Goal: Information Seeking & Learning: Compare options

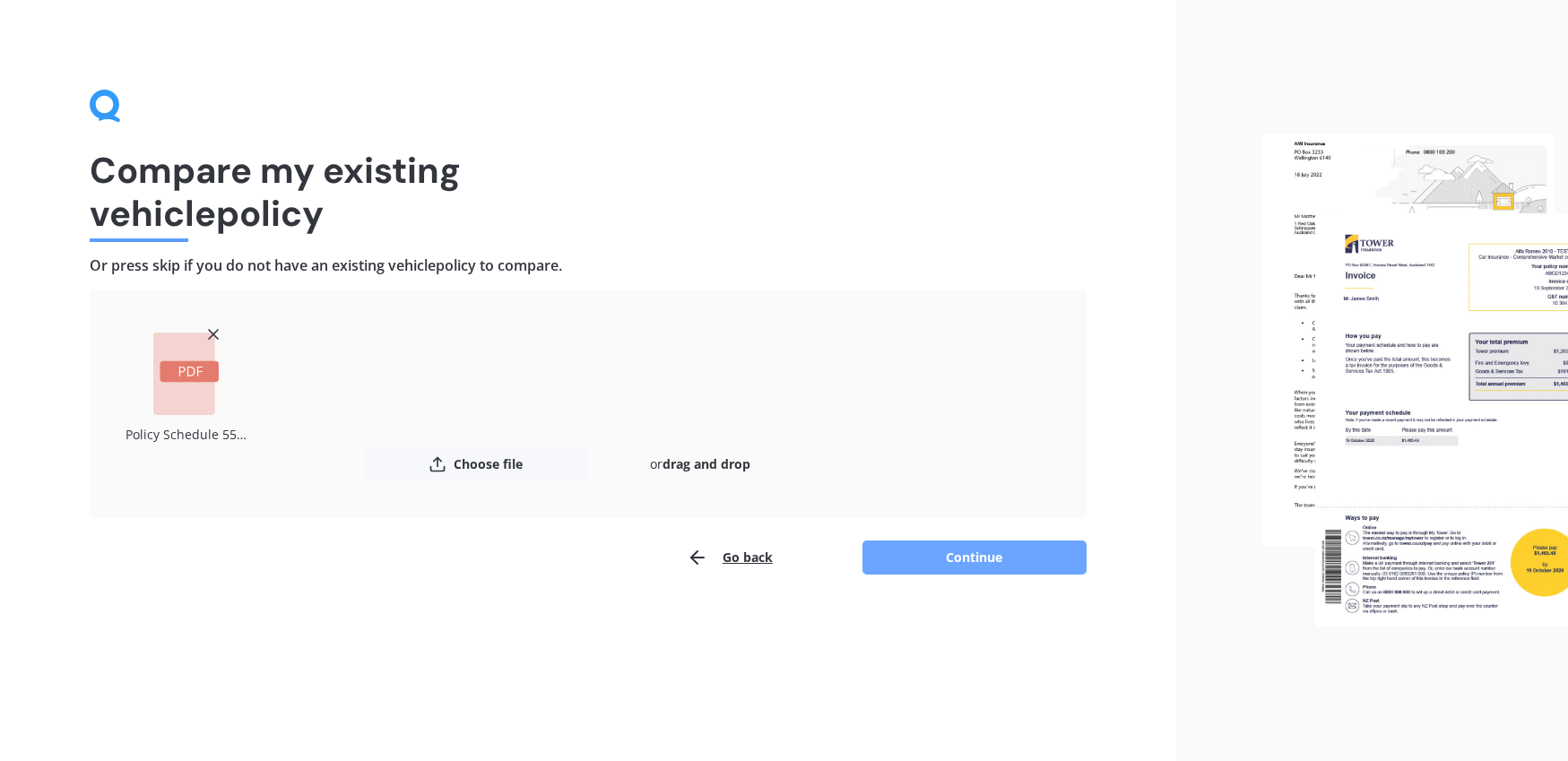
click at [942, 554] on button "Continue" at bounding box center [975, 557] width 224 height 34
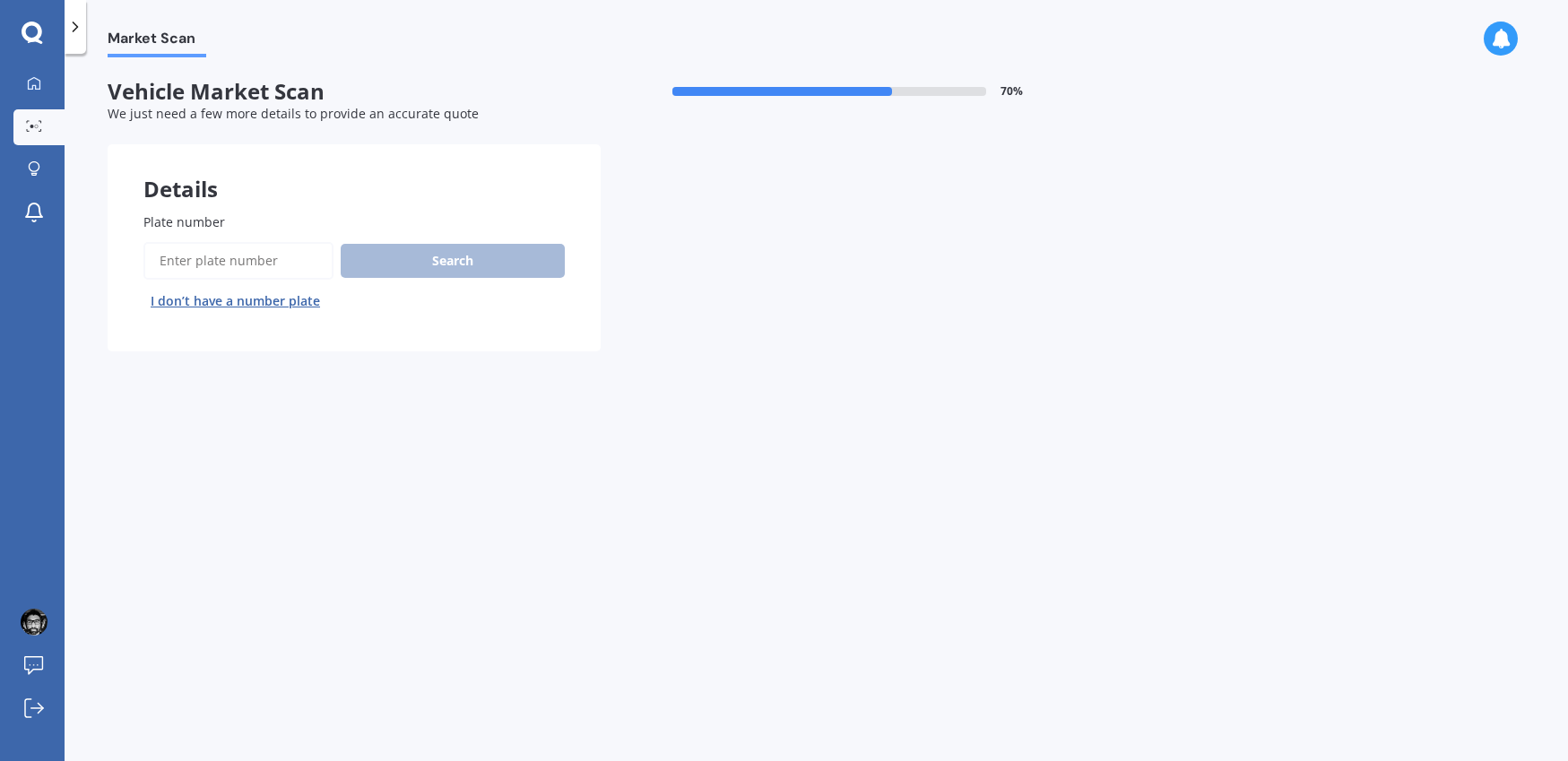
click at [166, 260] on input "Plate number" at bounding box center [238, 261] width 190 height 37
type input "ZZA887"
click at [473, 263] on button "Search" at bounding box center [452, 261] width 224 height 34
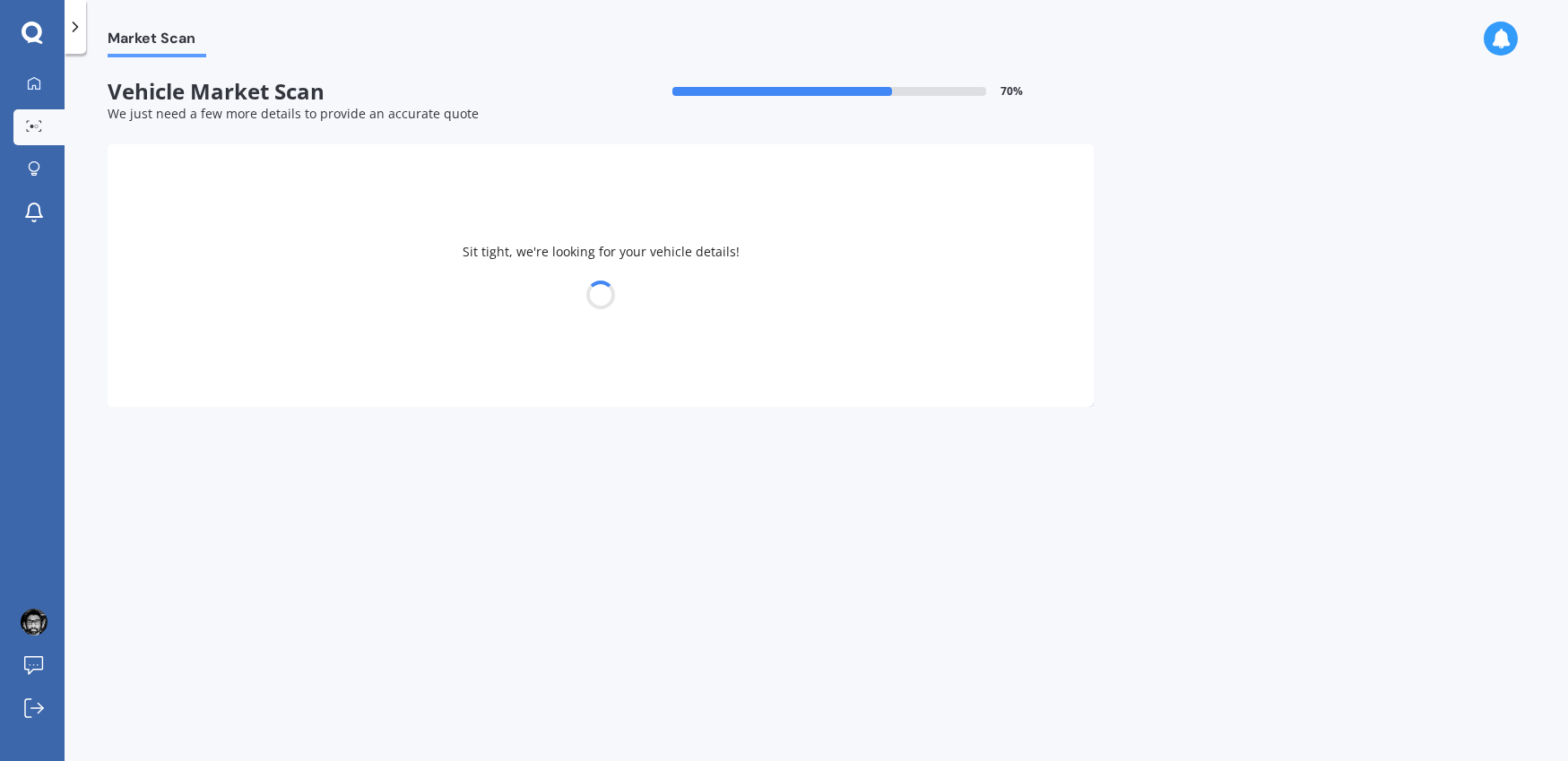
select select "BMW"
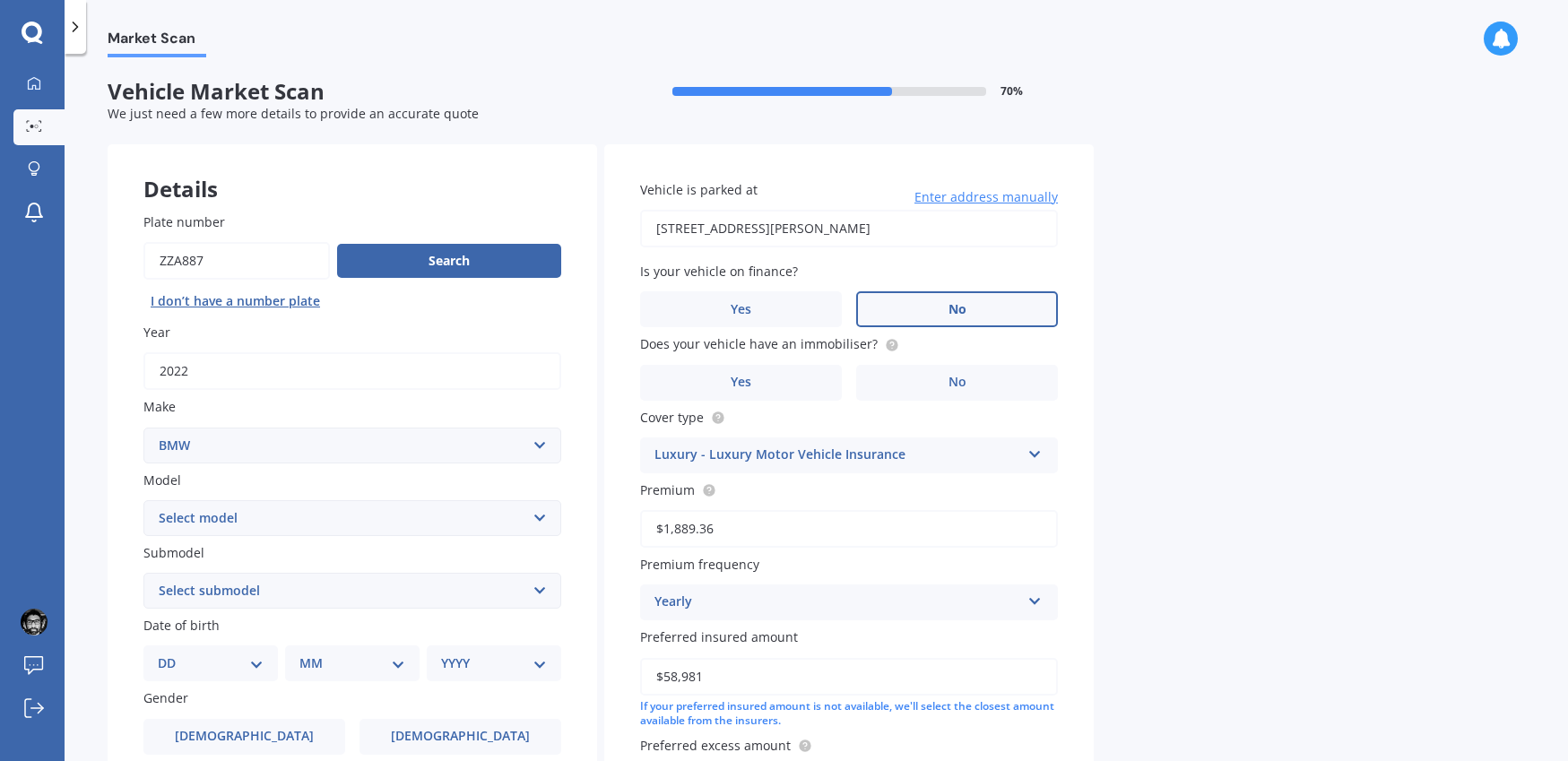
click at [920, 326] on label "No" at bounding box center [957, 309] width 202 height 35
click at [0, 0] on input "No" at bounding box center [0, 0] width 0 height 0
click at [965, 382] on span "No" at bounding box center [957, 381] width 18 height 15
click at [0, 0] on input "No" at bounding box center [0, 0] width 0 height 0
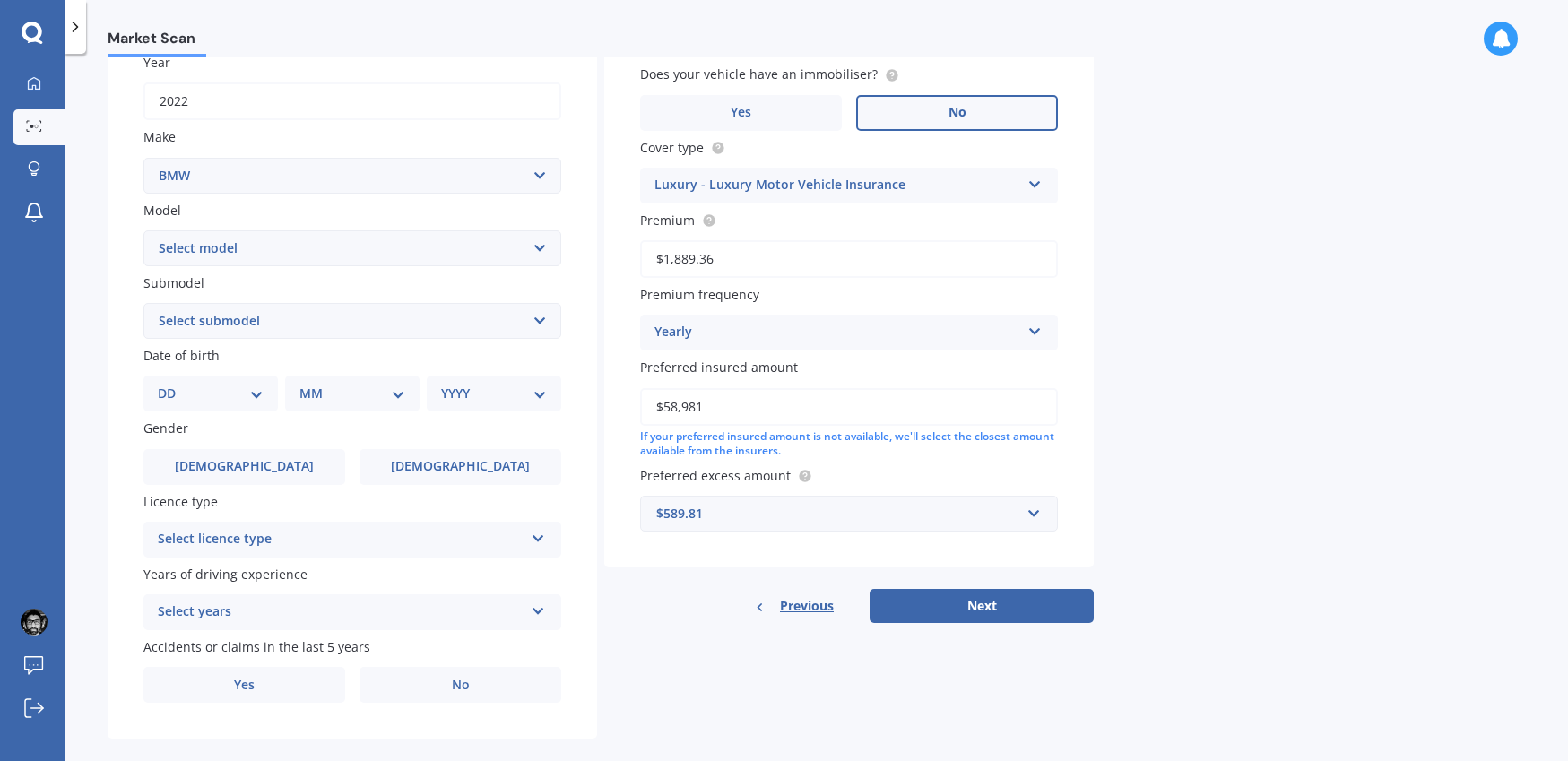
scroll to position [294, 0]
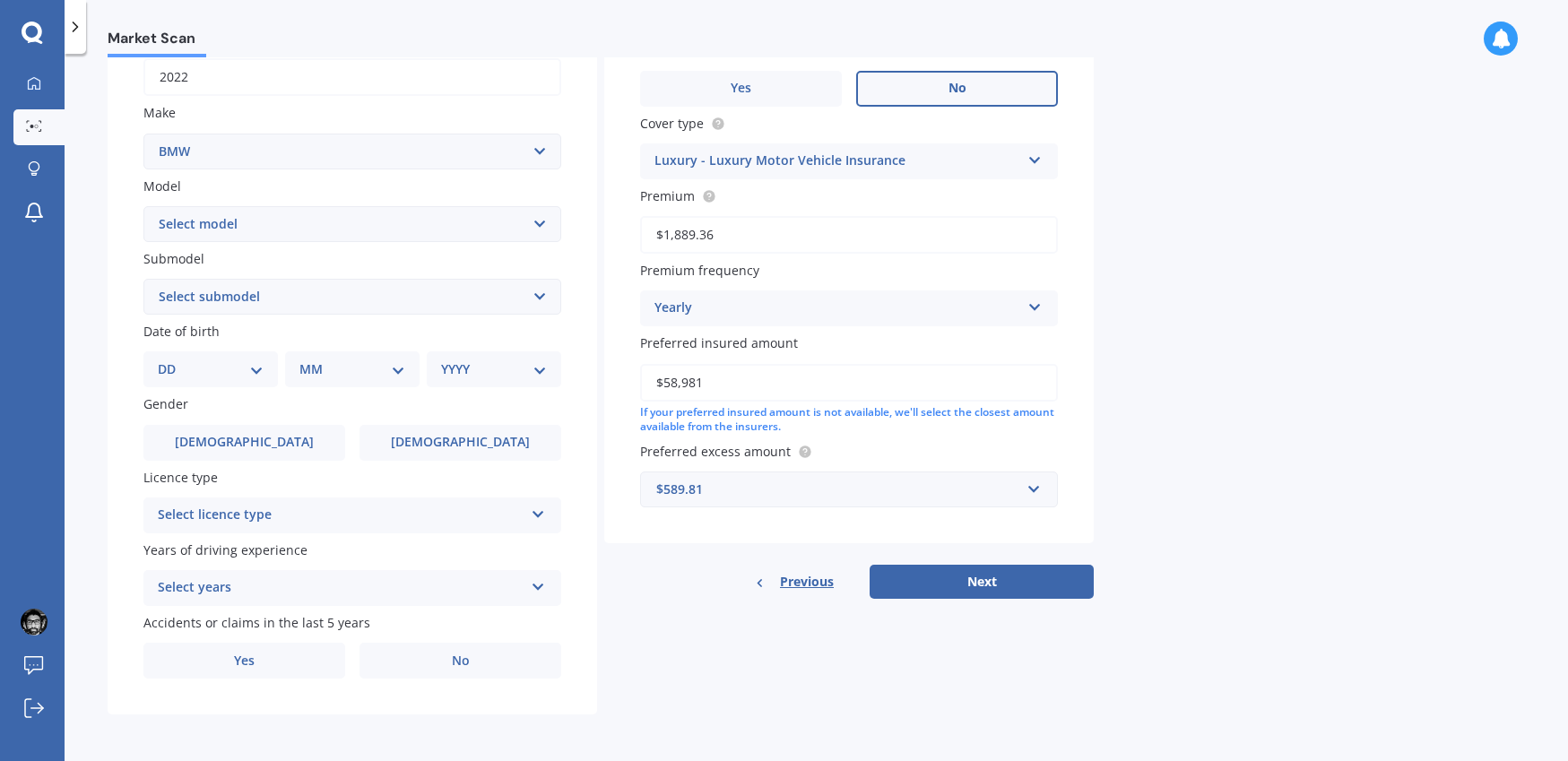
click at [379, 524] on div "Select licence type" at bounding box center [340, 515] width 366 height 22
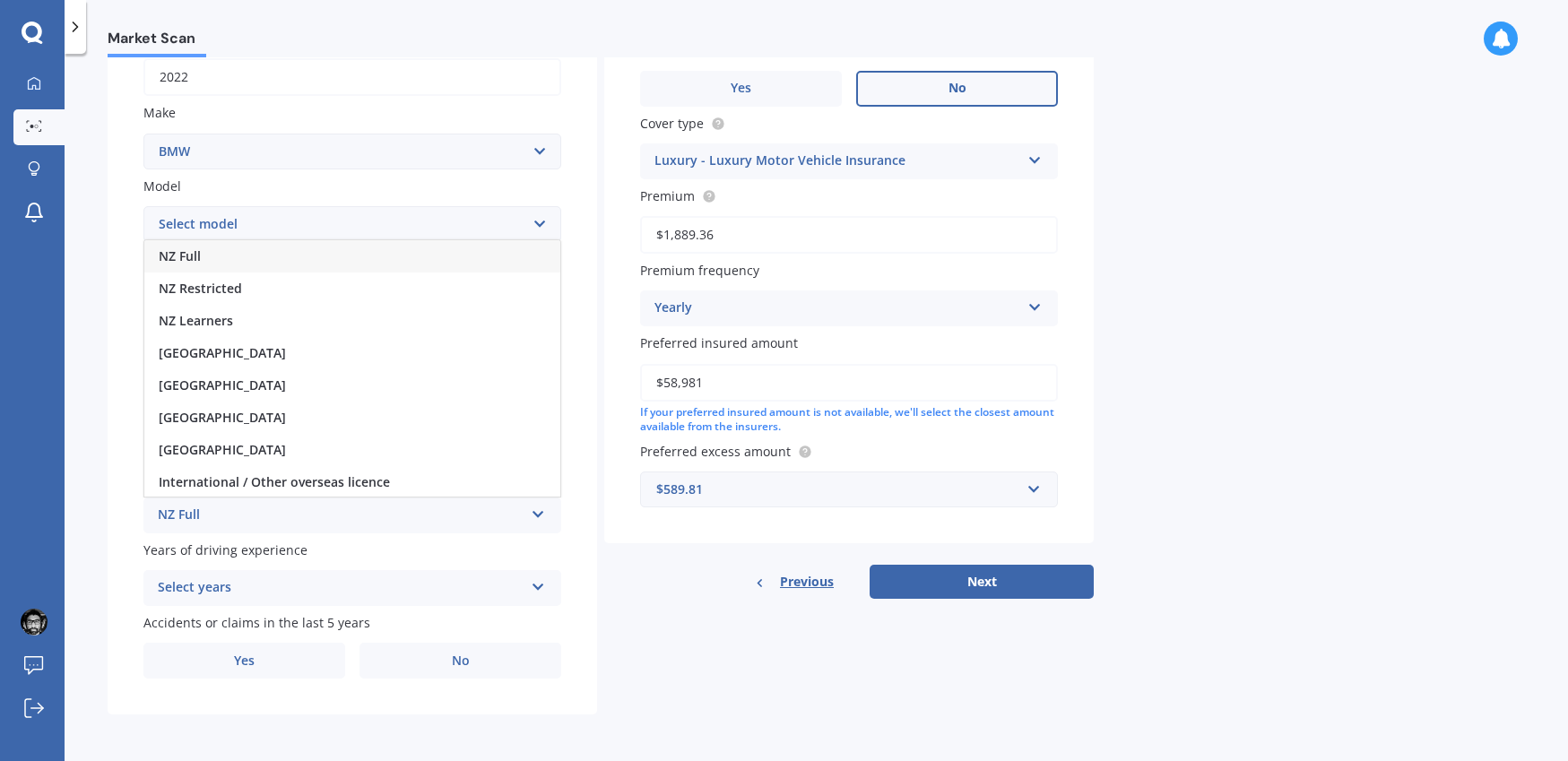
click at [245, 258] on div "NZ Full" at bounding box center [352, 256] width 416 height 32
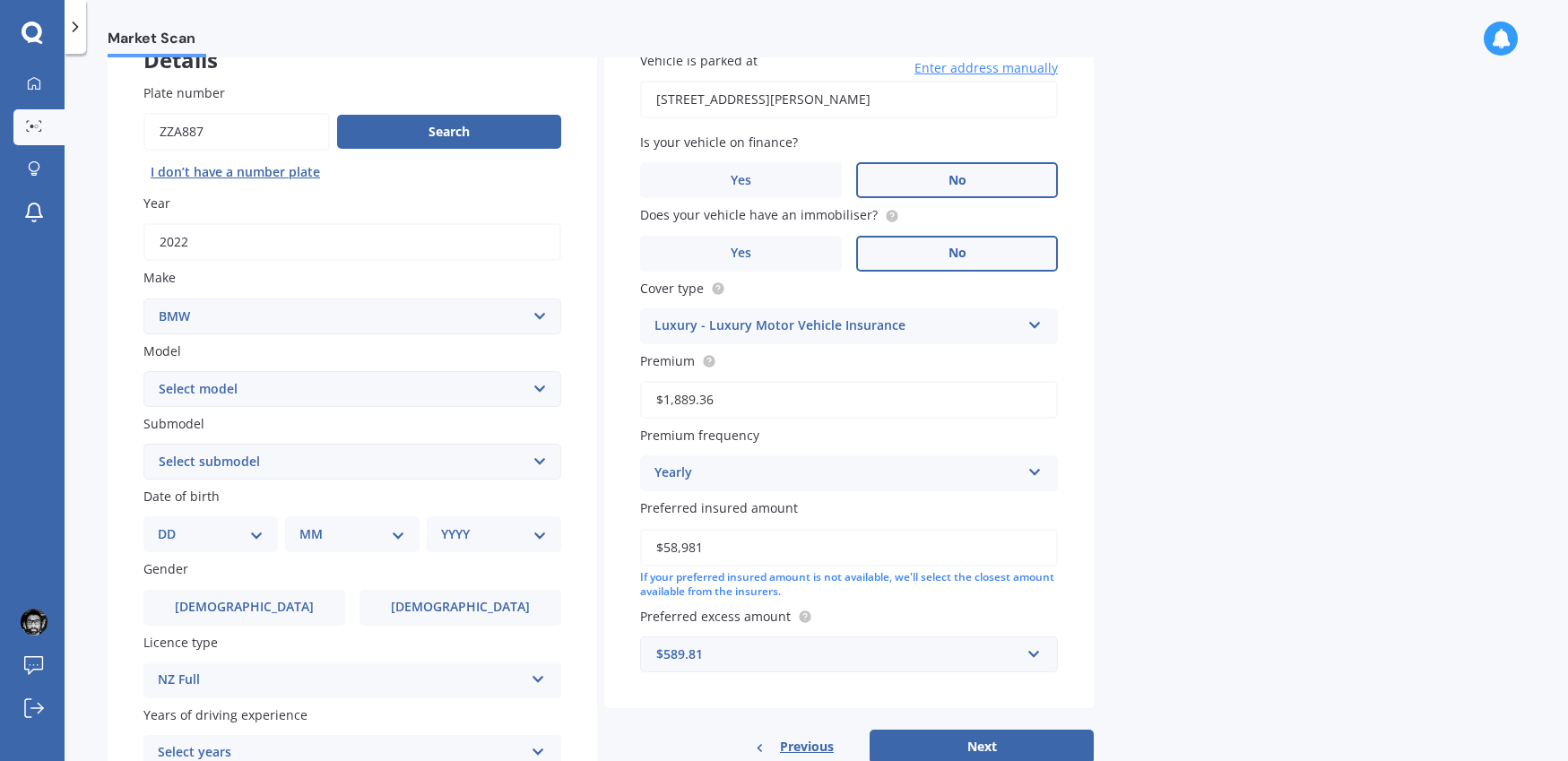
scroll to position [157, 0]
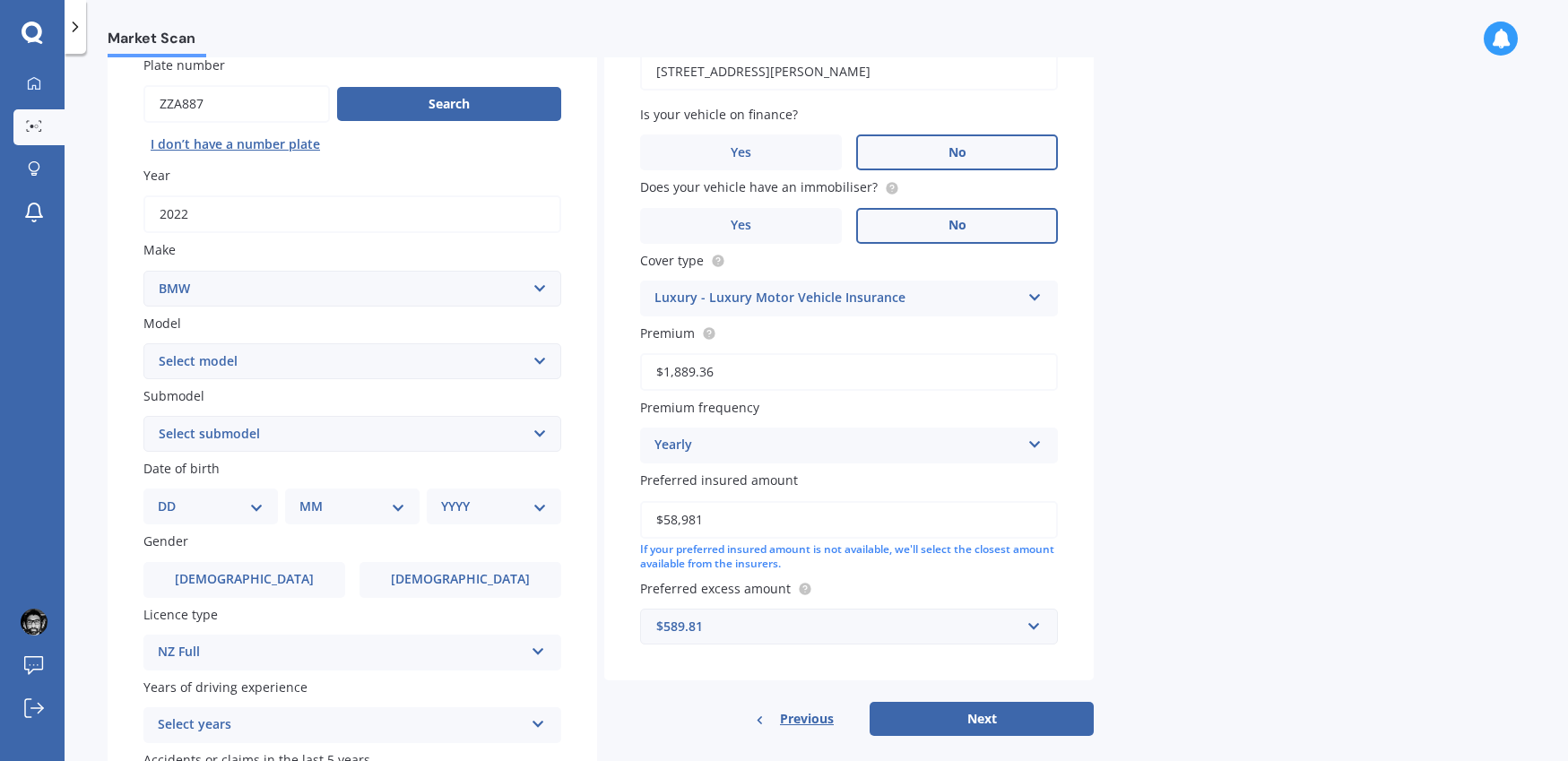
click at [338, 379] on select "Select model 116 116I 118 118D 120 130 218D 220I 225 250 316 318 320 320 i 323 …" at bounding box center [352, 361] width 418 height 35
select select "118"
click at [144, 343] on select "Select model 116 116I 118 118D 120 130 218D 220I 225 250 316 318 320 320 i 323 …" at bounding box center [352, 361] width 418 height 35
click at [315, 434] on select "Select submodel (All other) i" at bounding box center [352, 434] width 418 height 35
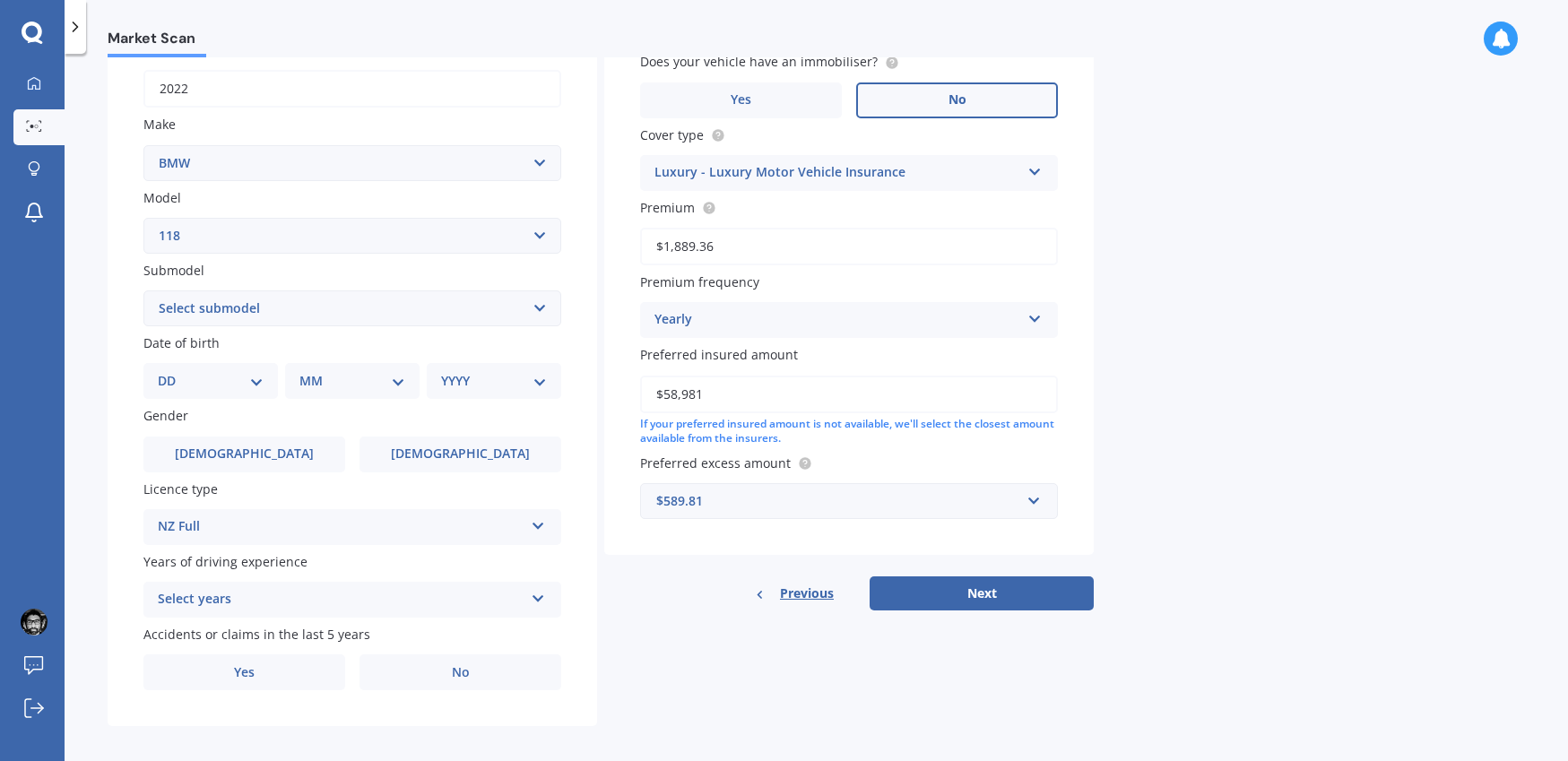
scroll to position [293, 0]
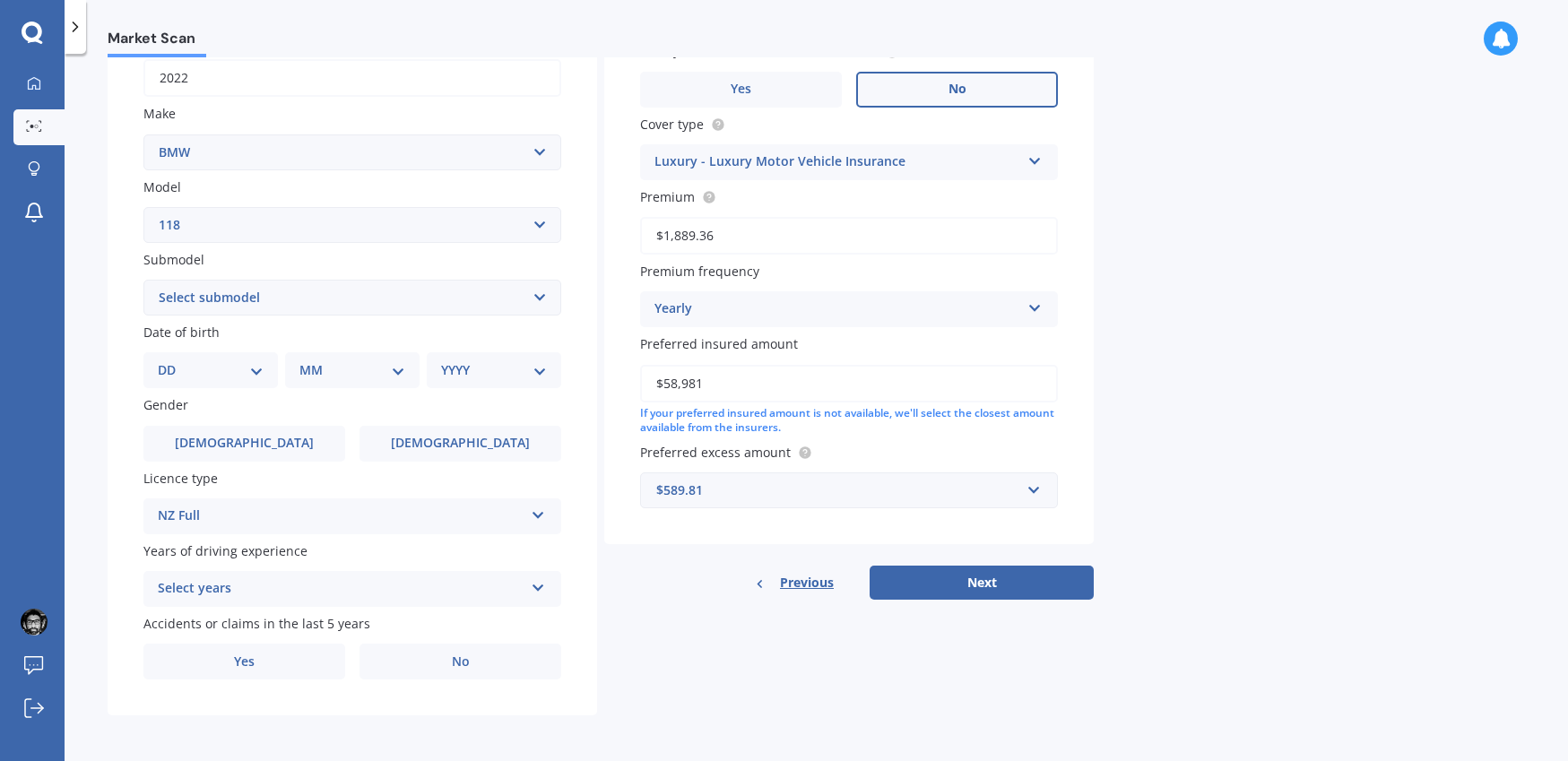
click at [238, 371] on select "DD 01 02 03 04 05 06 07 08 09 10 11 12 13 14 15 16 17 18 19 20 21 22 23 24 25 2…" at bounding box center [211, 370] width 106 height 20
select select "07"
click at [172, 360] on select "DD 01 02 03 04 05 06 07 08 09 10 11 12 13 14 15 16 17 18 19 20 21 22 23 24 25 2…" at bounding box center [211, 370] width 106 height 20
click at [378, 381] on div "MM 01 02 03 04 05 06 07 08 09 10 11 12" at bounding box center [355, 370] width 127 height 35
click at [374, 360] on select "MM 01 02 03 04 05 06 07 08 09 10 11 12" at bounding box center [356, 370] width 98 height 20
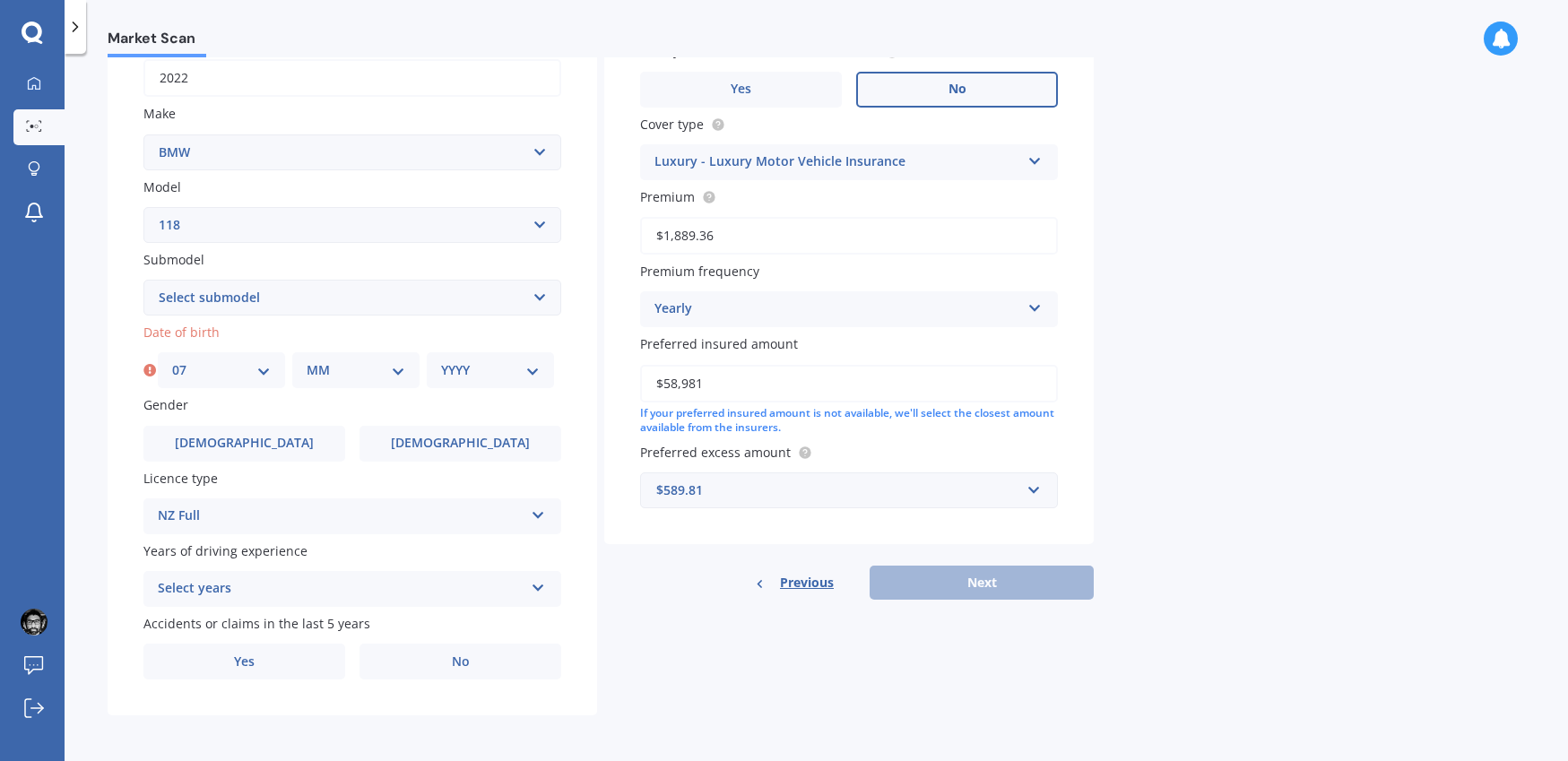
select select "02"
click at [307, 360] on select "MM 01 02 03 04 05 06 07 08 09 10 11 12" at bounding box center [356, 370] width 98 height 20
click at [512, 370] on select "YYYY 2025 2024 2023 2022 2021 2020 2019 2018 2017 2016 2015 2014 2013 2012 2011…" at bounding box center [490, 370] width 98 height 20
select select "1991"
click at [441, 360] on select "YYYY 2025 2024 2023 2022 2021 2020 2019 2018 2017 2016 2015 2014 2013 2012 2011…" at bounding box center [490, 370] width 98 height 20
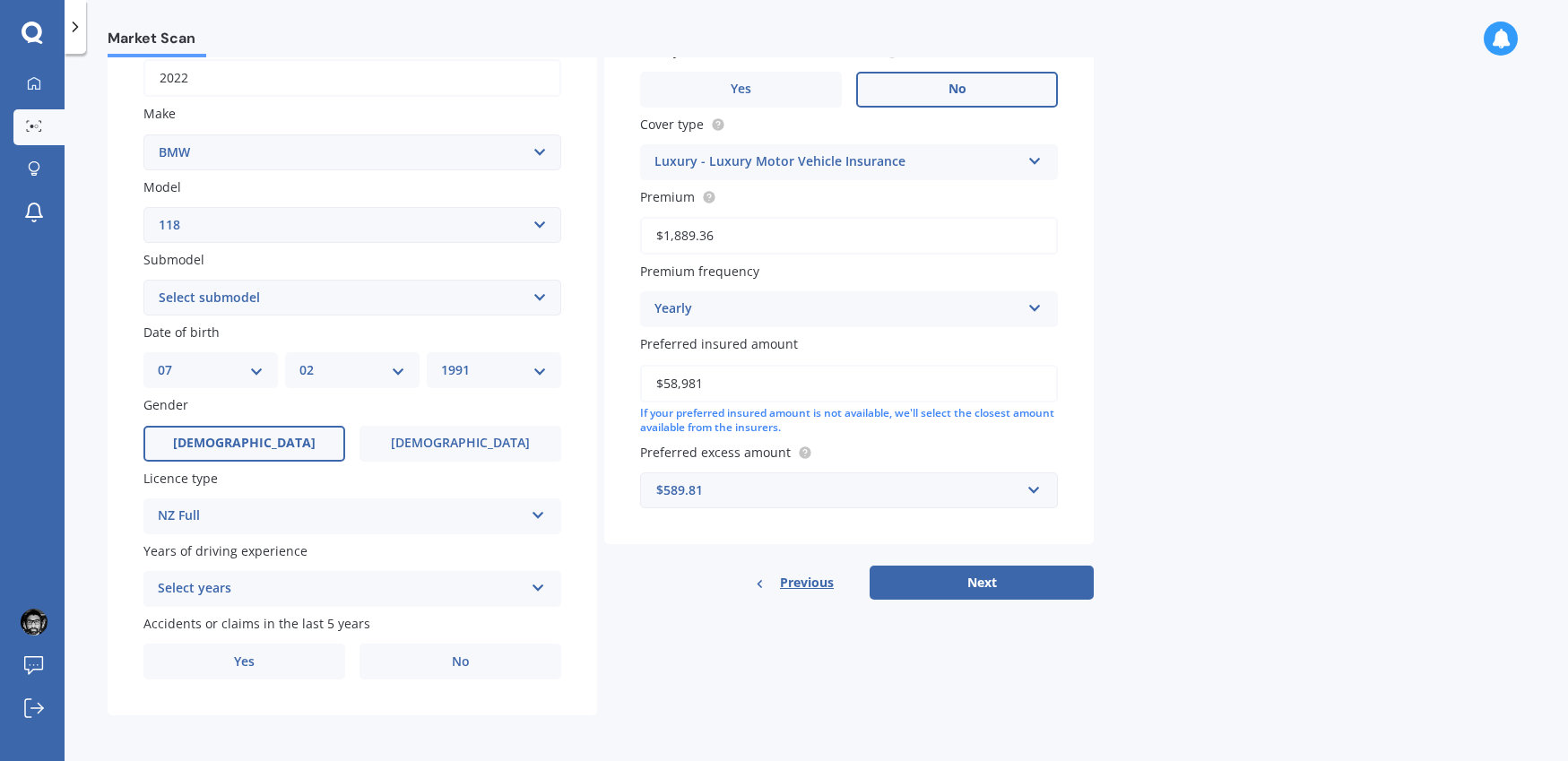
click at [259, 440] on span "Male" at bounding box center [244, 442] width 143 height 15
click at [0, 0] on input "Male" at bounding box center [0, 0] width 0 height 0
click at [289, 588] on div "Select years" at bounding box center [340, 588] width 366 height 22
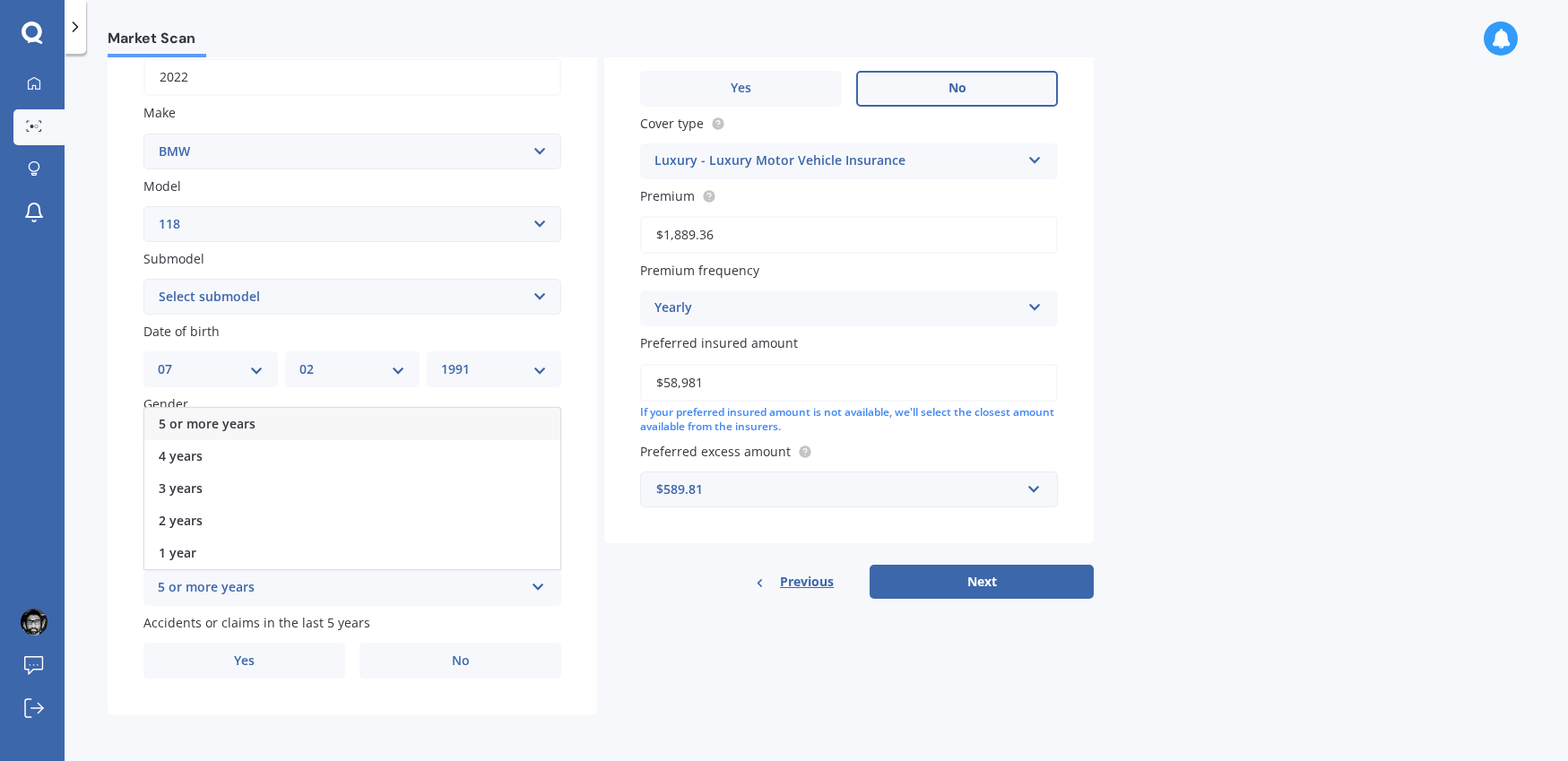
click at [219, 422] on span "5 or more years" at bounding box center [207, 423] width 96 height 17
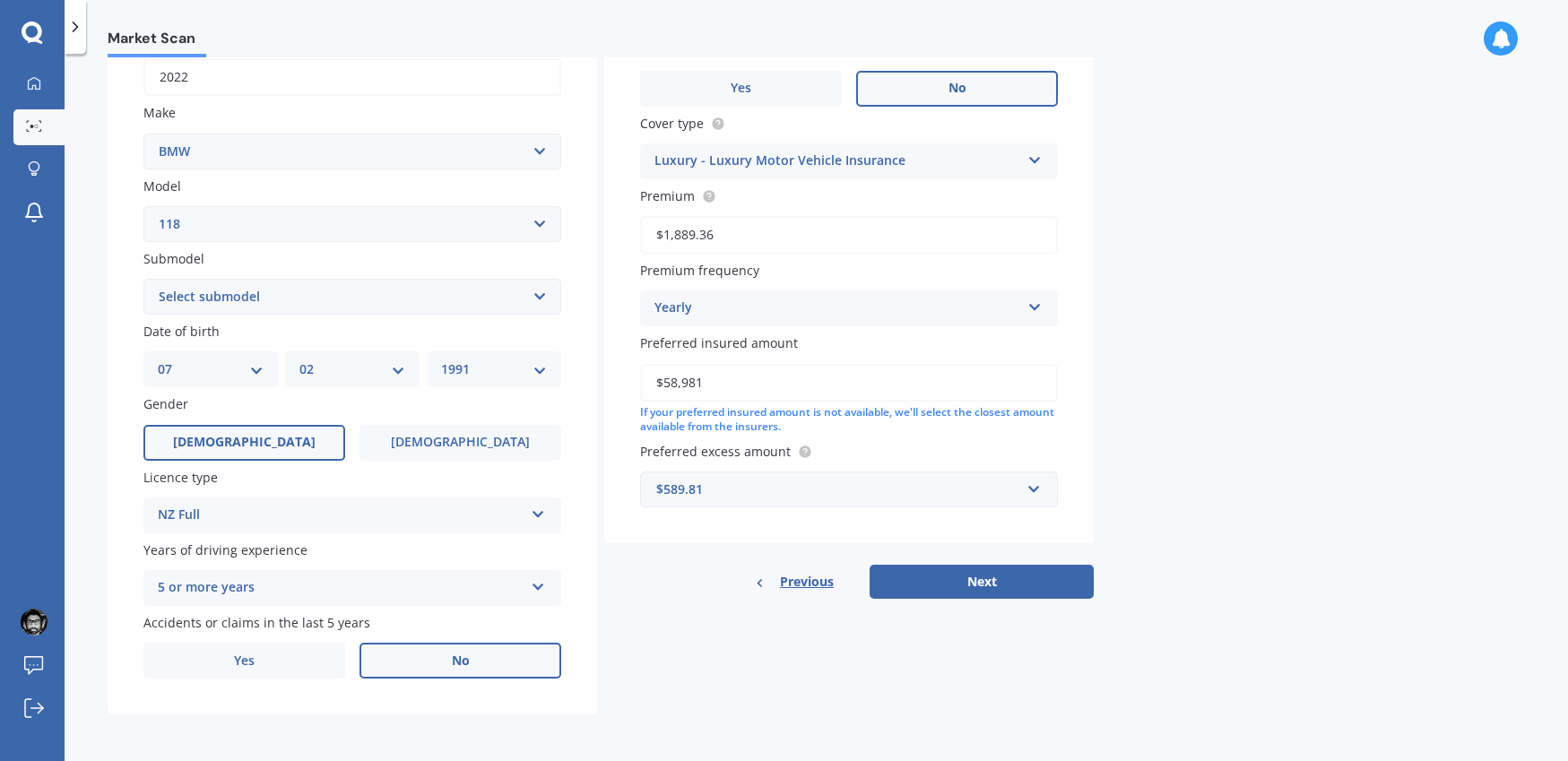
click at [452, 647] on label "No" at bounding box center [460, 661] width 202 height 35
click at [0, 0] on input "No" at bounding box center [0, 0] width 0 height 0
click at [983, 594] on button "Next" at bounding box center [982, 581] width 224 height 34
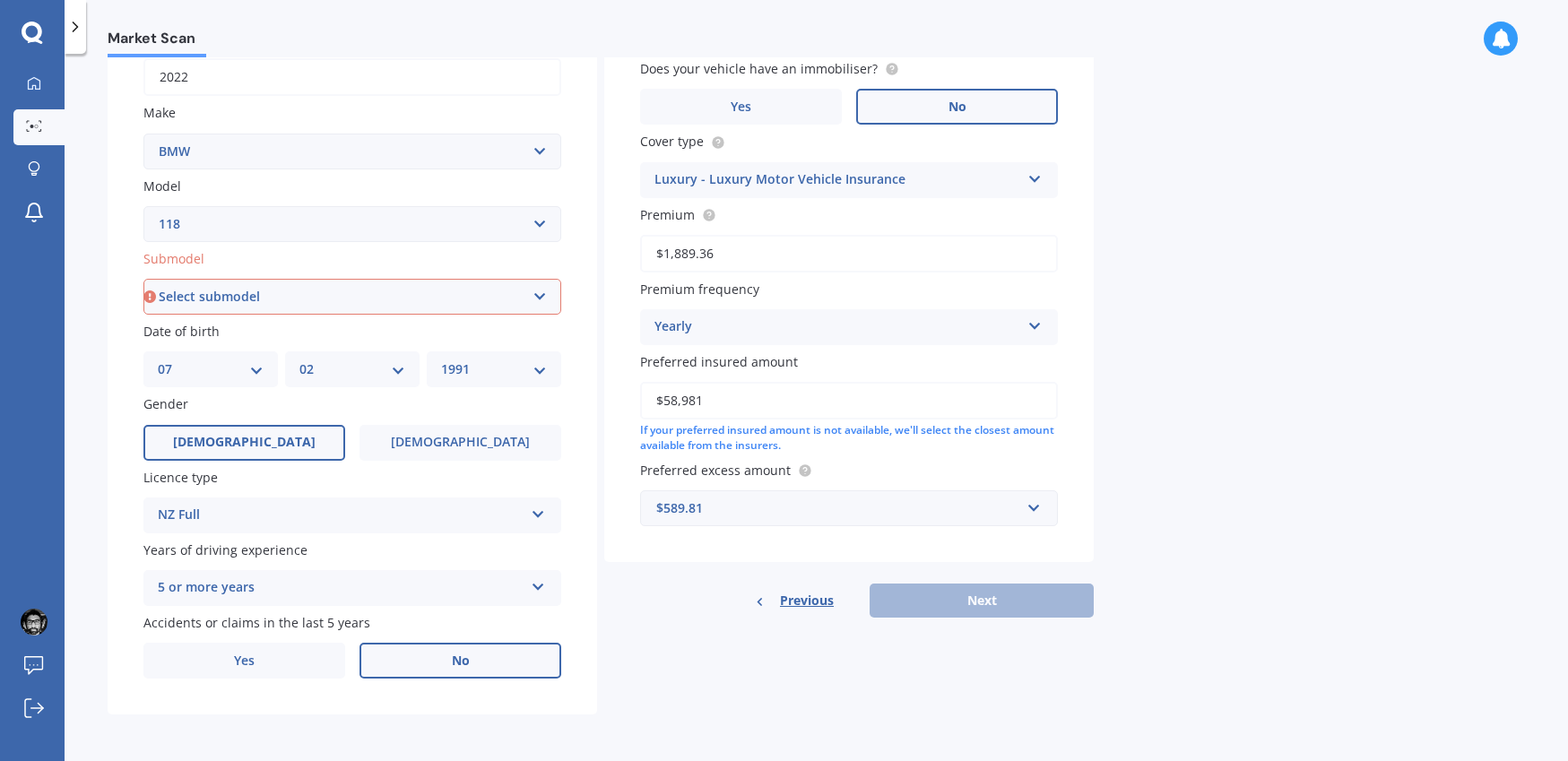
click at [431, 311] on select "Select submodel (All other) i" at bounding box center [352, 296] width 418 height 35
click at [144, 278] on select "Select submodel (All other) i" at bounding box center [352, 296] width 418 height 35
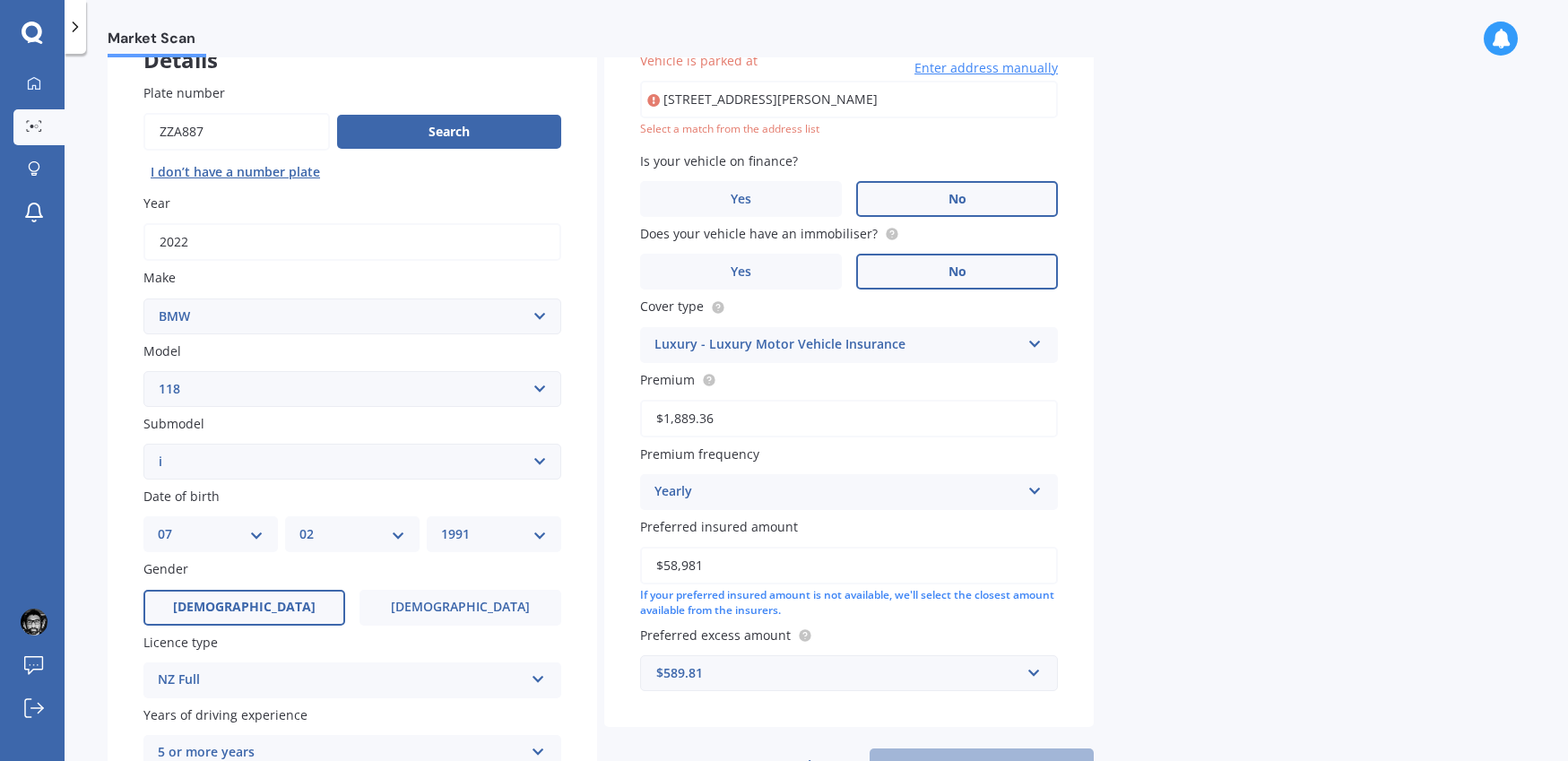
scroll to position [123, 0]
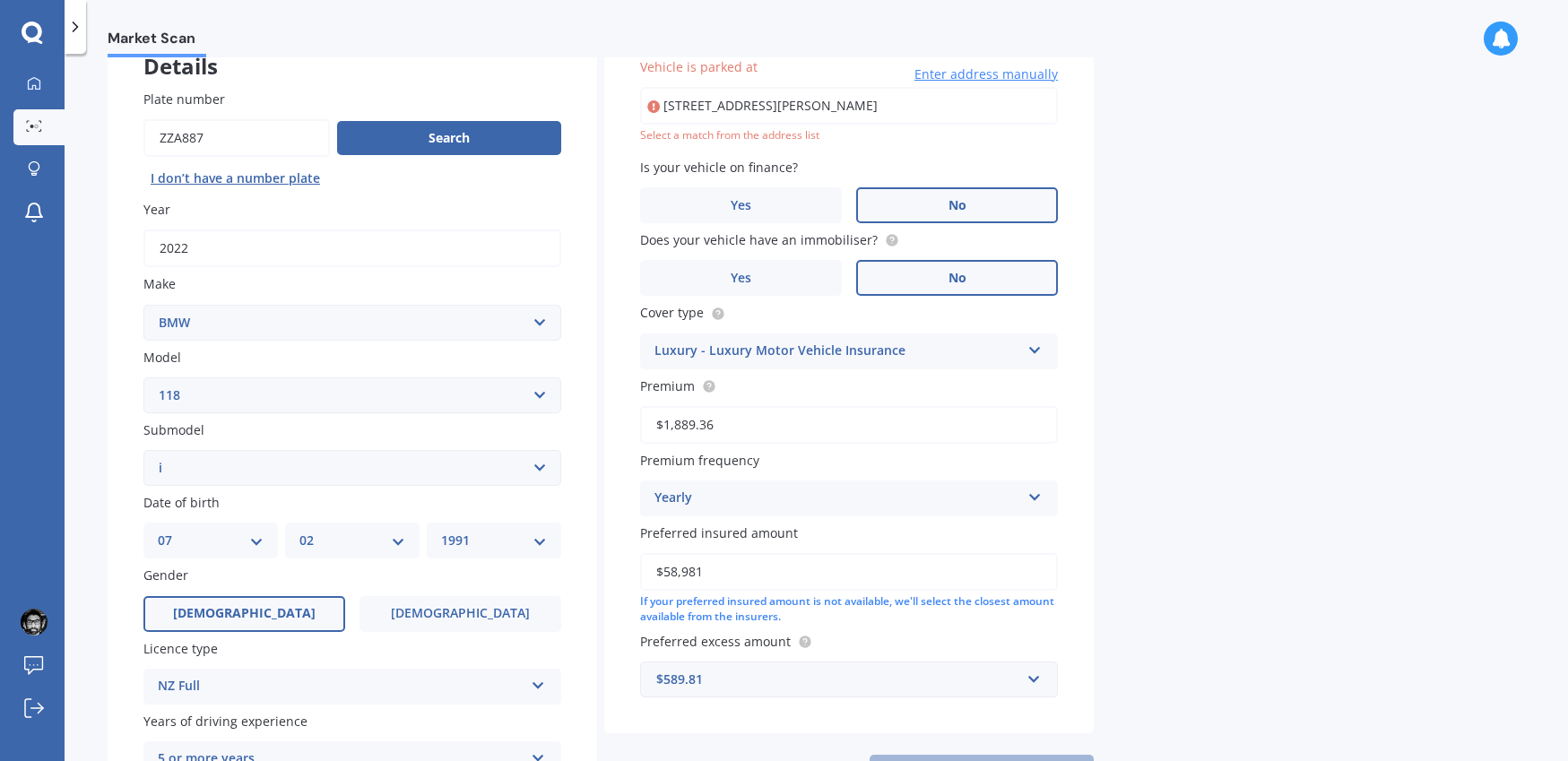
click at [503, 466] on select "Select submodel (All other) i" at bounding box center [352, 468] width 418 height 35
select select "(ALL OTHER)"
click at [144, 450] on select "Select submodel (All other) i" at bounding box center [352, 468] width 418 height 35
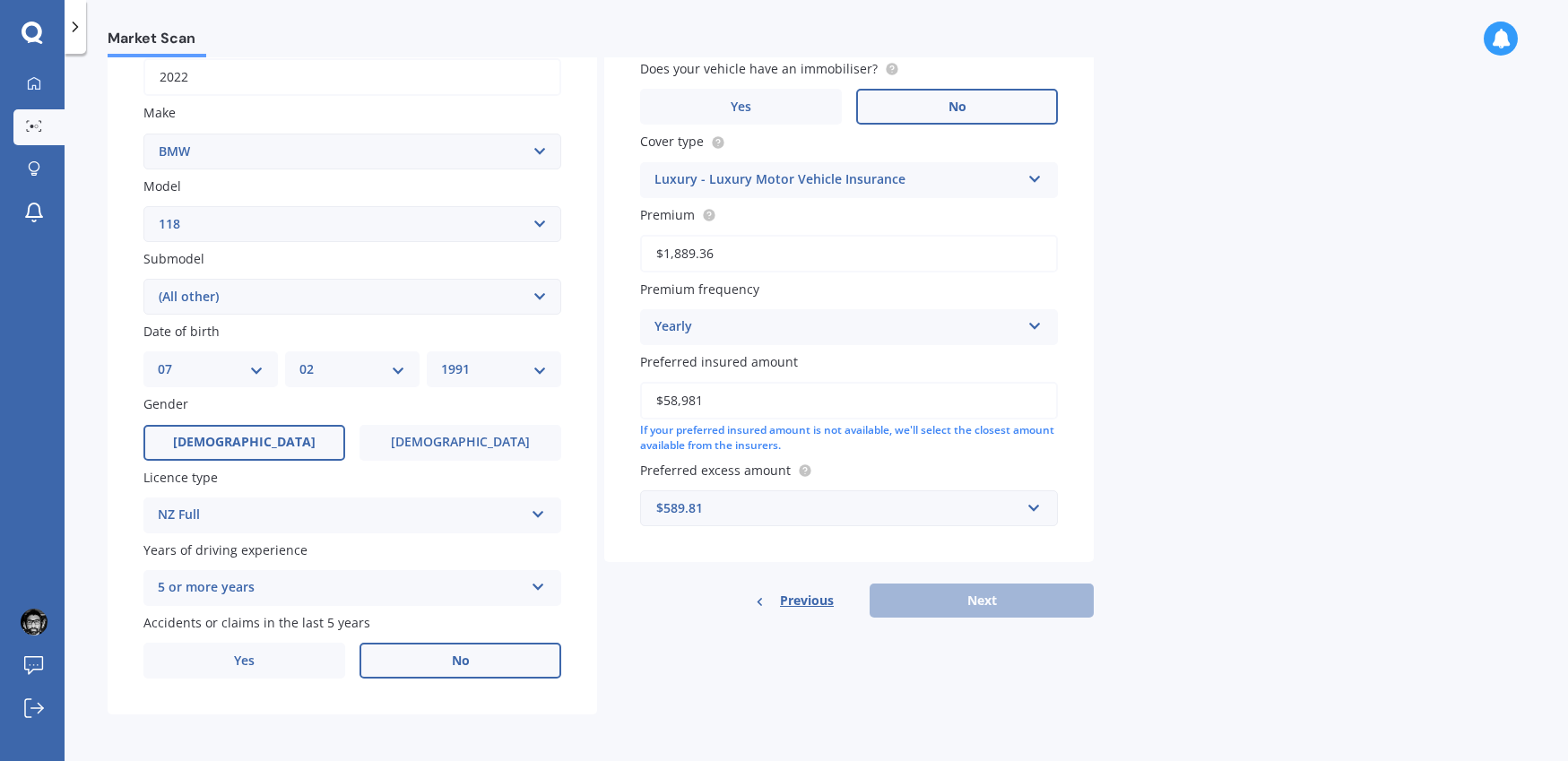
scroll to position [0, 0]
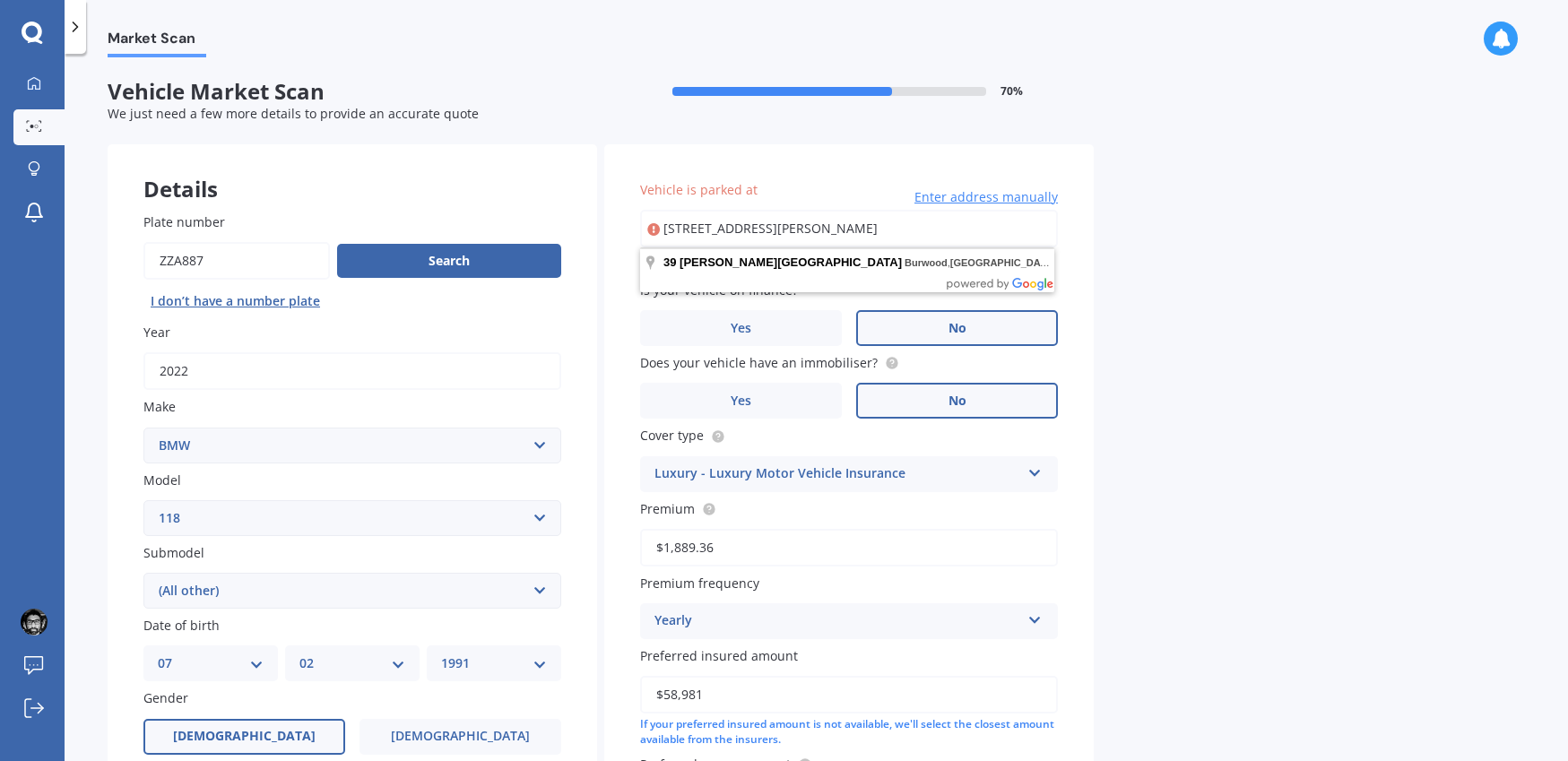
click at [807, 228] on input "39 Travis Country Drive Burwood, Christchurch" at bounding box center [849, 228] width 418 height 37
type input "39 Travis Country Drive, Burwood, Christchurch 8083"
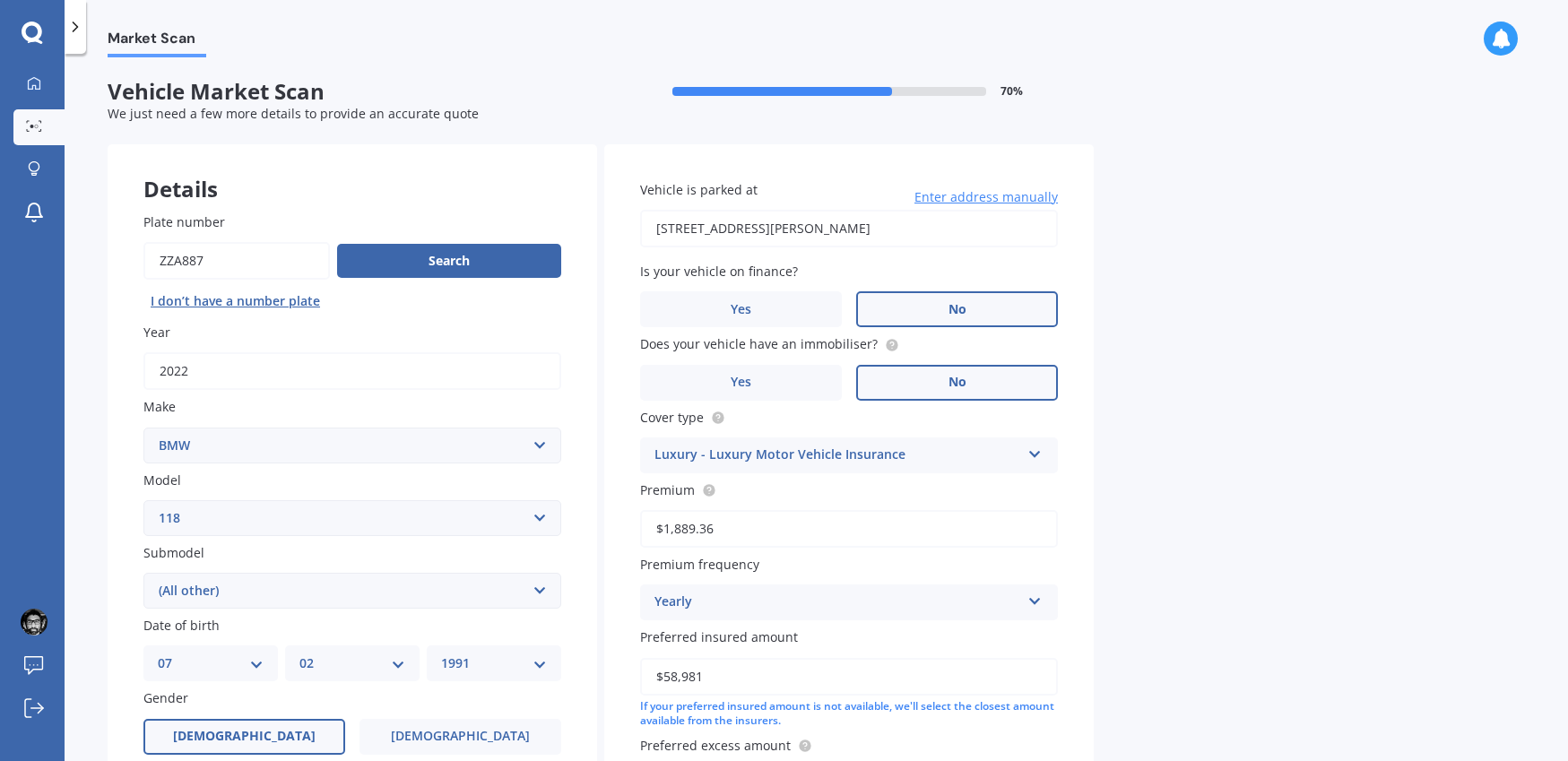
scroll to position [294, 0]
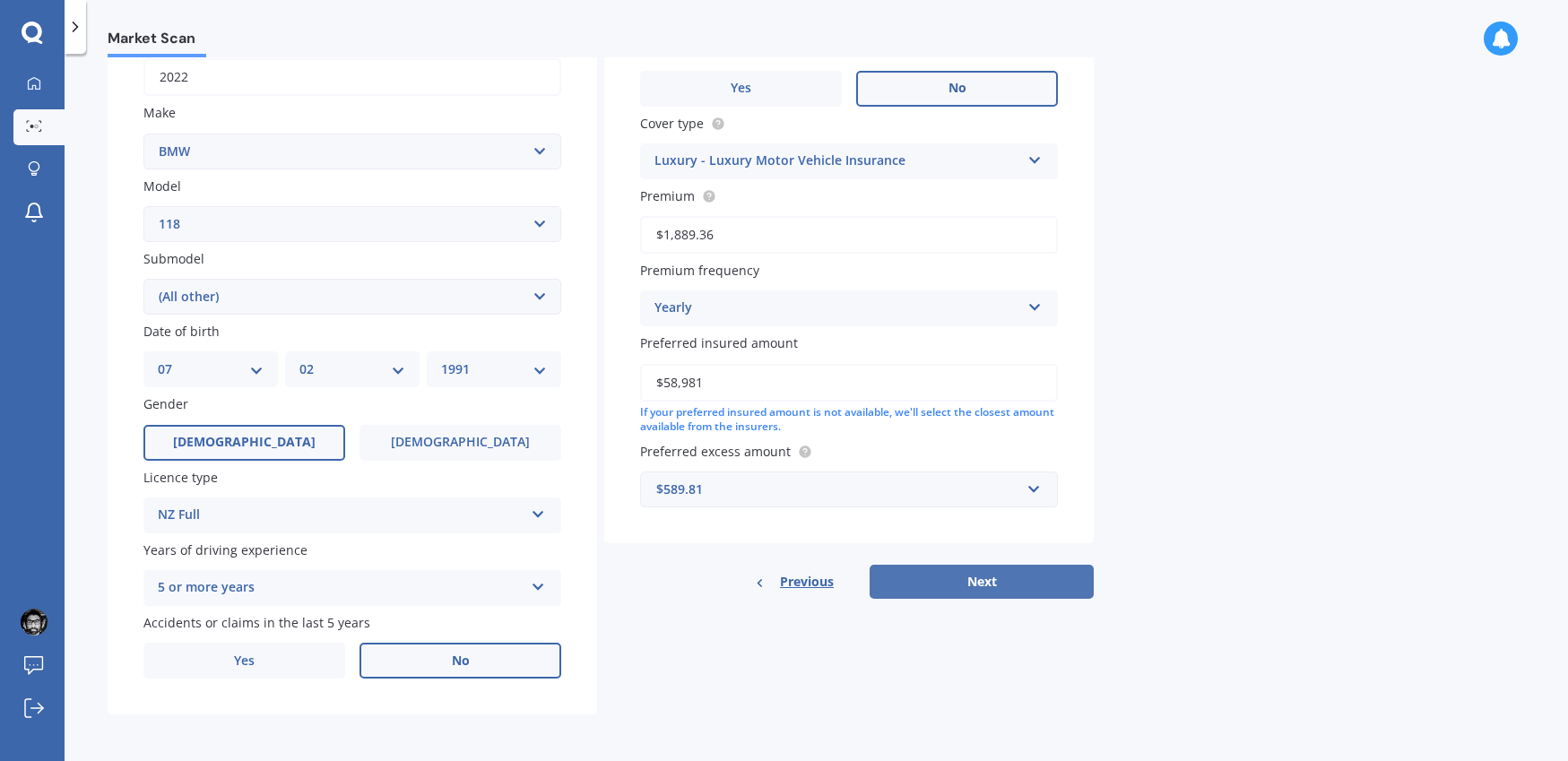
click at [969, 584] on button "Next" at bounding box center [982, 581] width 224 height 34
select select "07"
select select "02"
select select "1991"
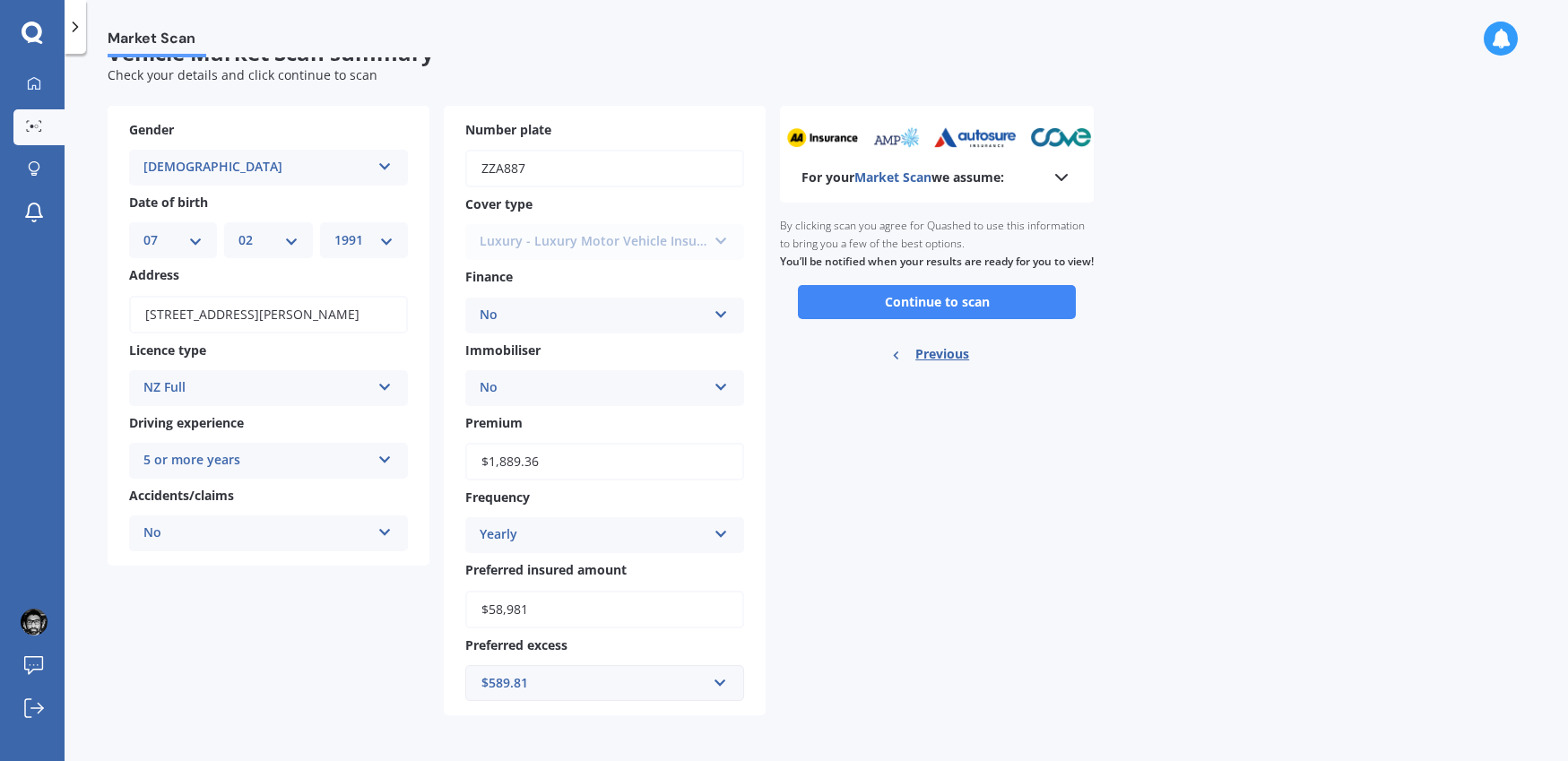
scroll to position [0, 0]
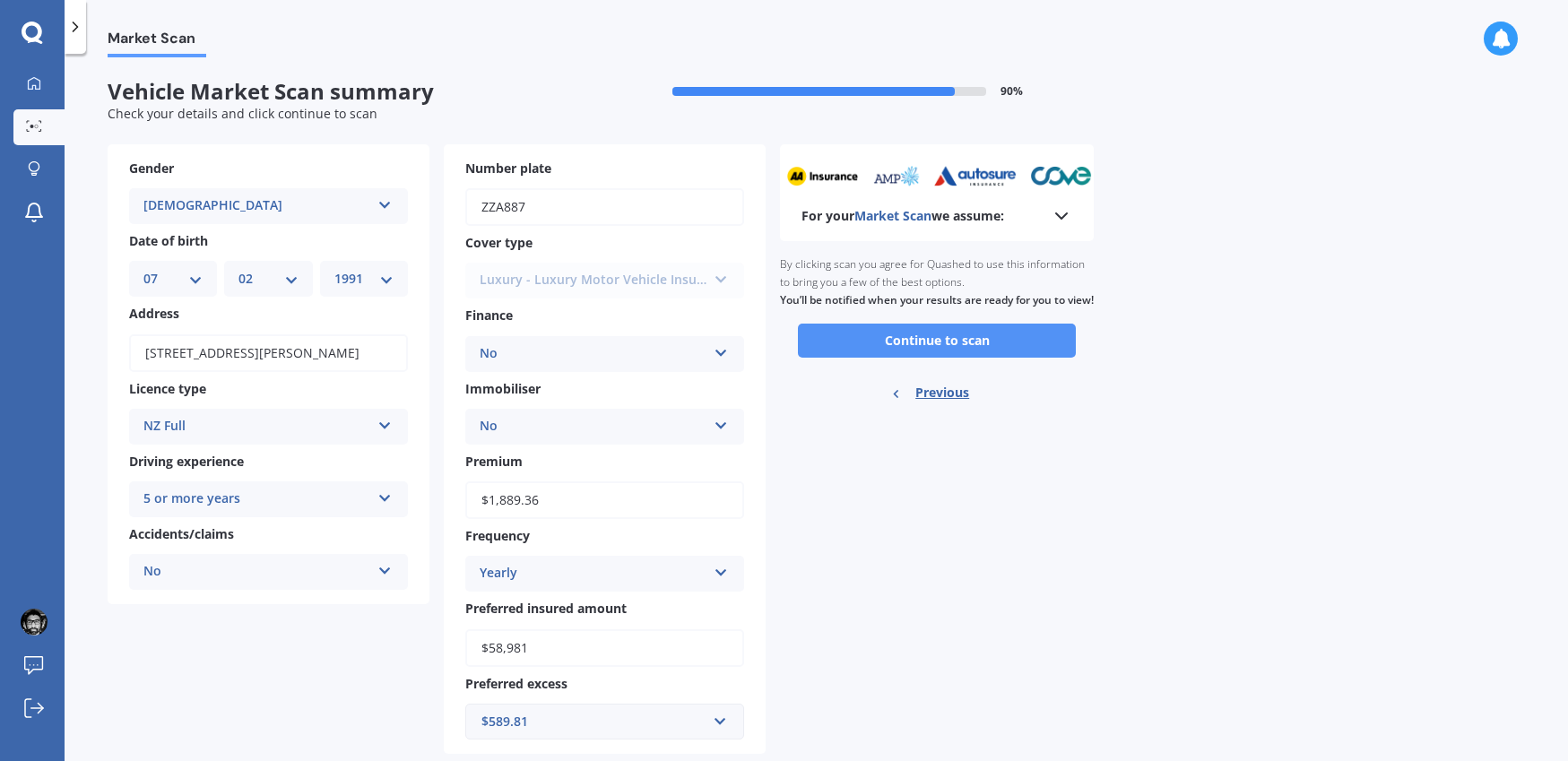
click at [875, 358] on button "Continue to scan" at bounding box center [936, 340] width 278 height 34
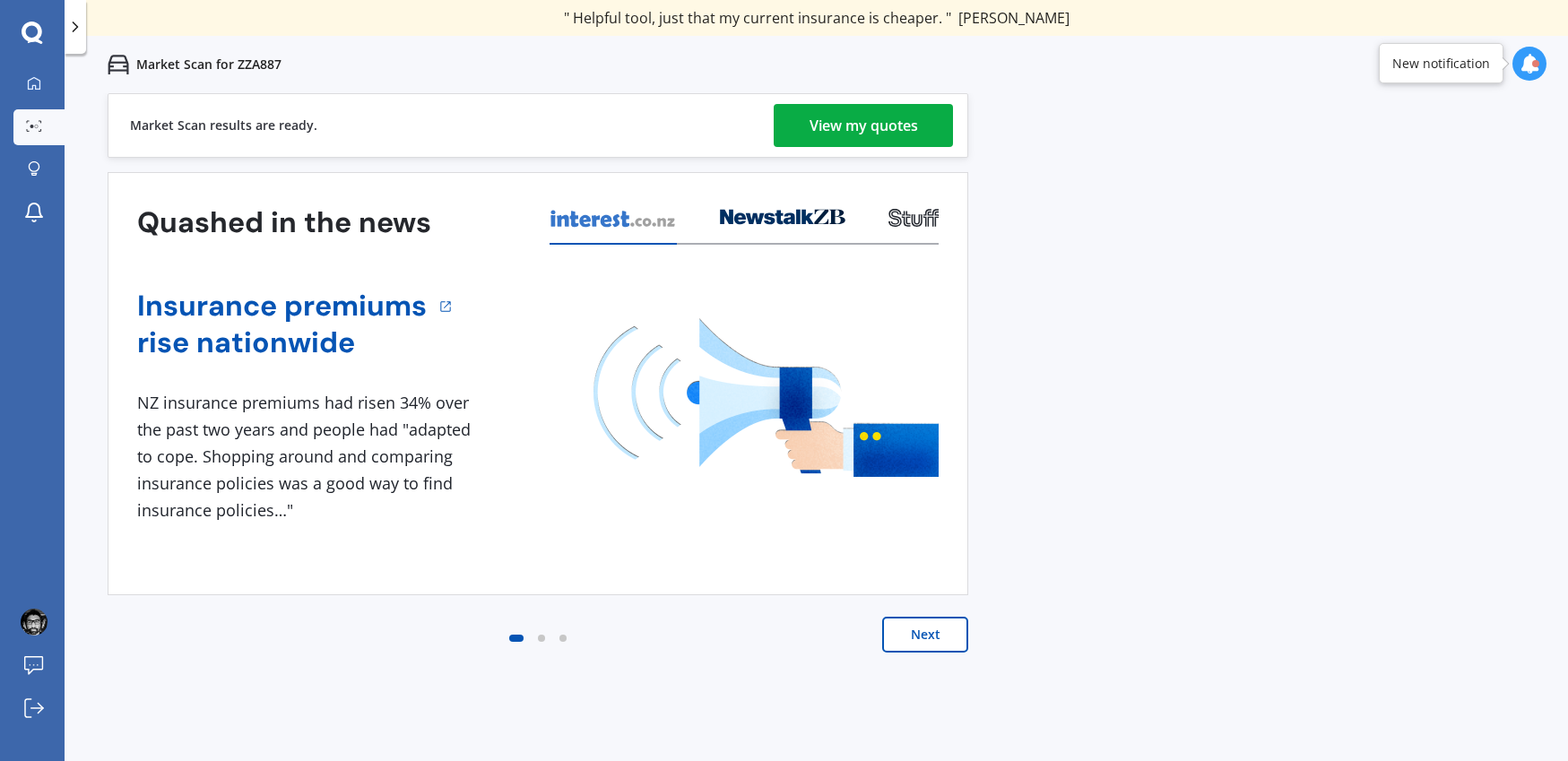
click at [889, 121] on div "View my quotes" at bounding box center [864, 126] width 108 height 43
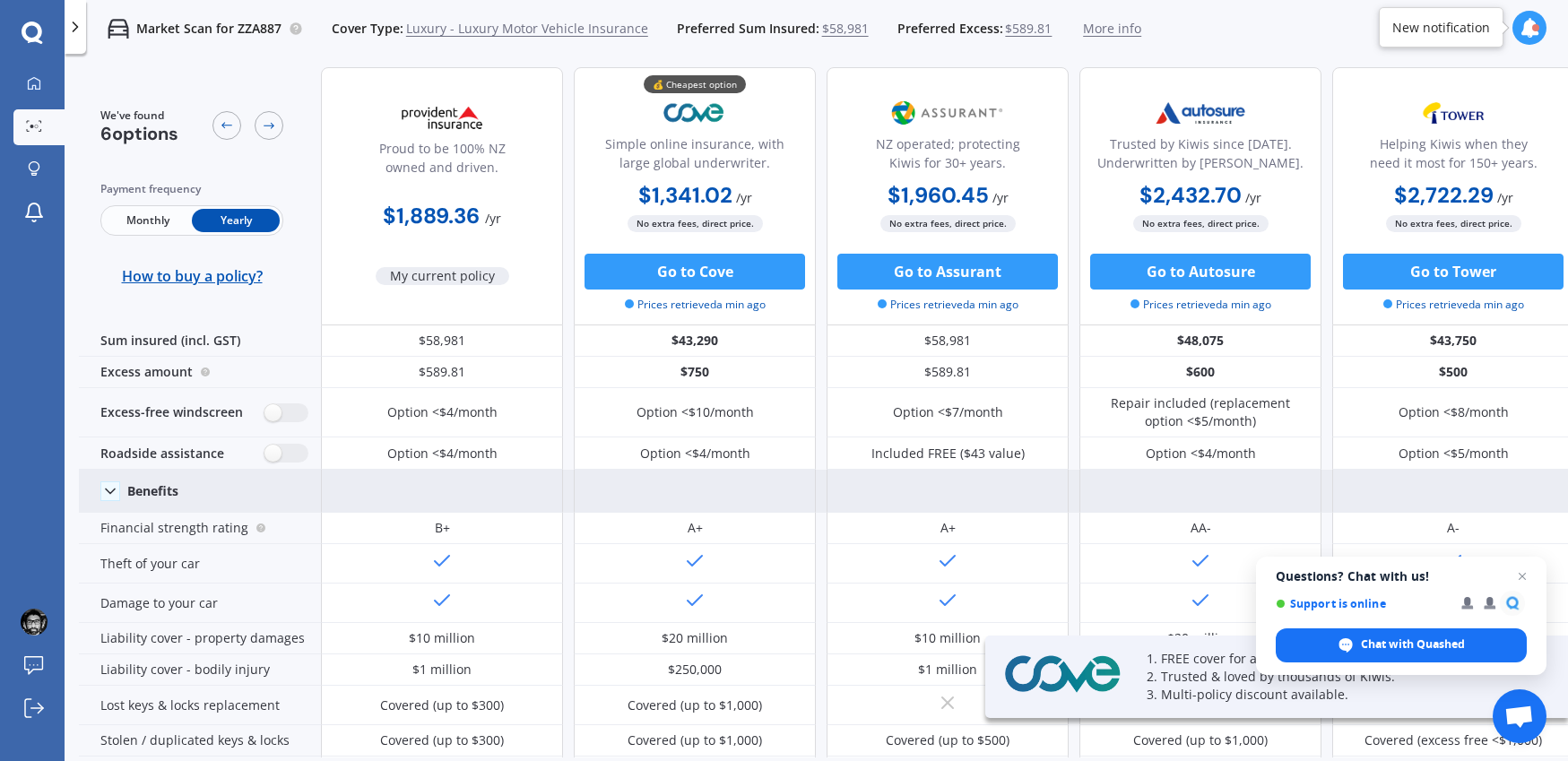
scroll to position [1, 0]
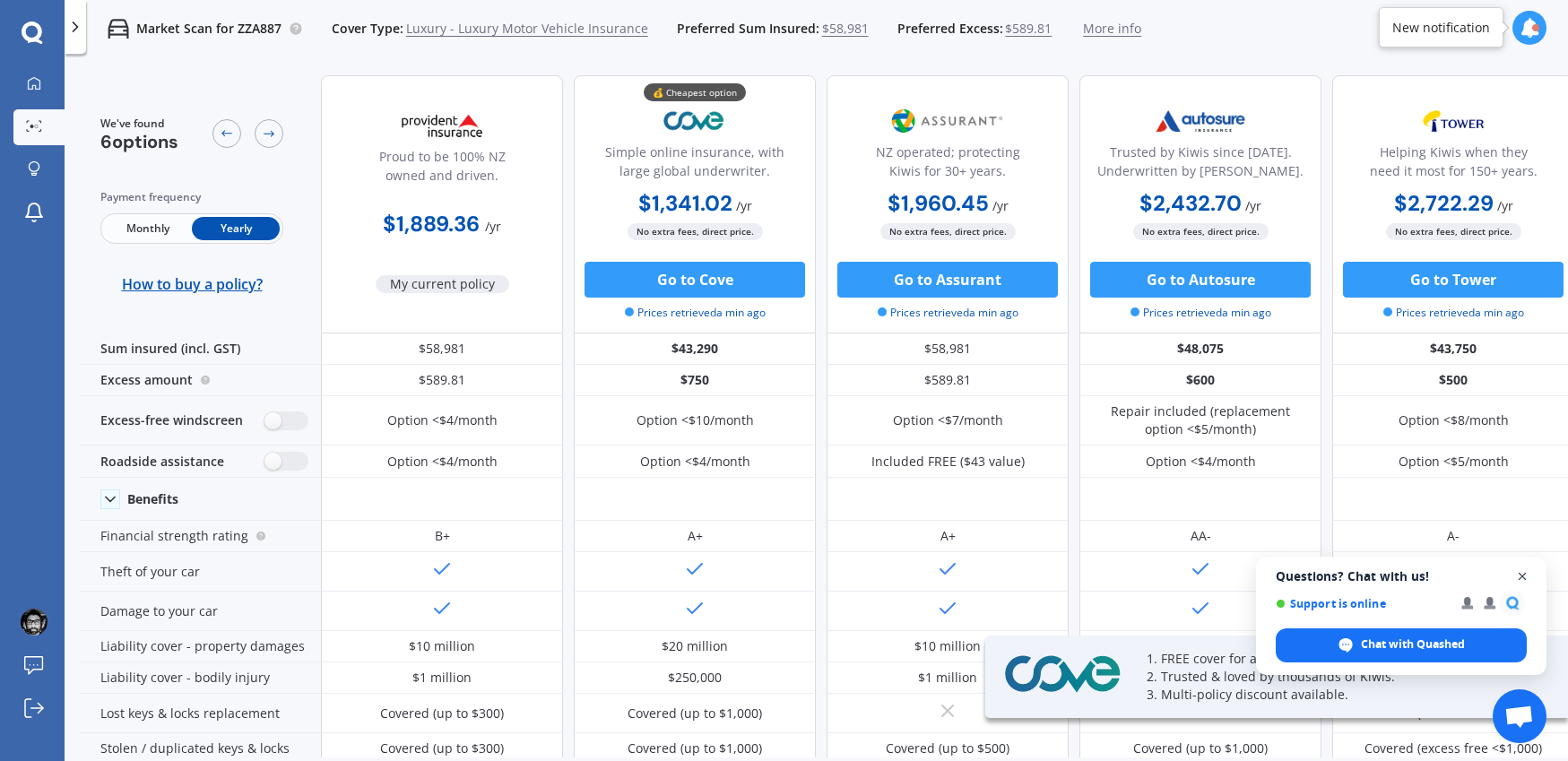
click at [1527, 570] on span "Close chat" at bounding box center [1523, 576] width 23 height 23
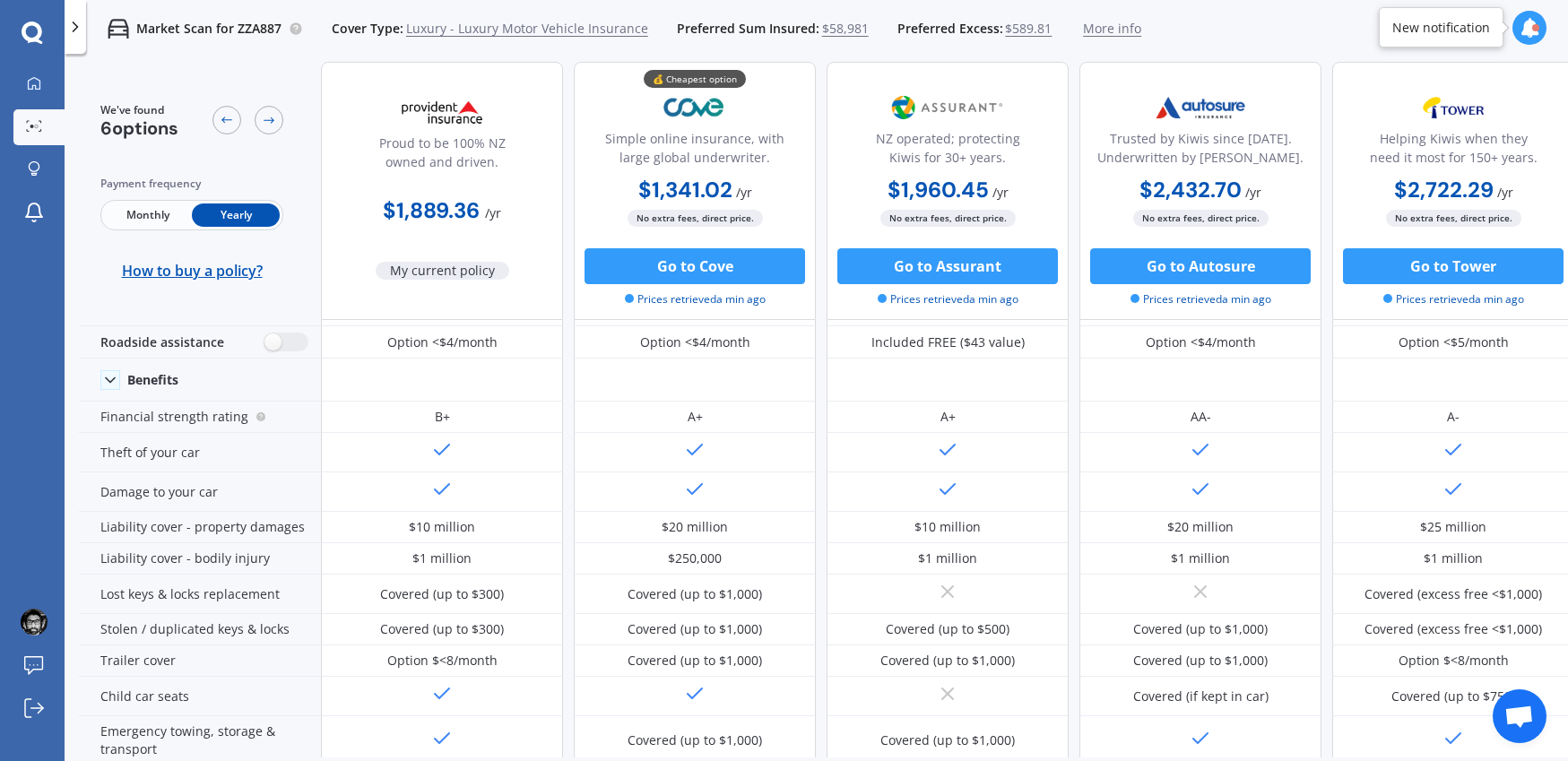
scroll to position [0, 0]
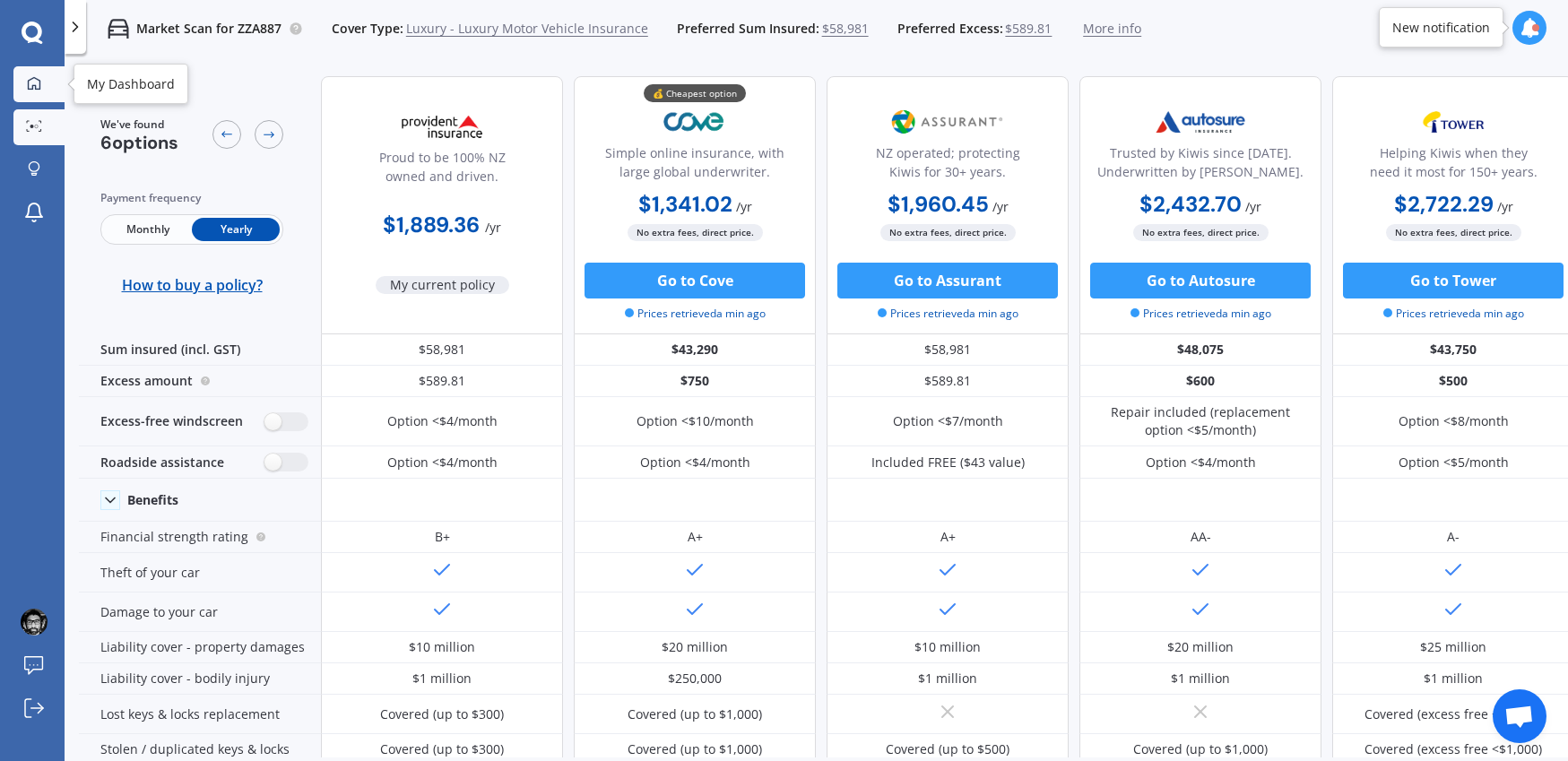
click at [29, 96] on link "My Dashboard" at bounding box center [39, 84] width 51 height 35
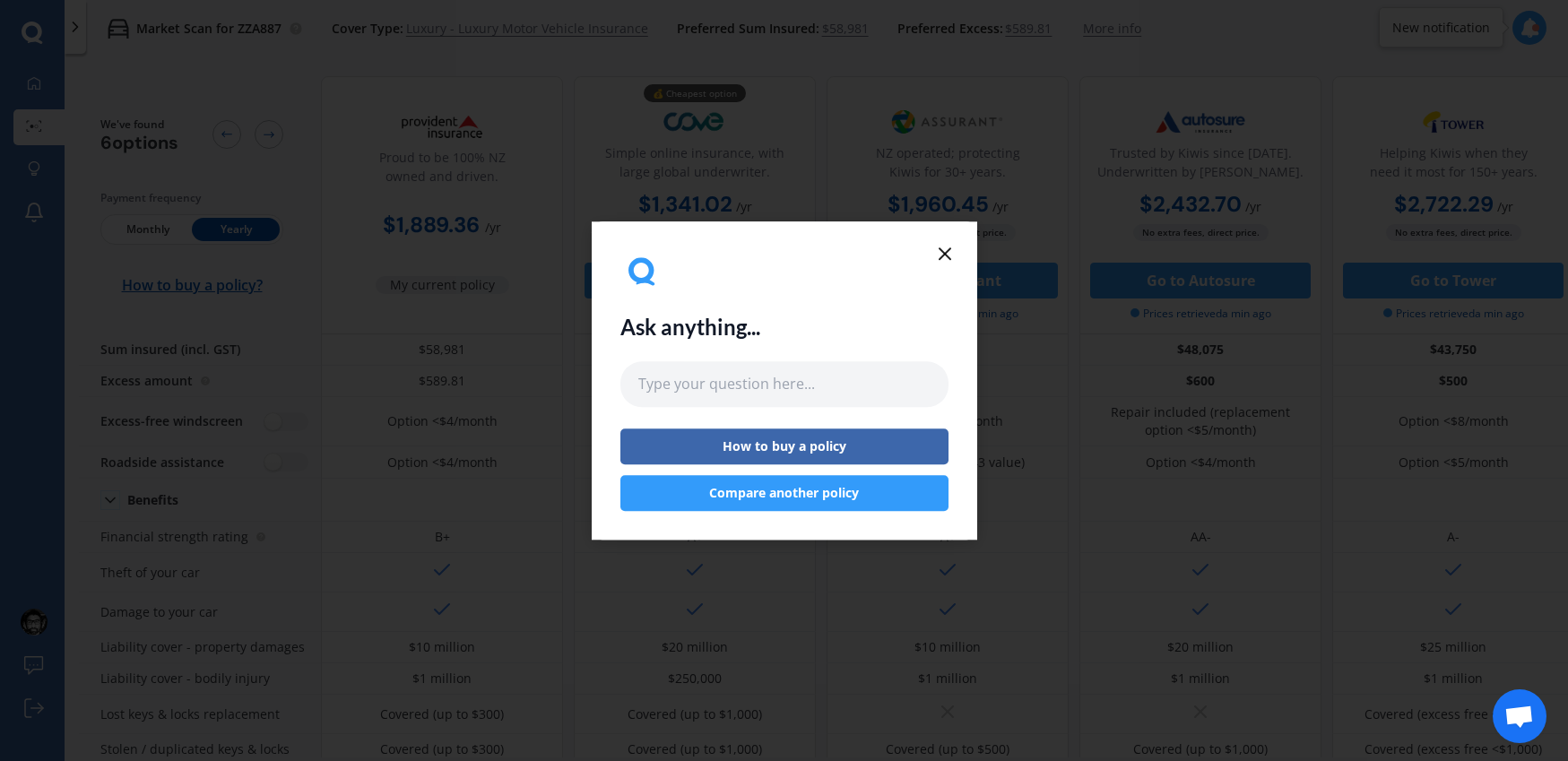
click at [948, 246] on icon at bounding box center [945, 254] width 22 height 22
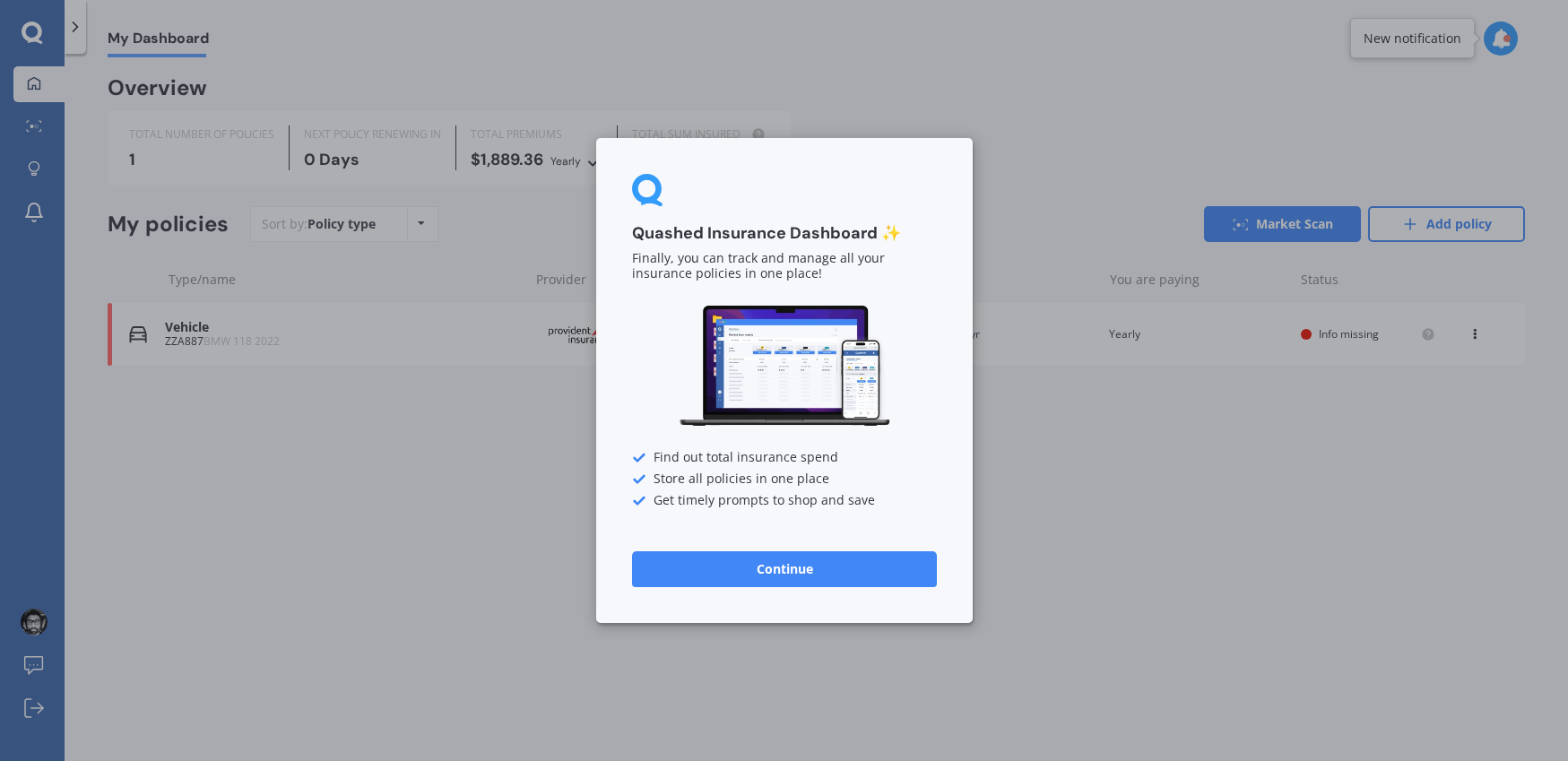
click at [831, 564] on button "Continue" at bounding box center [785, 569] width 305 height 35
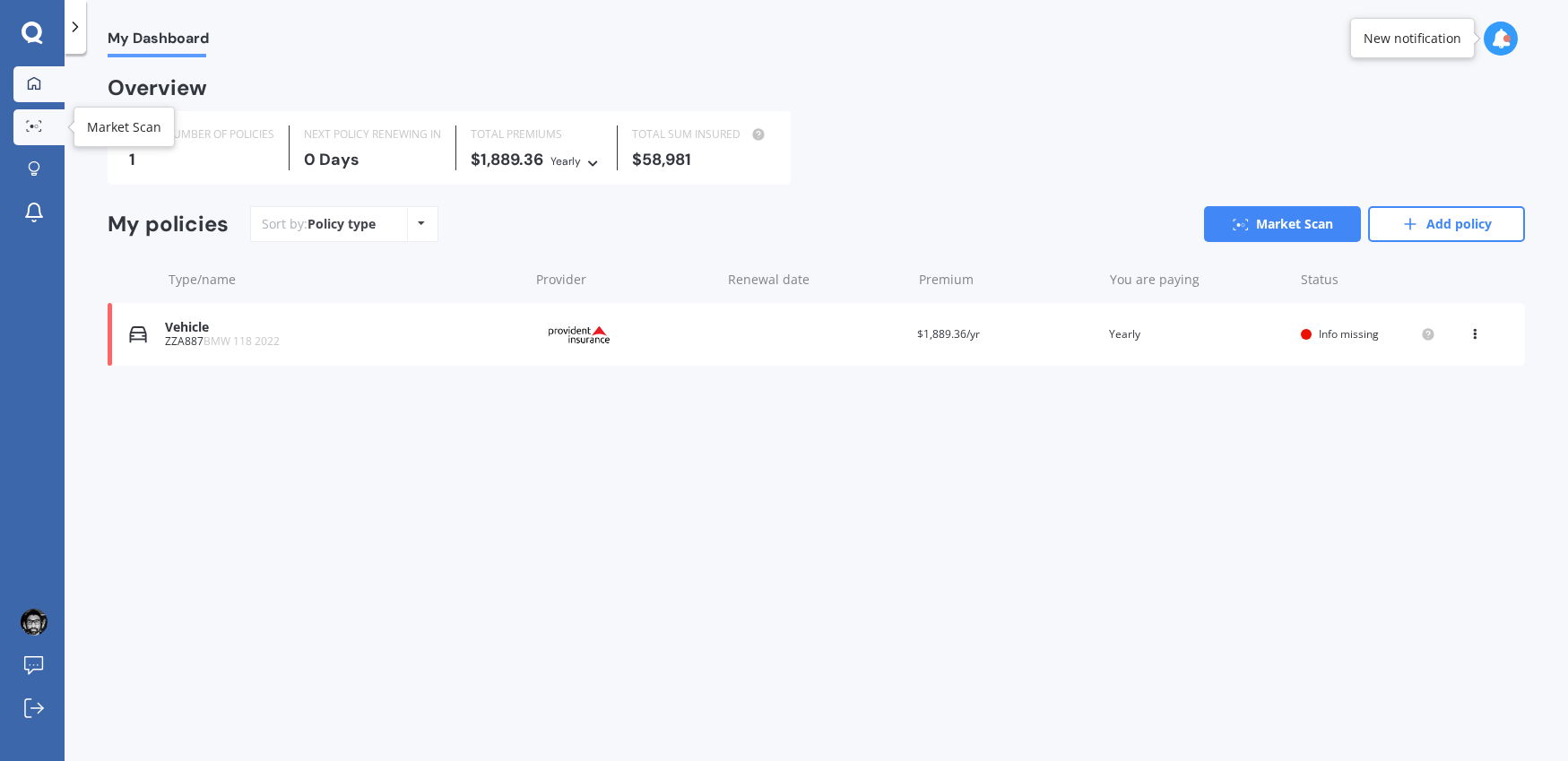
click at [40, 137] on link "Market Scan" at bounding box center [39, 127] width 51 height 35
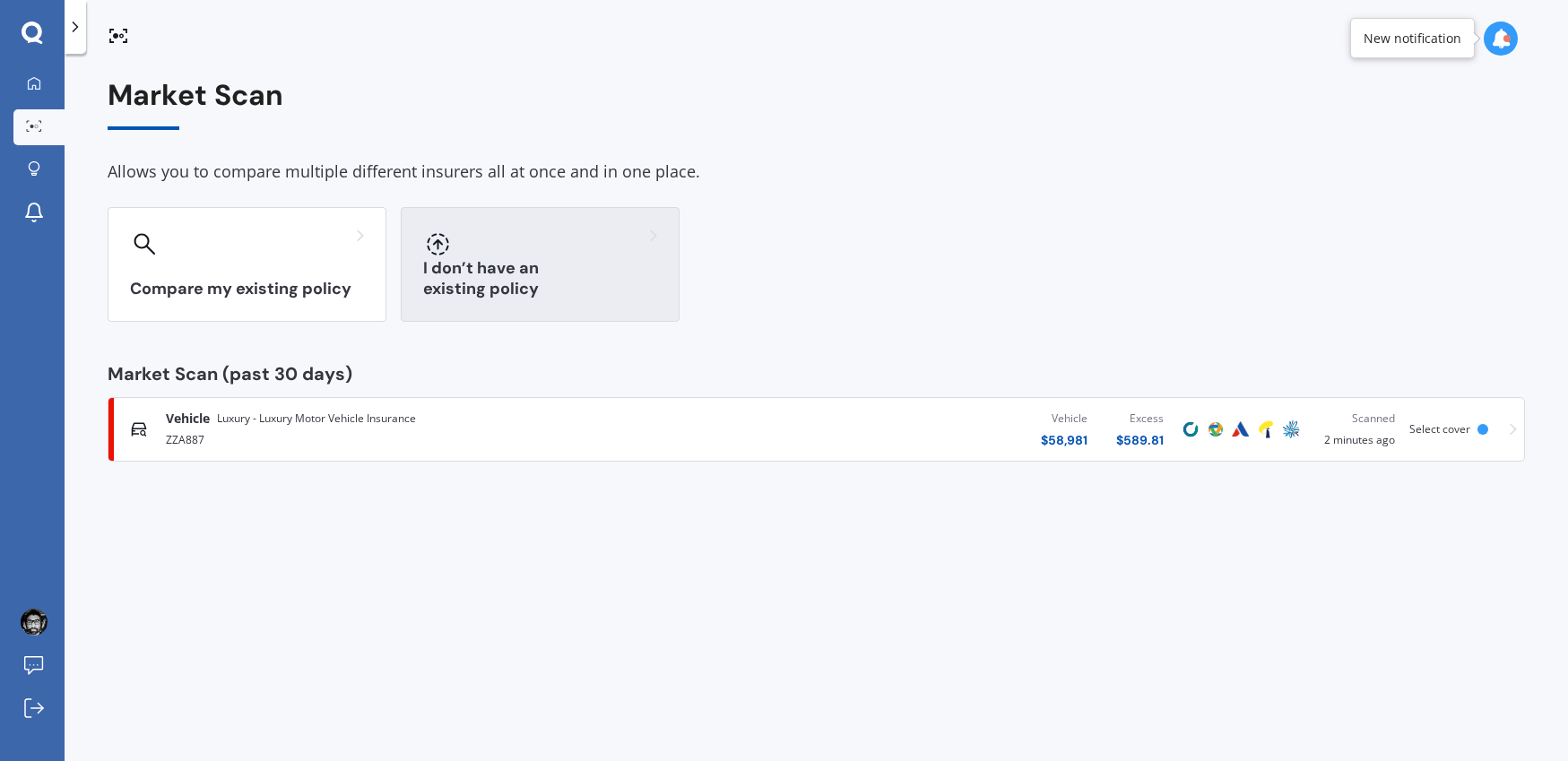
click at [558, 235] on div at bounding box center [540, 243] width 234 height 29
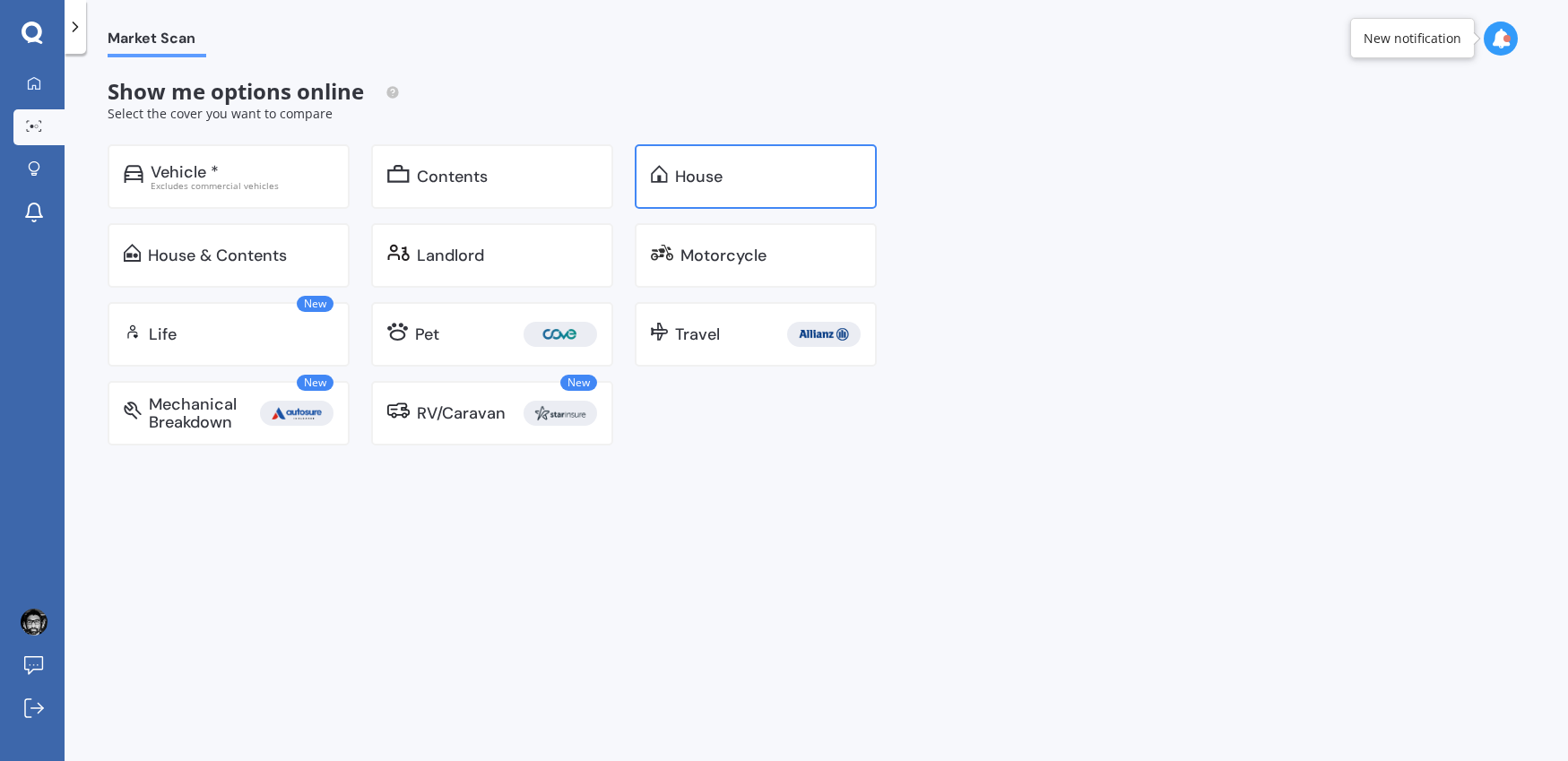
click at [725, 175] on div "House" at bounding box center [767, 176] width 186 height 18
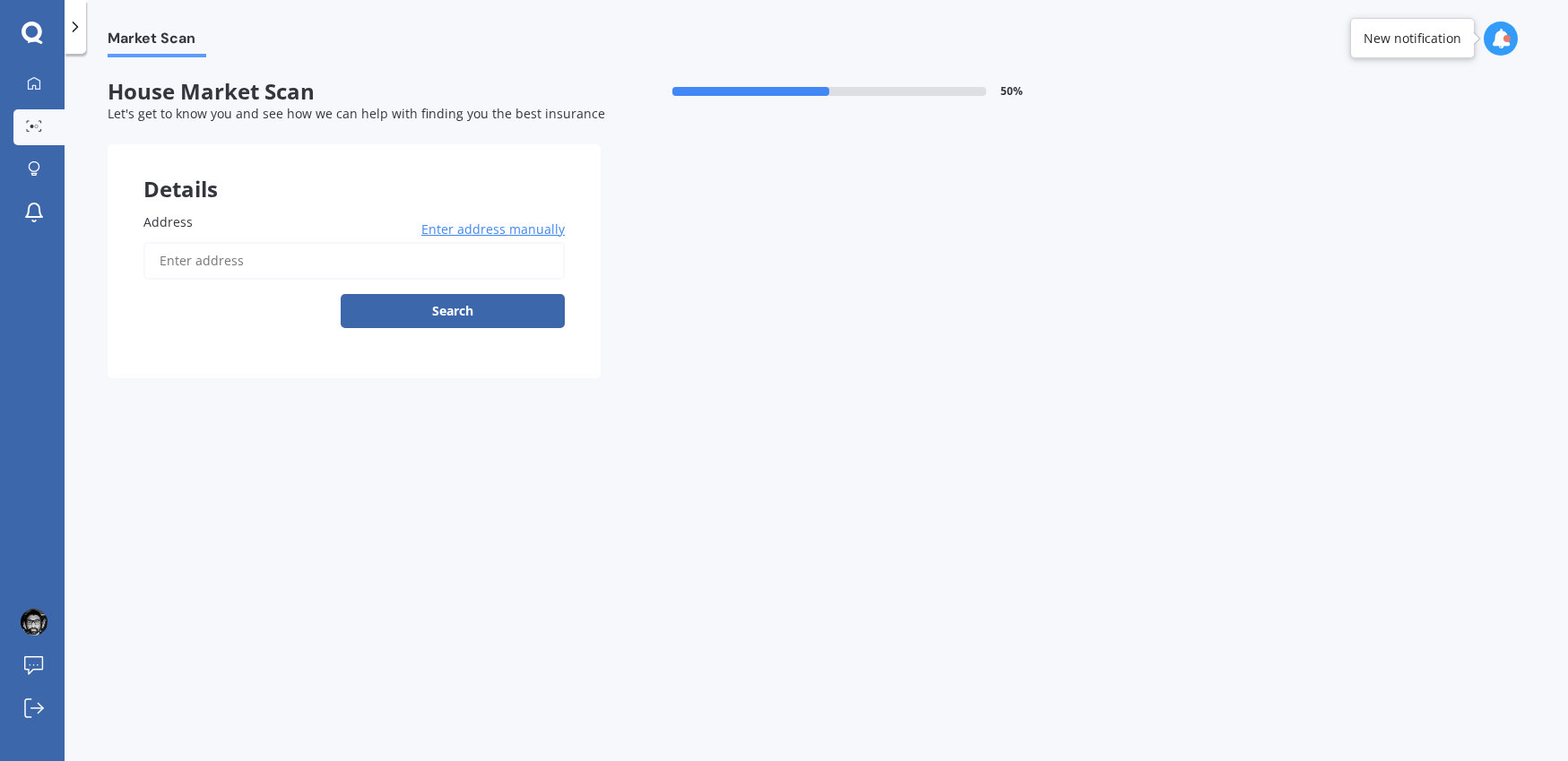
click at [385, 255] on input "Address" at bounding box center [354, 261] width 421 height 37
type input "17 Kite Street, Rolleston 7614"
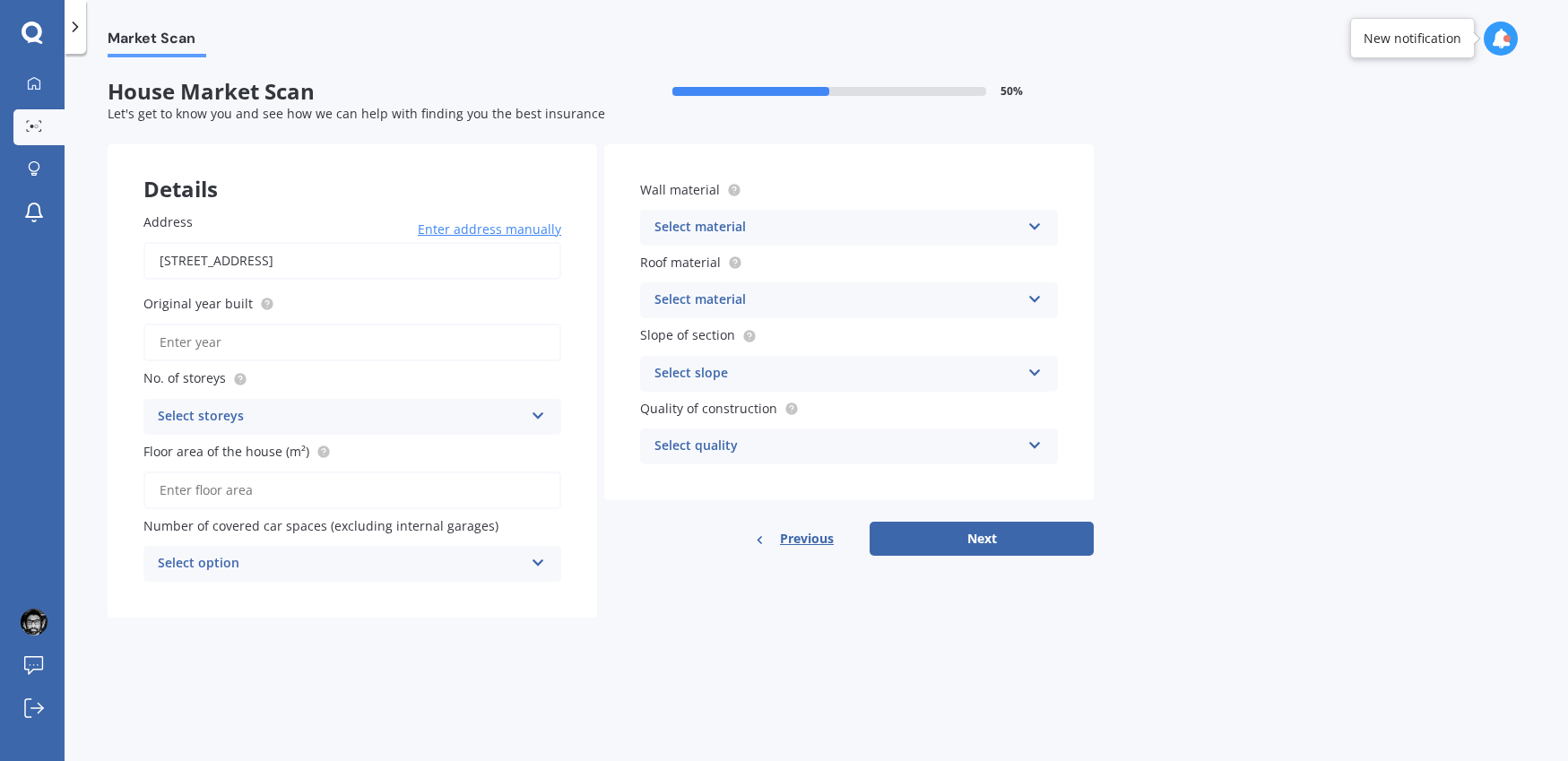
click at [212, 344] on input "Original year built" at bounding box center [352, 342] width 418 height 37
type input "2025"
click at [313, 412] on div "Select storeys" at bounding box center [340, 417] width 366 height 22
click at [237, 457] on div "1" at bounding box center [352, 451] width 416 height 32
click at [262, 498] on input "Floor area of the house (m²)" at bounding box center [352, 490] width 418 height 37
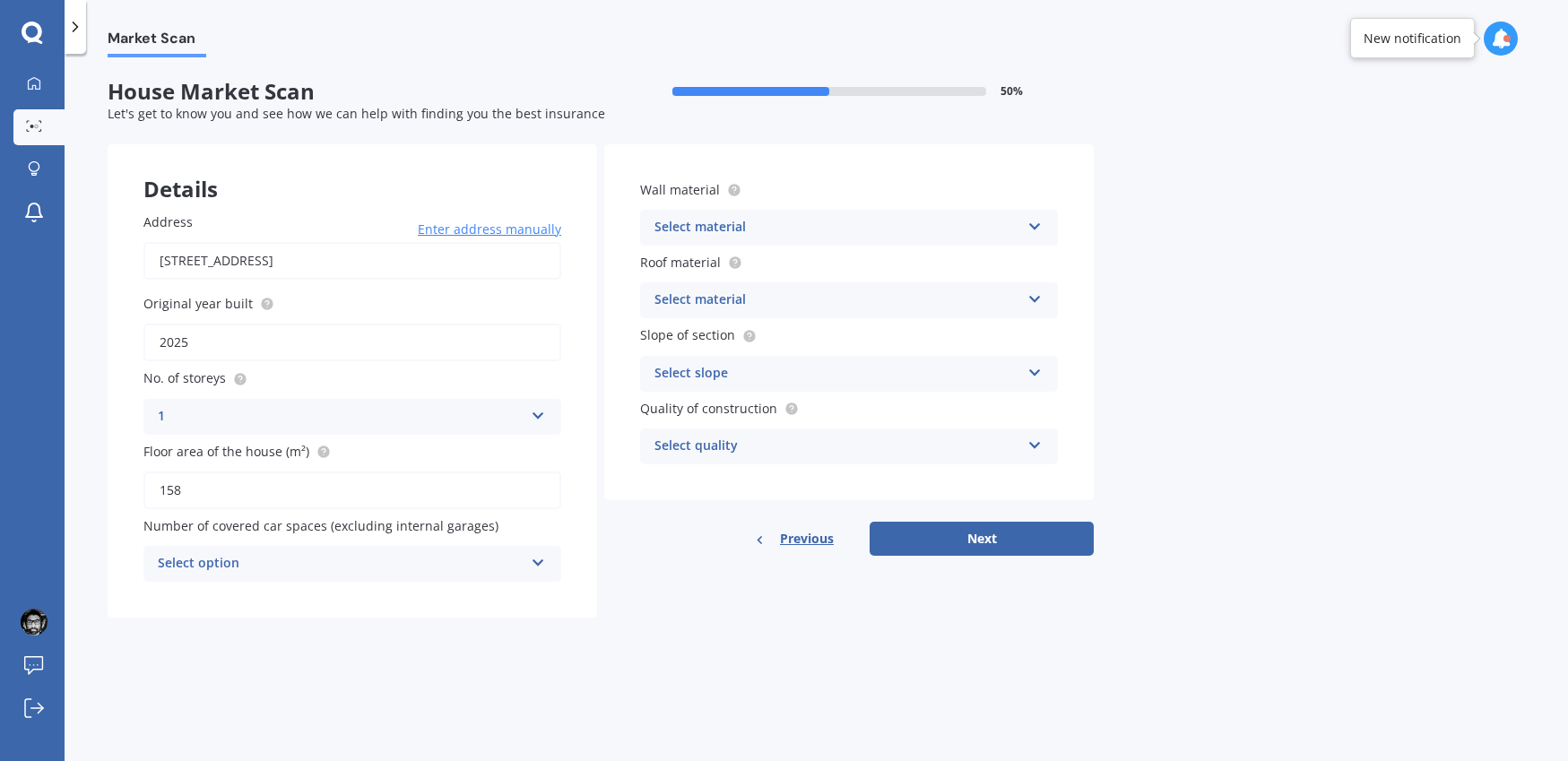
type input "158"
click at [319, 566] on div "Select option" at bounding box center [340, 563] width 366 height 22
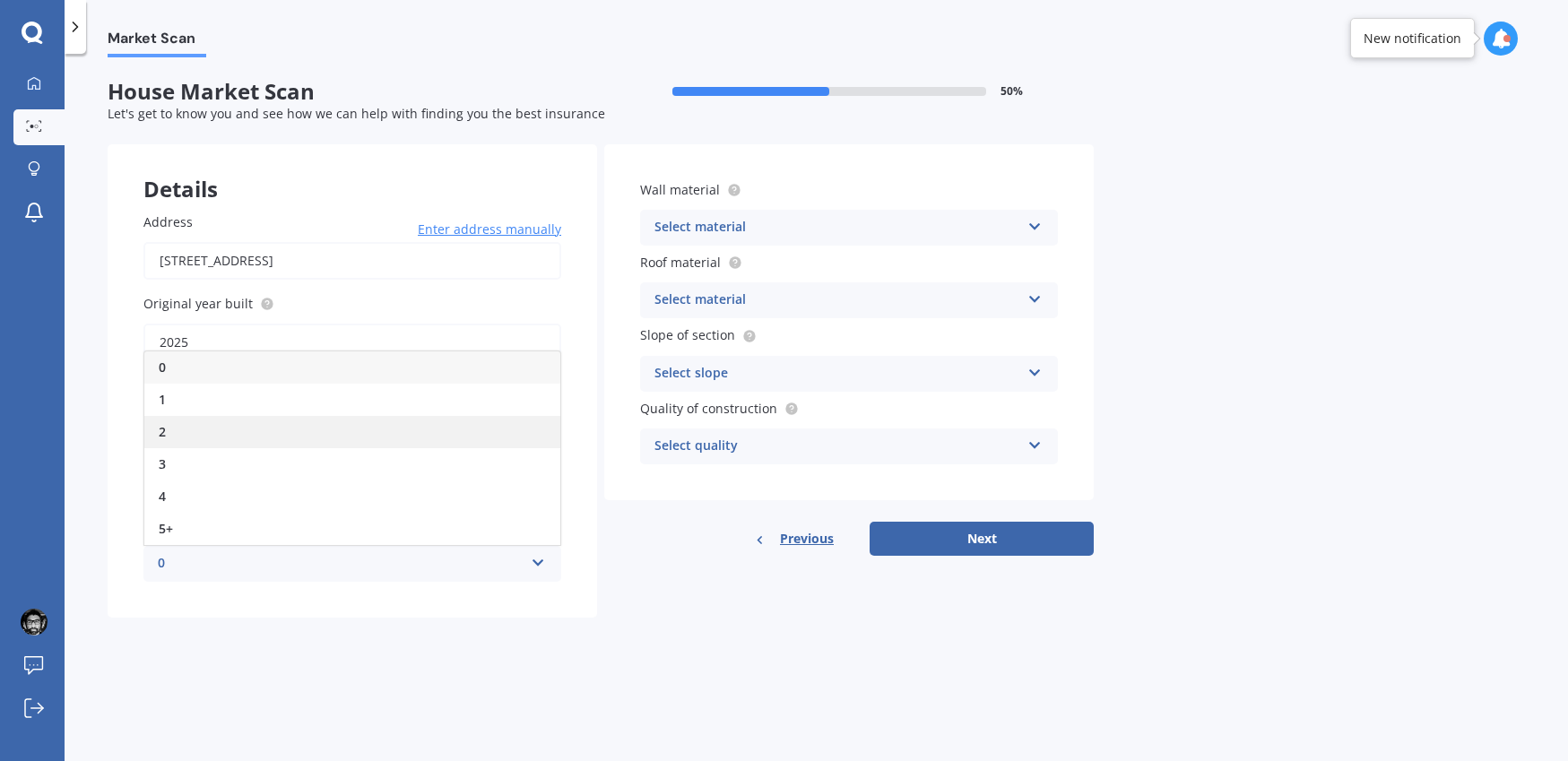
click at [242, 421] on div "2" at bounding box center [352, 432] width 416 height 32
click at [847, 228] on div "Select material" at bounding box center [837, 228] width 366 height 22
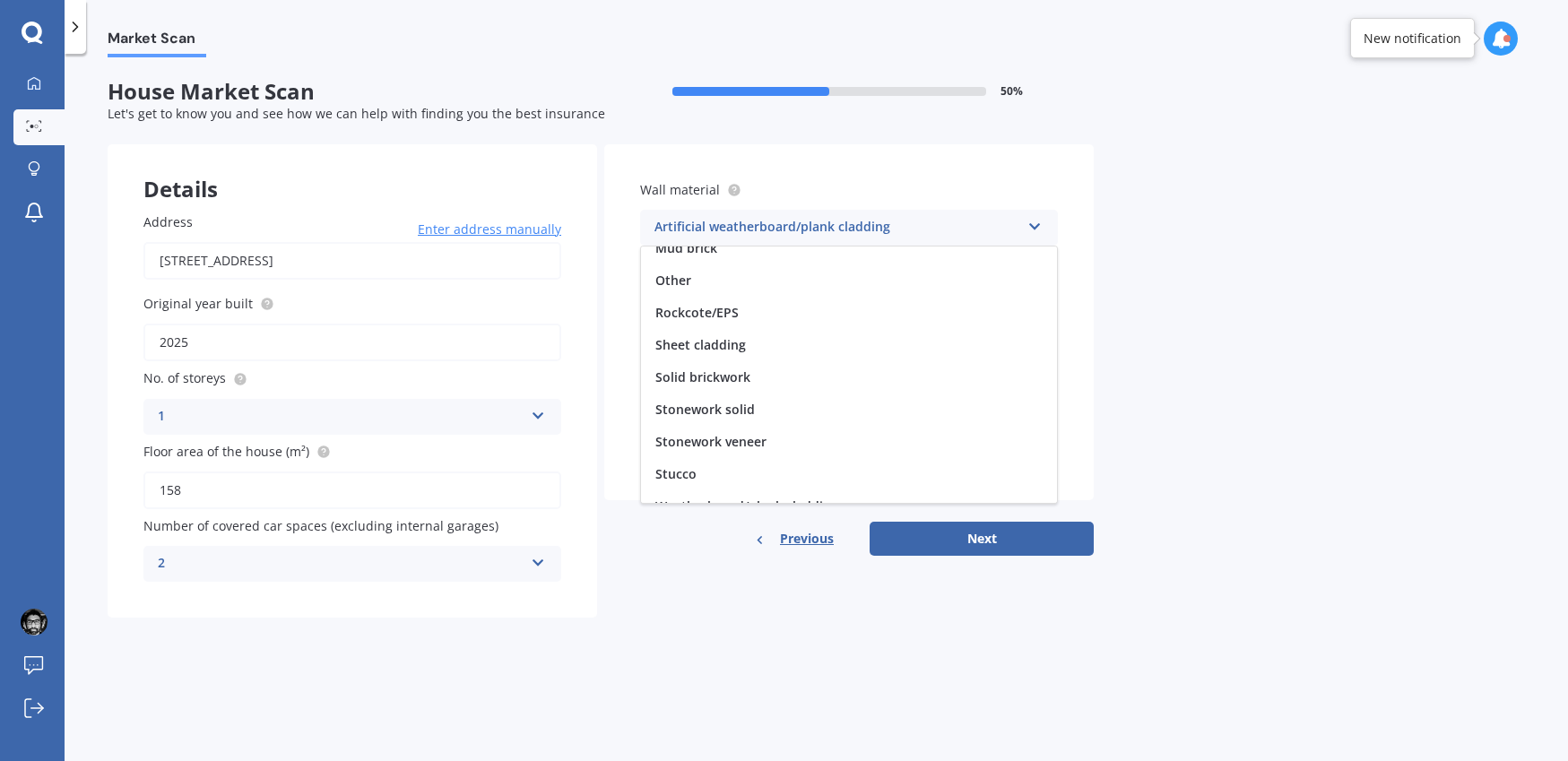
scroll to position [163, 0]
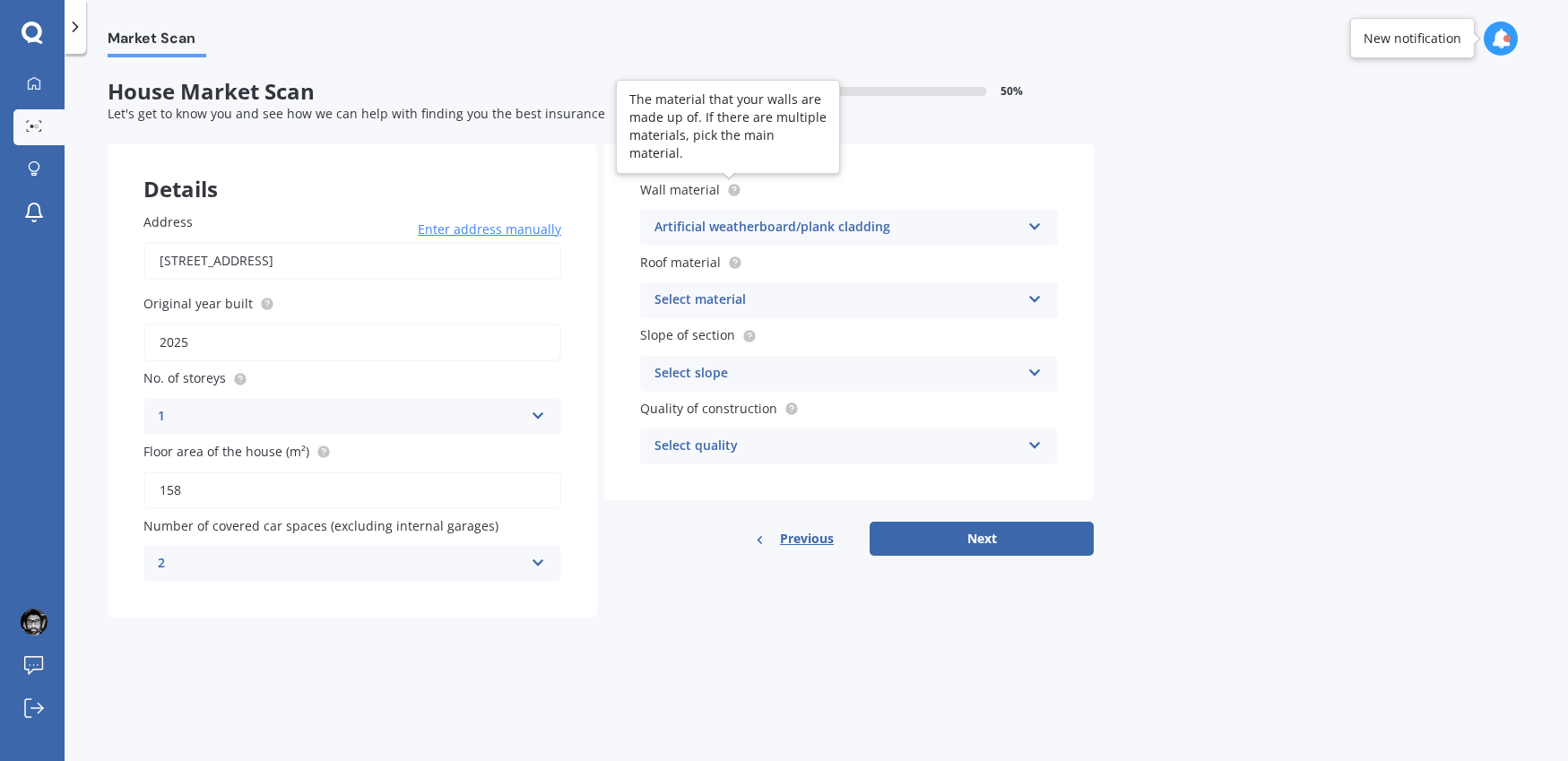
click at [734, 193] on circle at bounding box center [734, 190] width 12 height 12
click at [864, 311] on div "Select material Flat fibre cement Flat membrane Flat metal covering Pitched con…" at bounding box center [849, 300] width 418 height 35
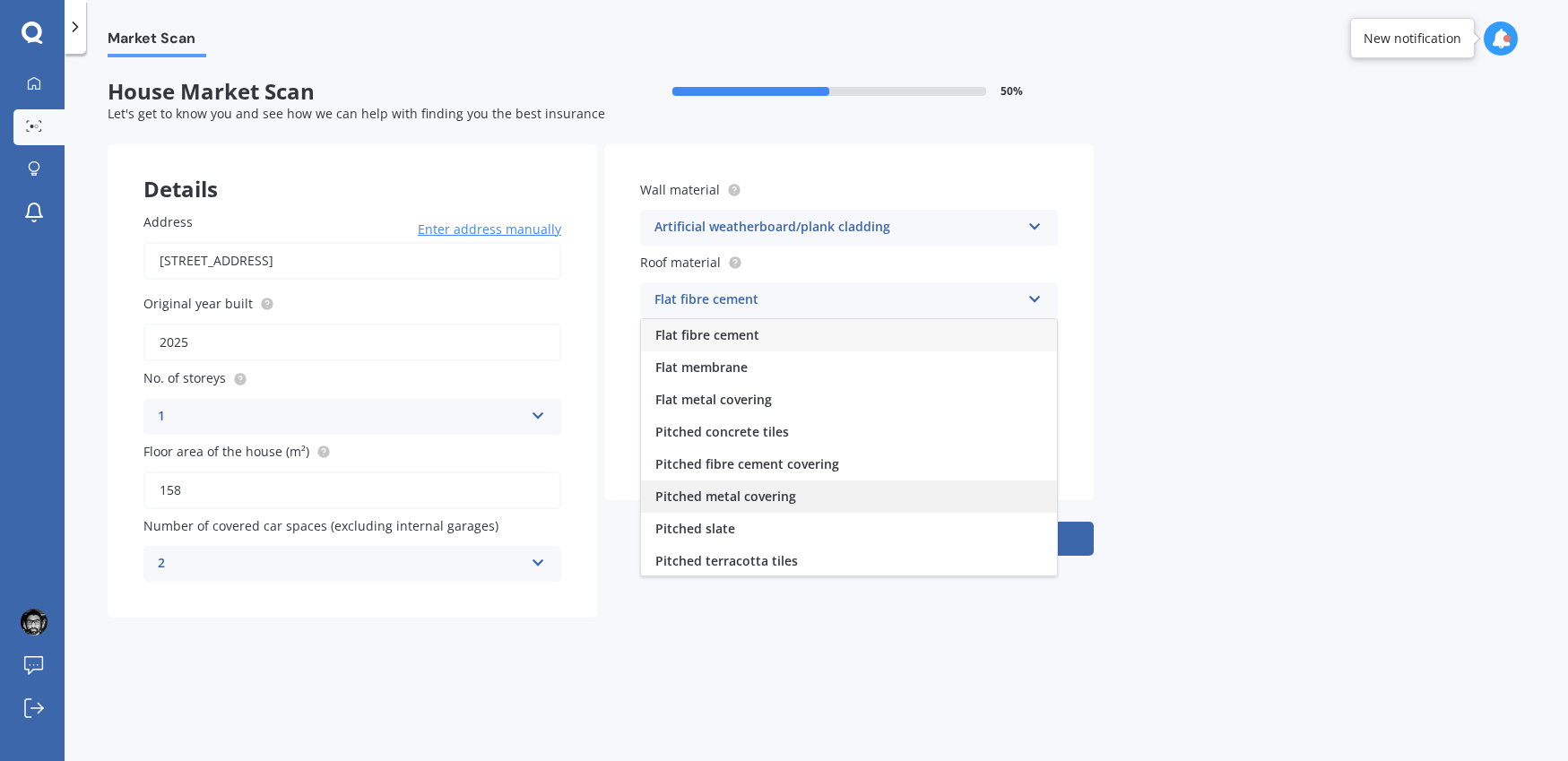
scroll to position [66, 0]
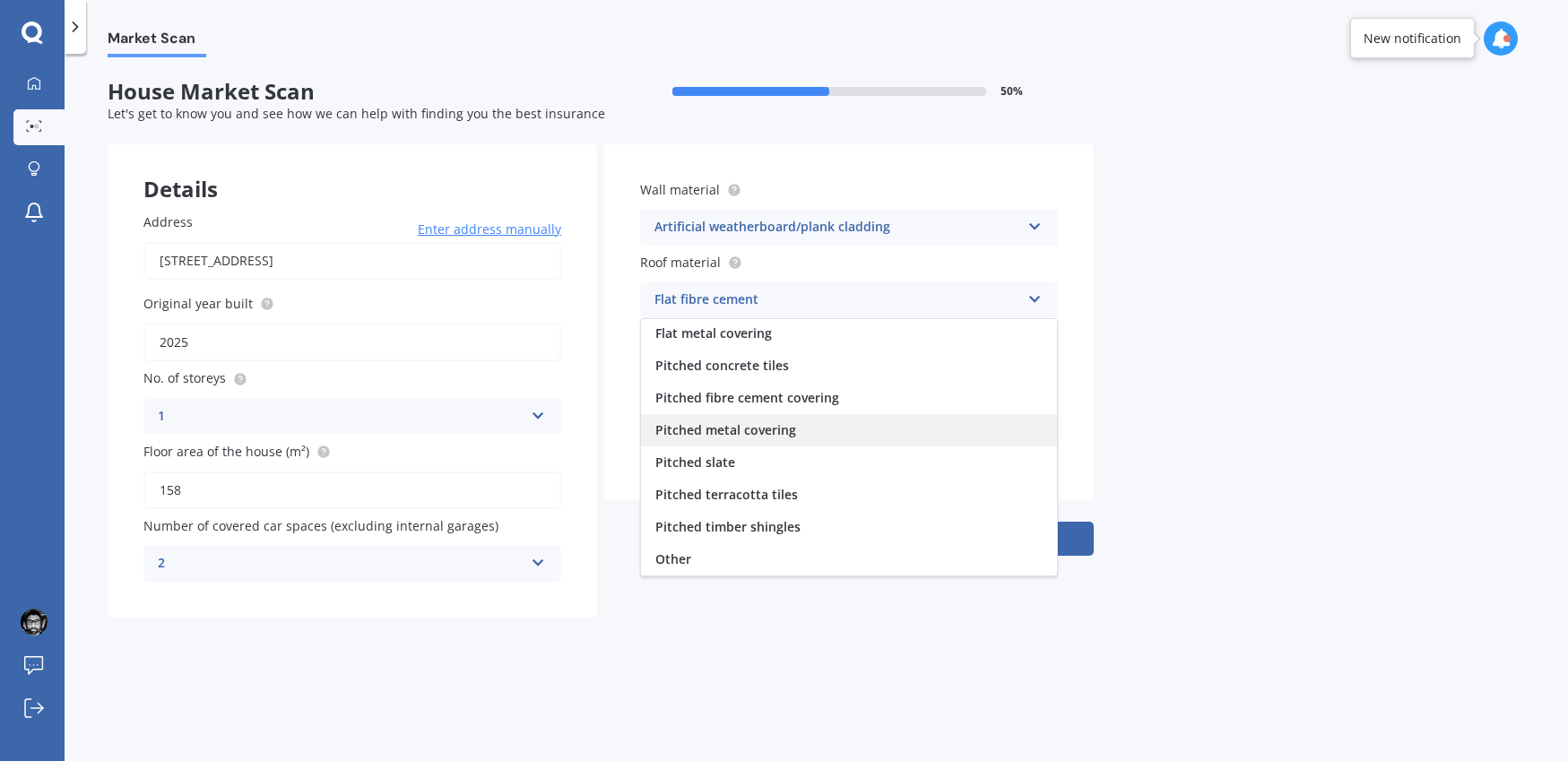
click at [772, 429] on span "Pitched metal covering" at bounding box center [725, 429] width 141 height 17
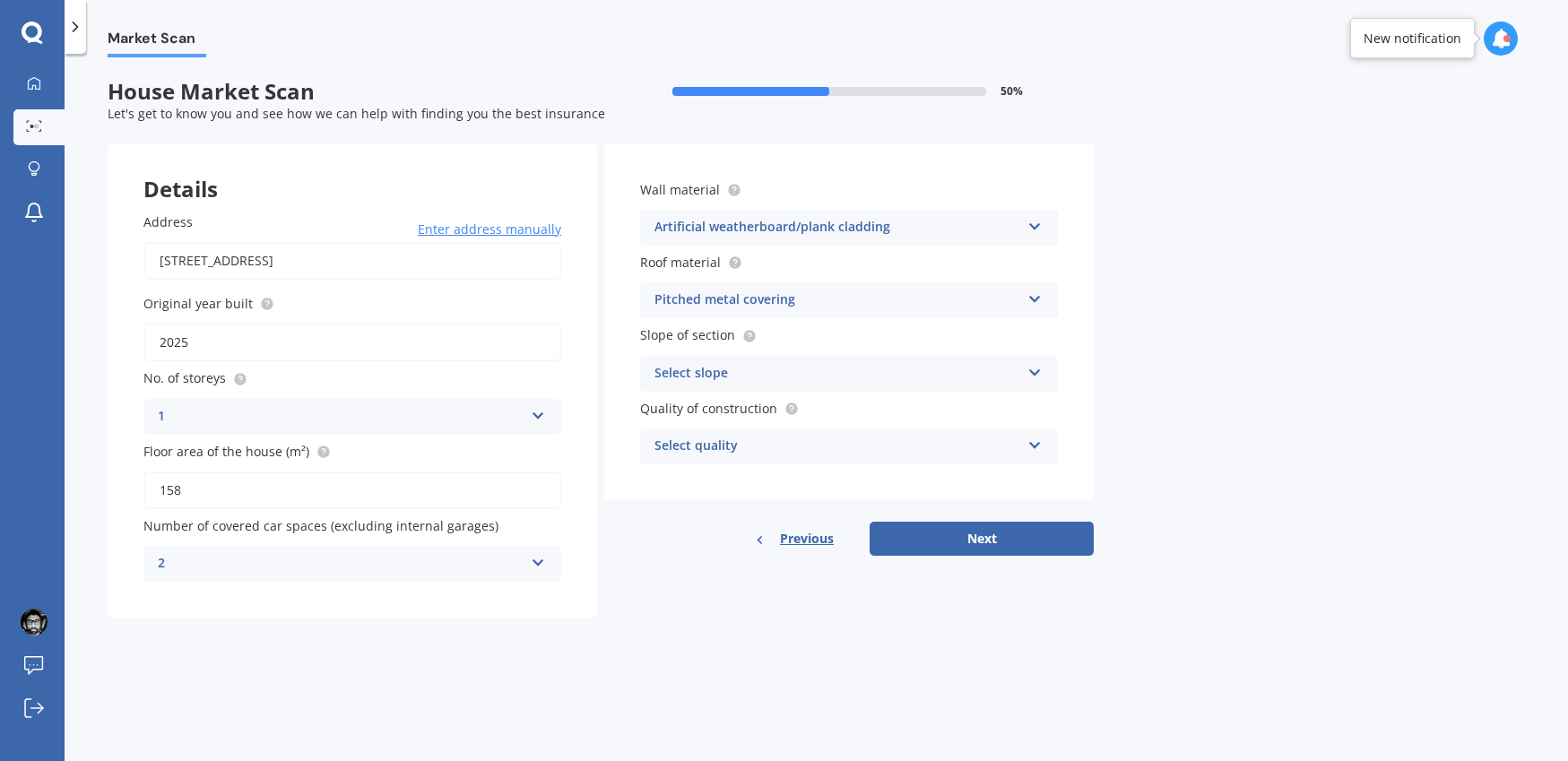
click at [795, 372] on div "Select slope" at bounding box center [837, 374] width 366 height 22
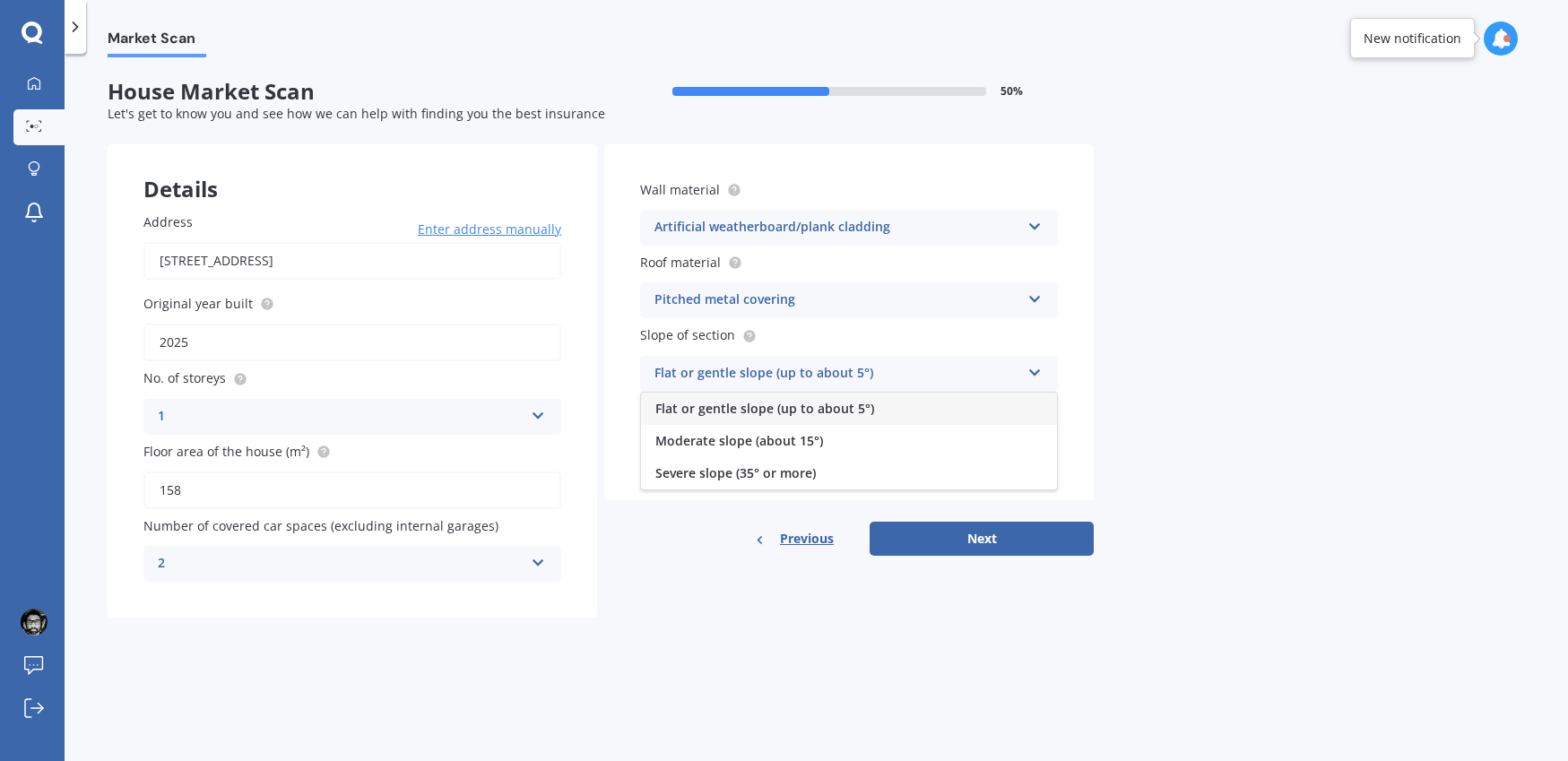
click at [1165, 454] on div "Market Scan House Market Scan 50 % Let's get to know you and see how we can hel…" at bounding box center [816, 410] width 1504 height 707
click at [986, 383] on div "Flat or gentle slope (up to about 5°)" at bounding box center [837, 374] width 366 height 22
click at [876, 417] on div "Flat or gentle slope (up to about 5°)" at bounding box center [849, 408] width 416 height 32
click at [995, 445] on div "Select quality" at bounding box center [837, 446] width 366 height 22
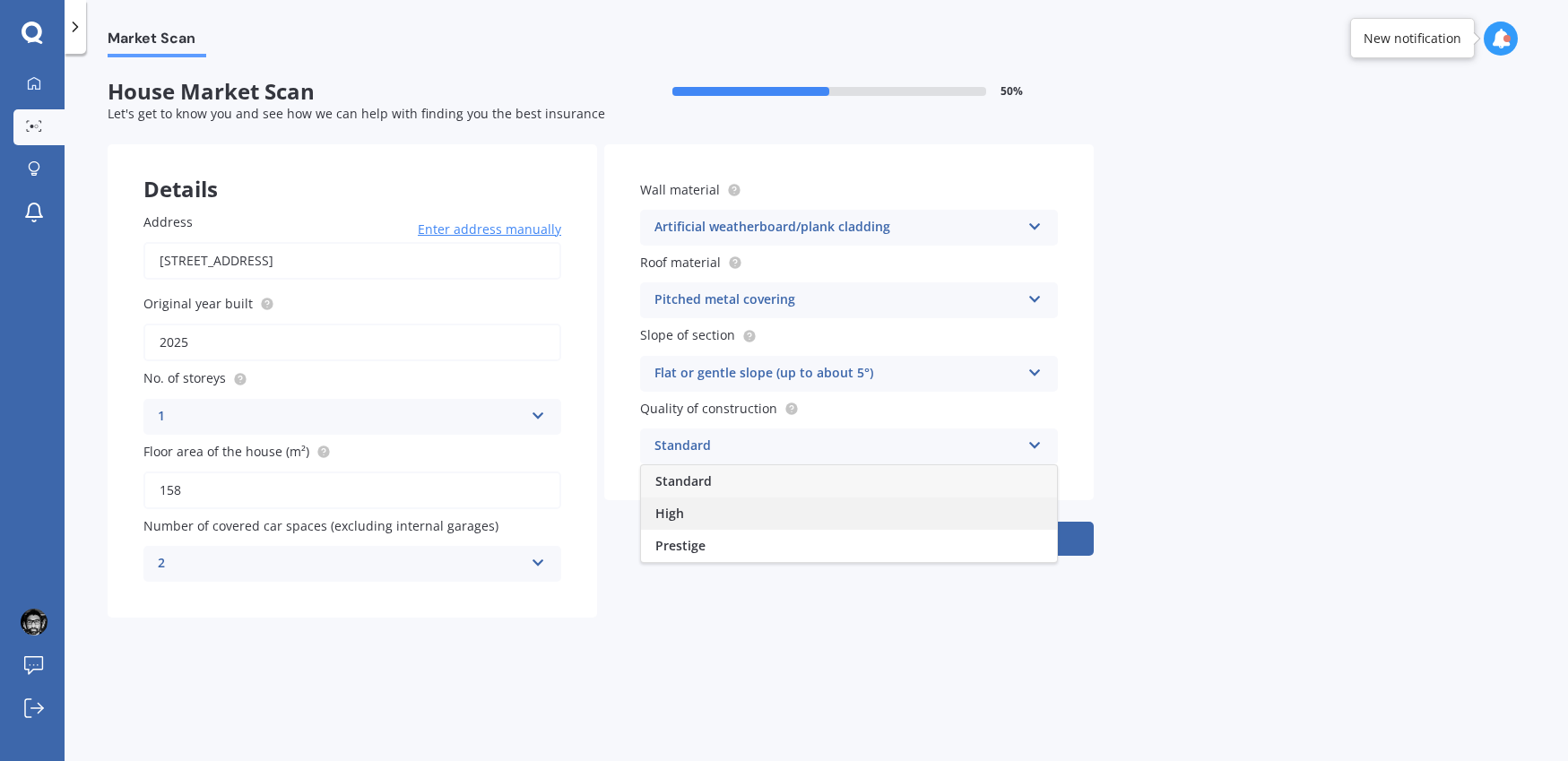
click at [780, 506] on div "High" at bounding box center [849, 513] width 416 height 32
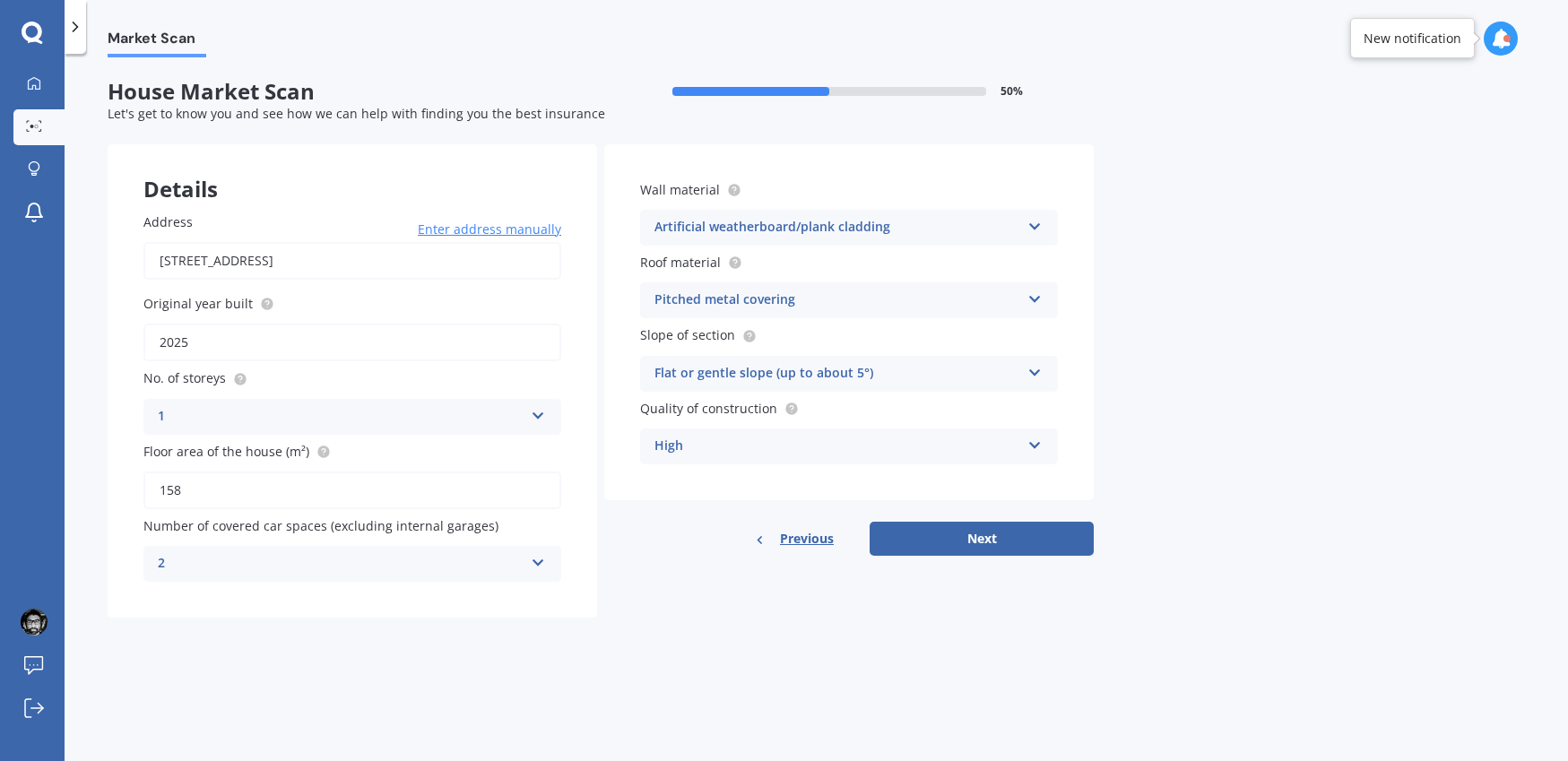
click at [835, 438] on div "High" at bounding box center [837, 446] width 366 height 22
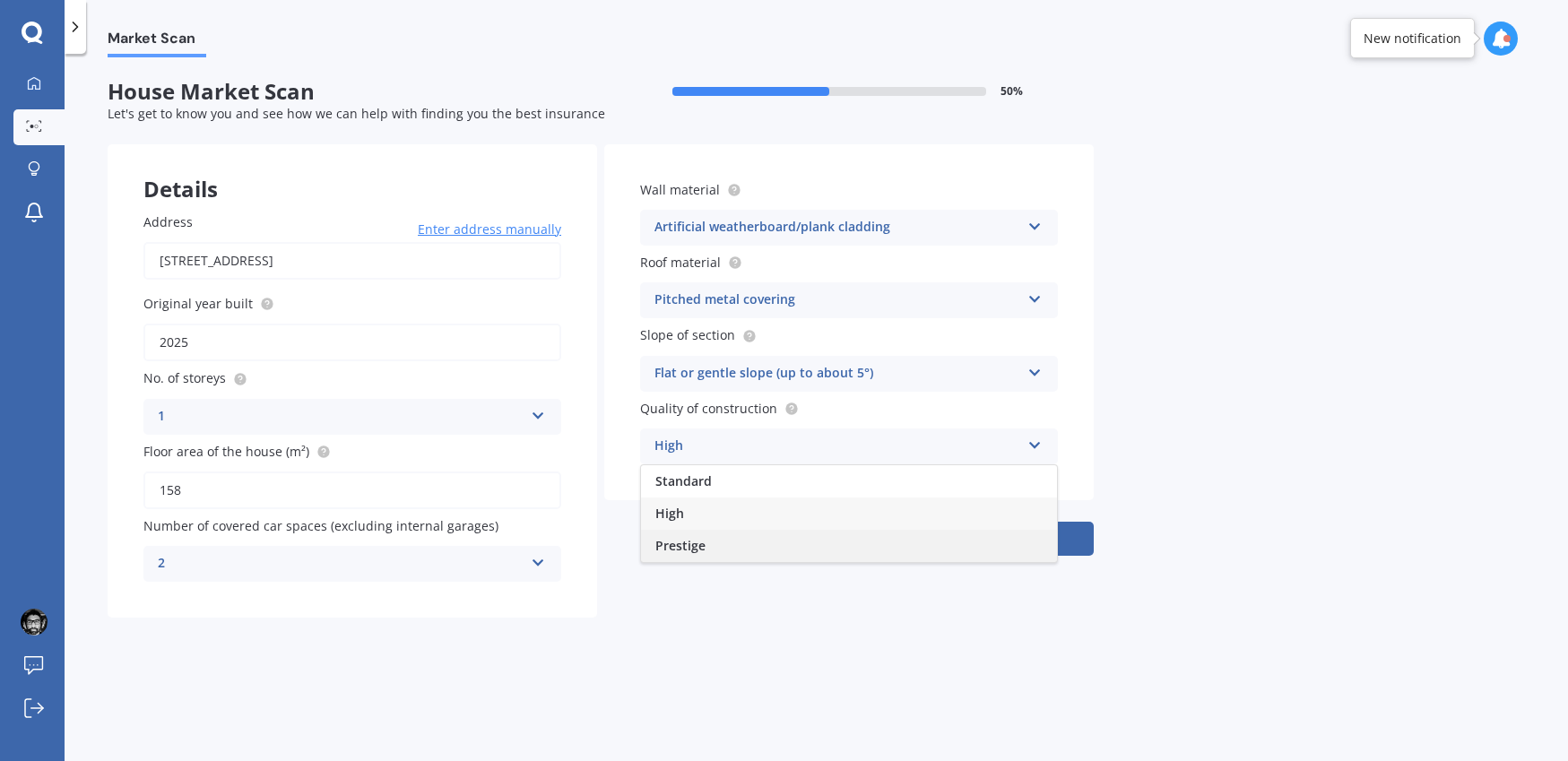
click at [763, 553] on div "Prestige" at bounding box center [849, 546] width 416 height 32
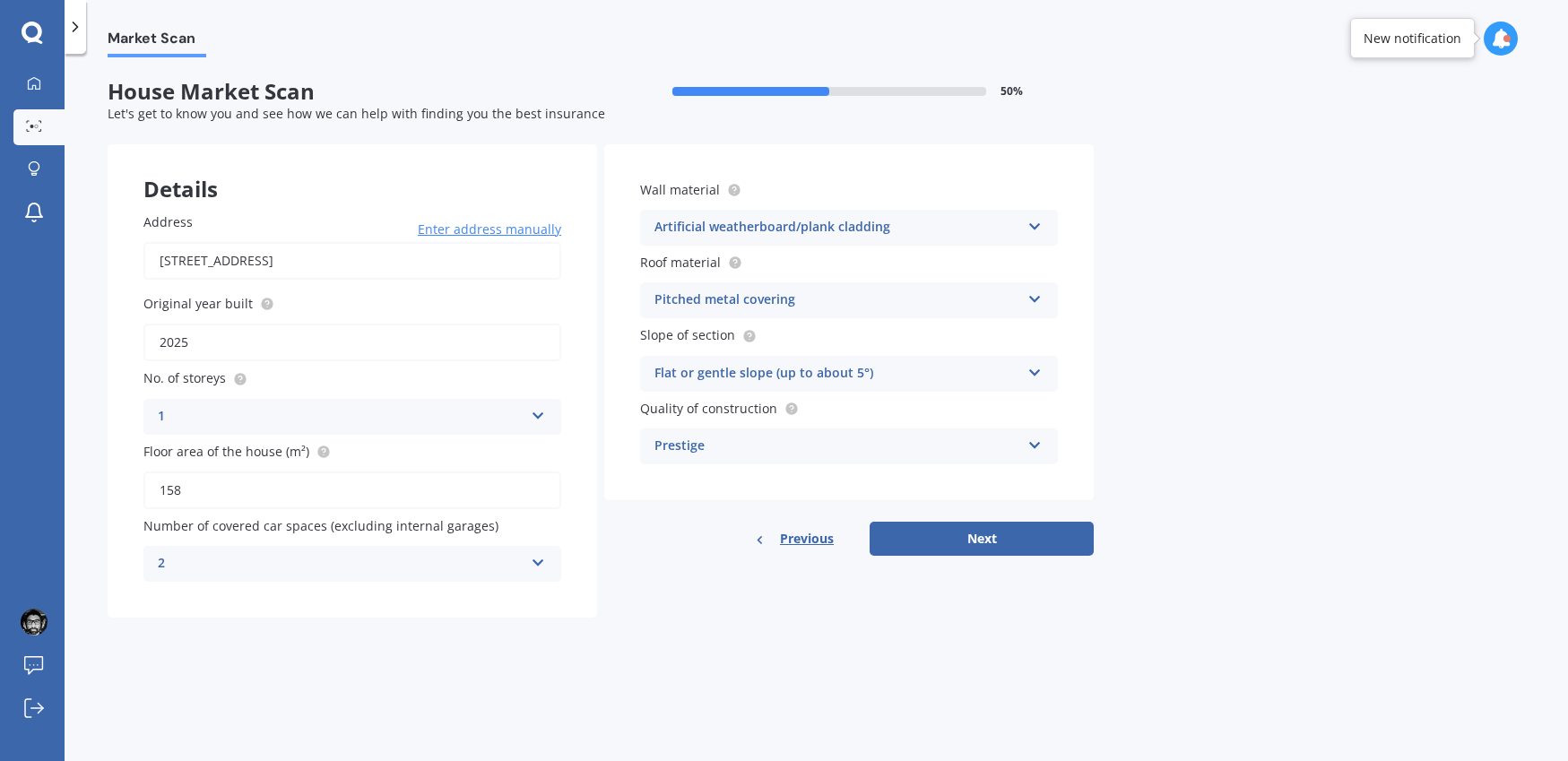
click at [796, 363] on div "Flat or gentle slope (up to about 5°)" at bounding box center [837, 374] width 366 height 22
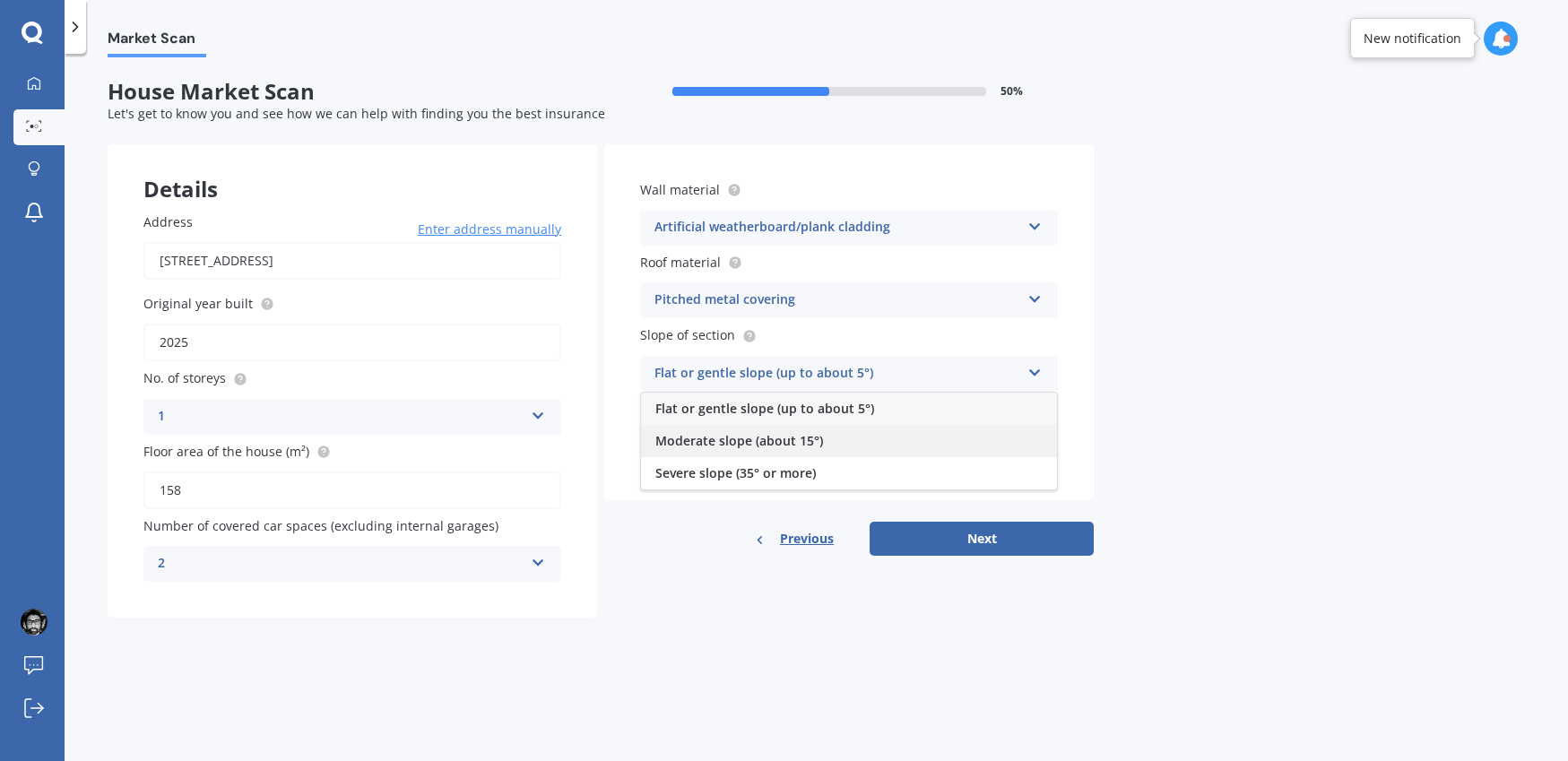
click at [759, 446] on span "Moderate slope (about 15°)" at bounding box center [739, 439] width 167 height 17
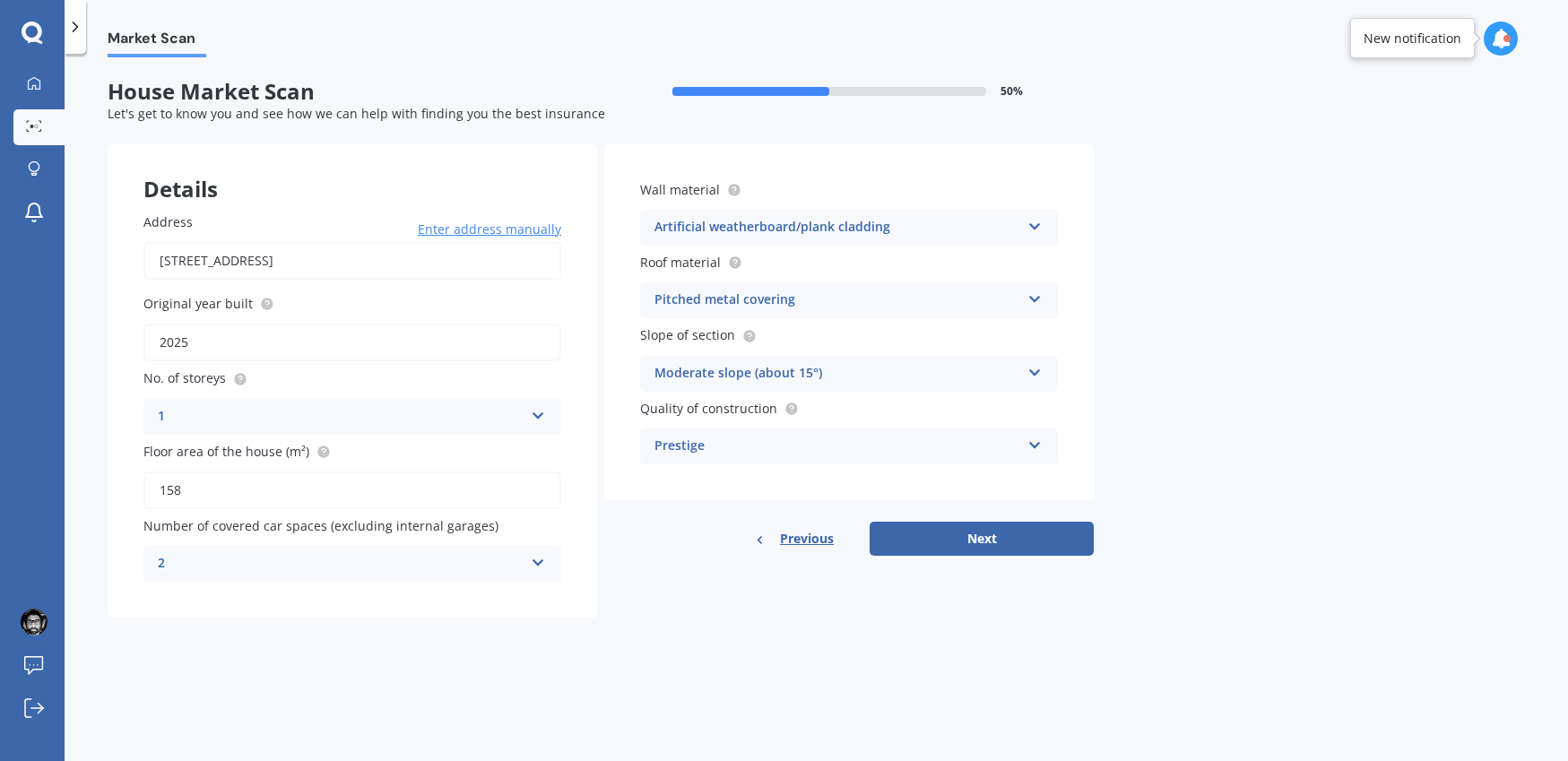
click at [953, 309] on div "Pitched metal covering" at bounding box center [837, 300] width 366 height 22
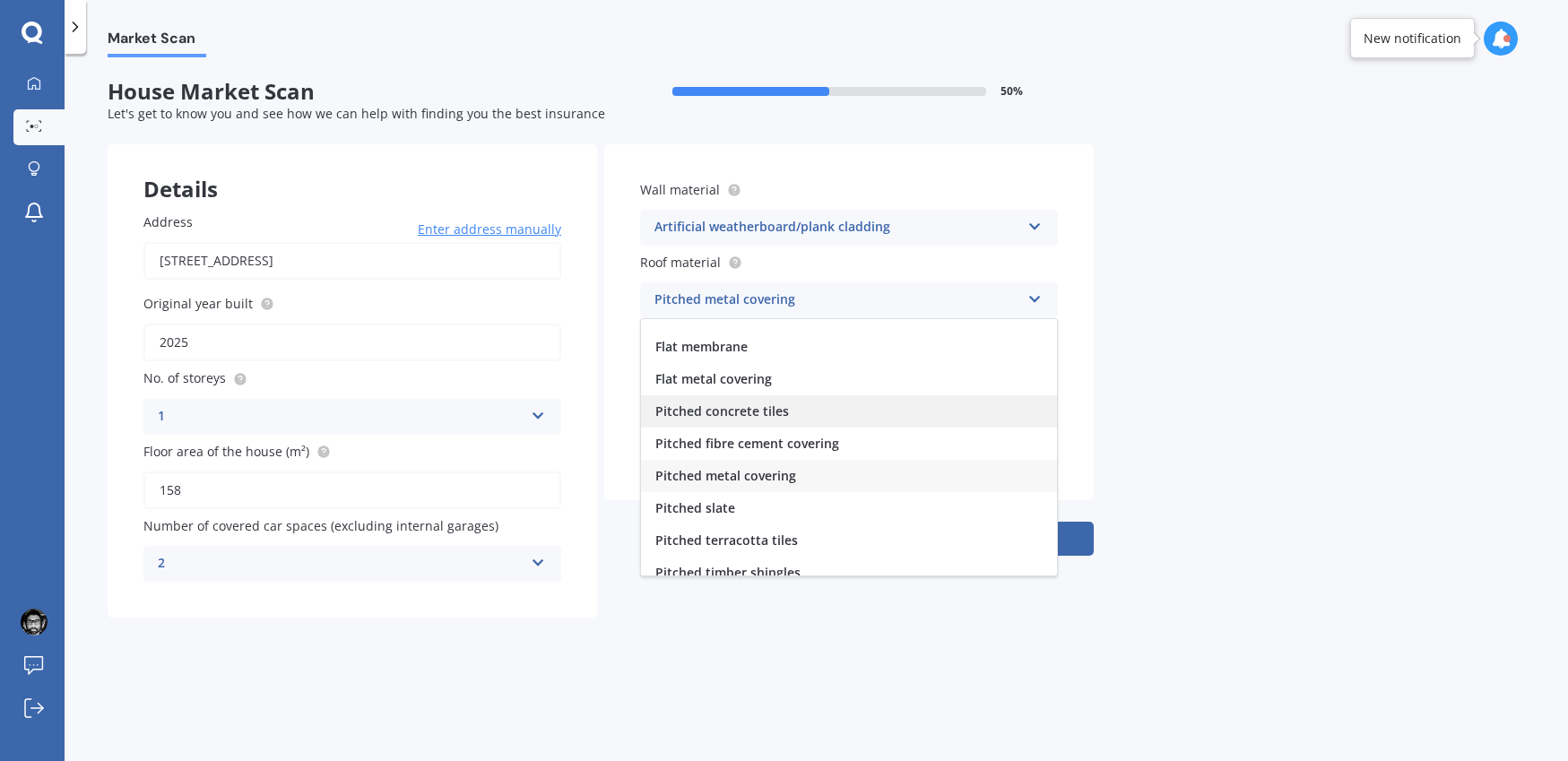
scroll to position [0, 0]
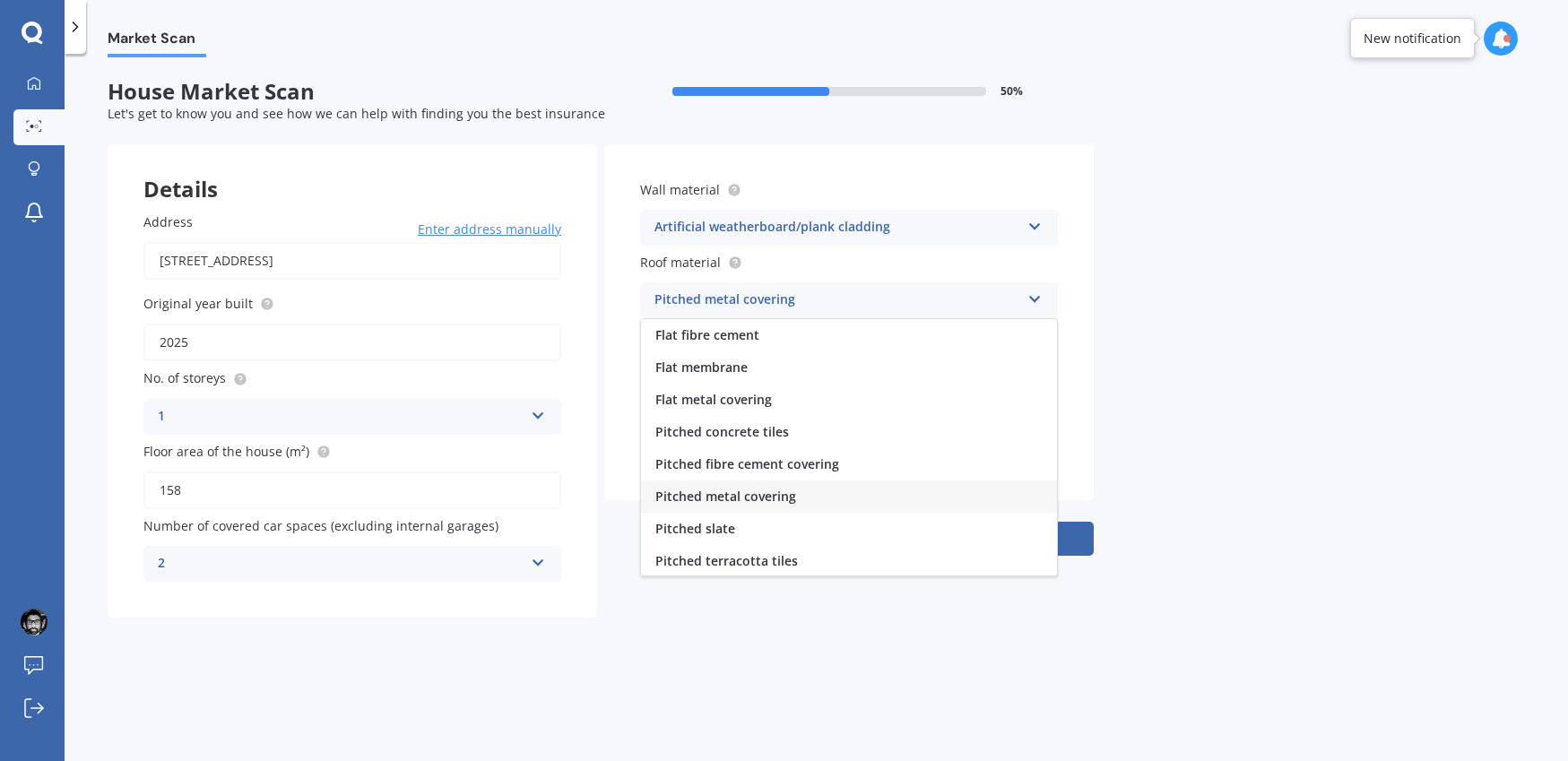
click at [790, 496] on span "Pitched metal covering" at bounding box center [725, 496] width 141 height 17
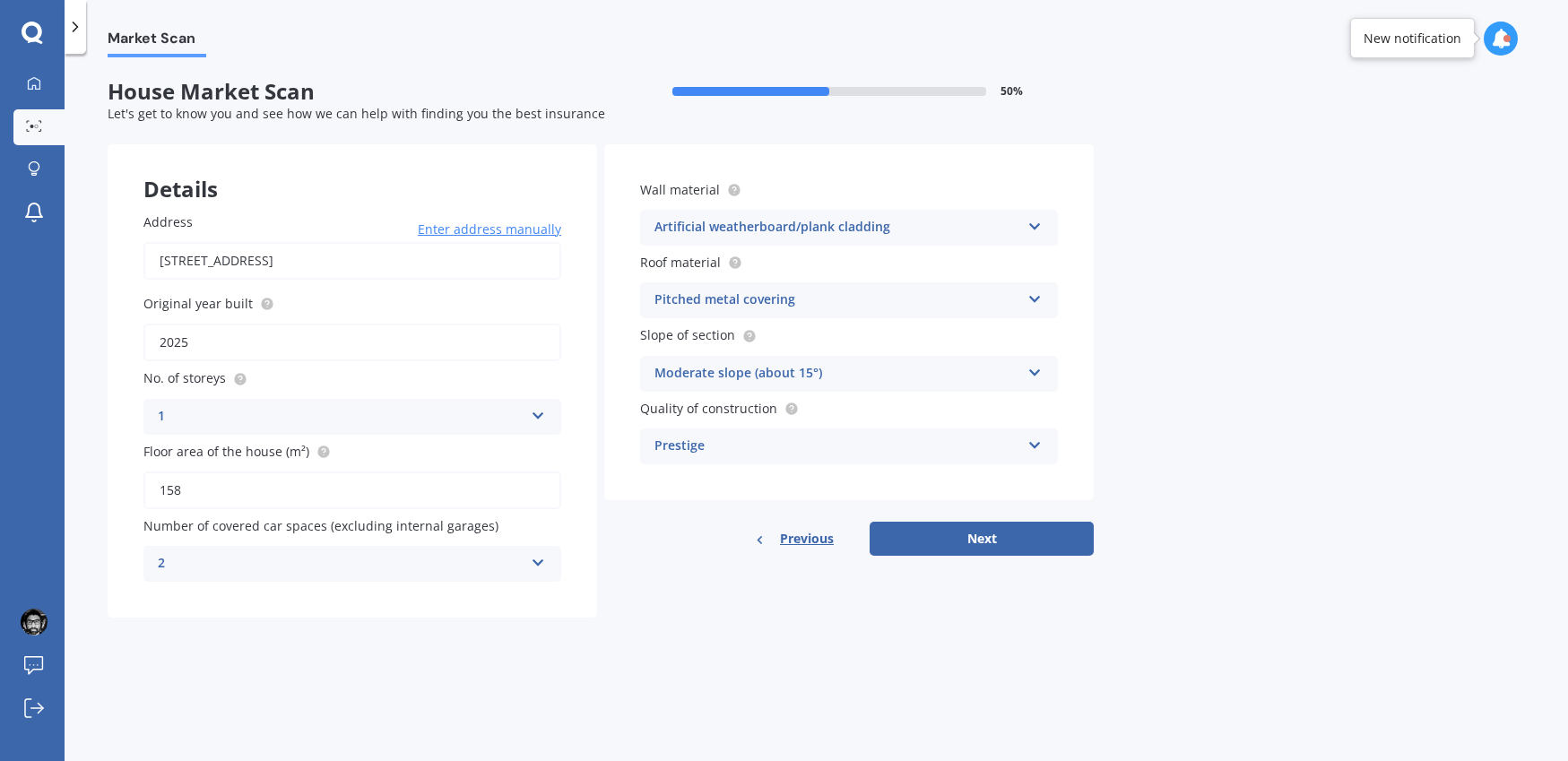
click at [873, 228] on div "Artificial weatherboard/plank cladding" at bounding box center [837, 228] width 366 height 22
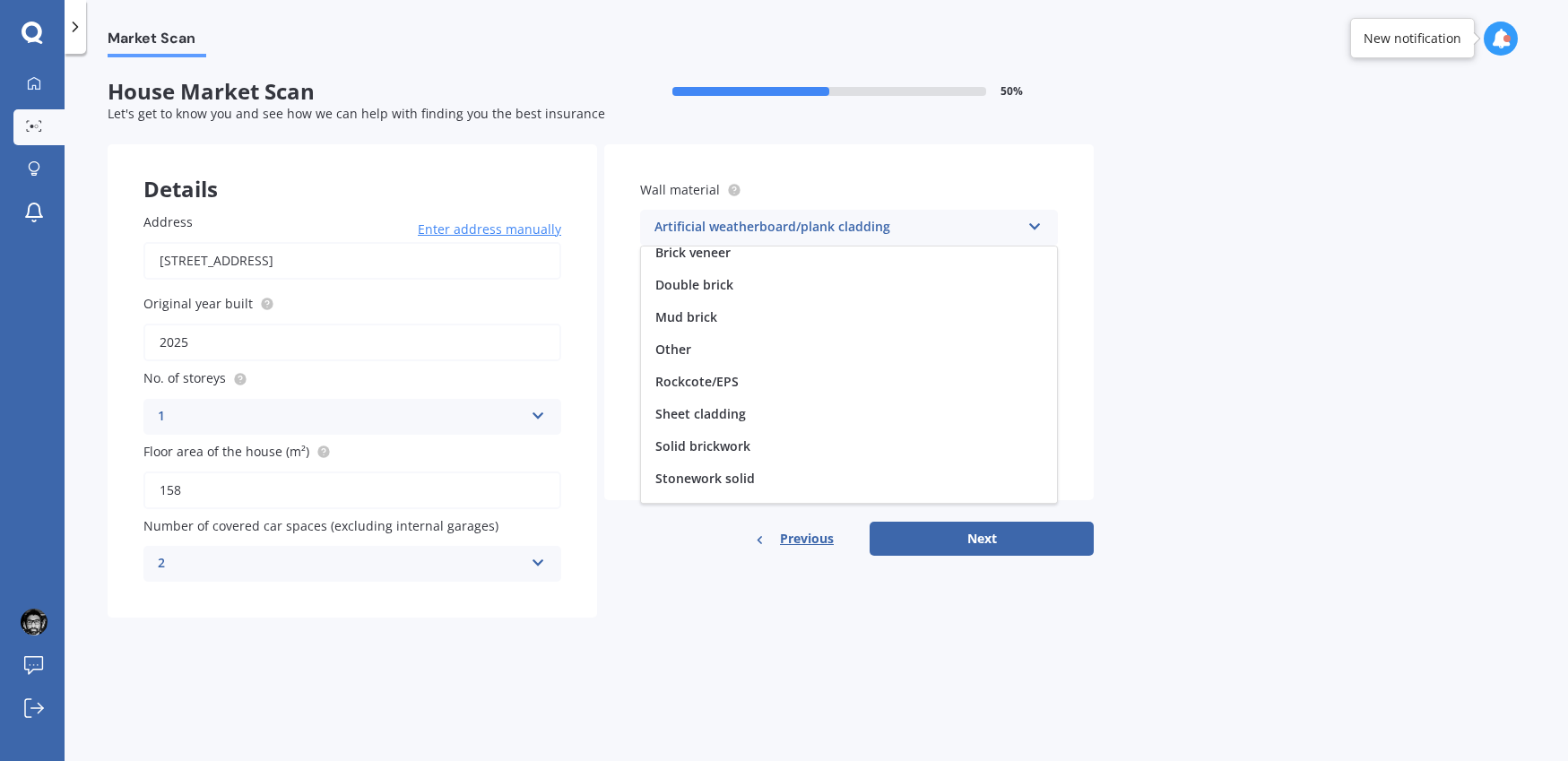
scroll to position [79, 0]
click at [695, 411] on span "Sheet cladding" at bounding box center [700, 408] width 90 height 17
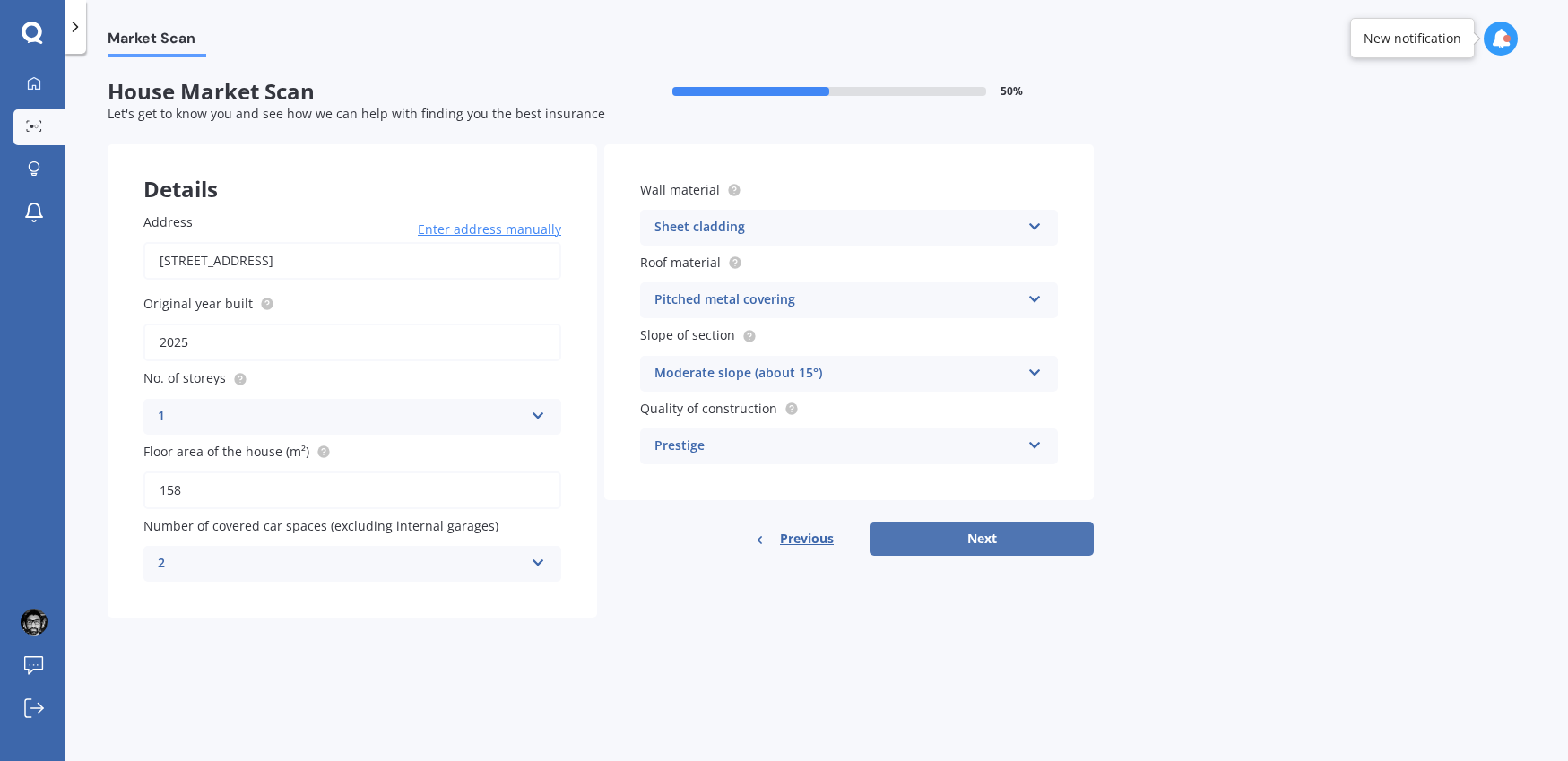
click at [1000, 533] on button "Next" at bounding box center [982, 539] width 224 height 34
select select "07"
select select "02"
select select "1991"
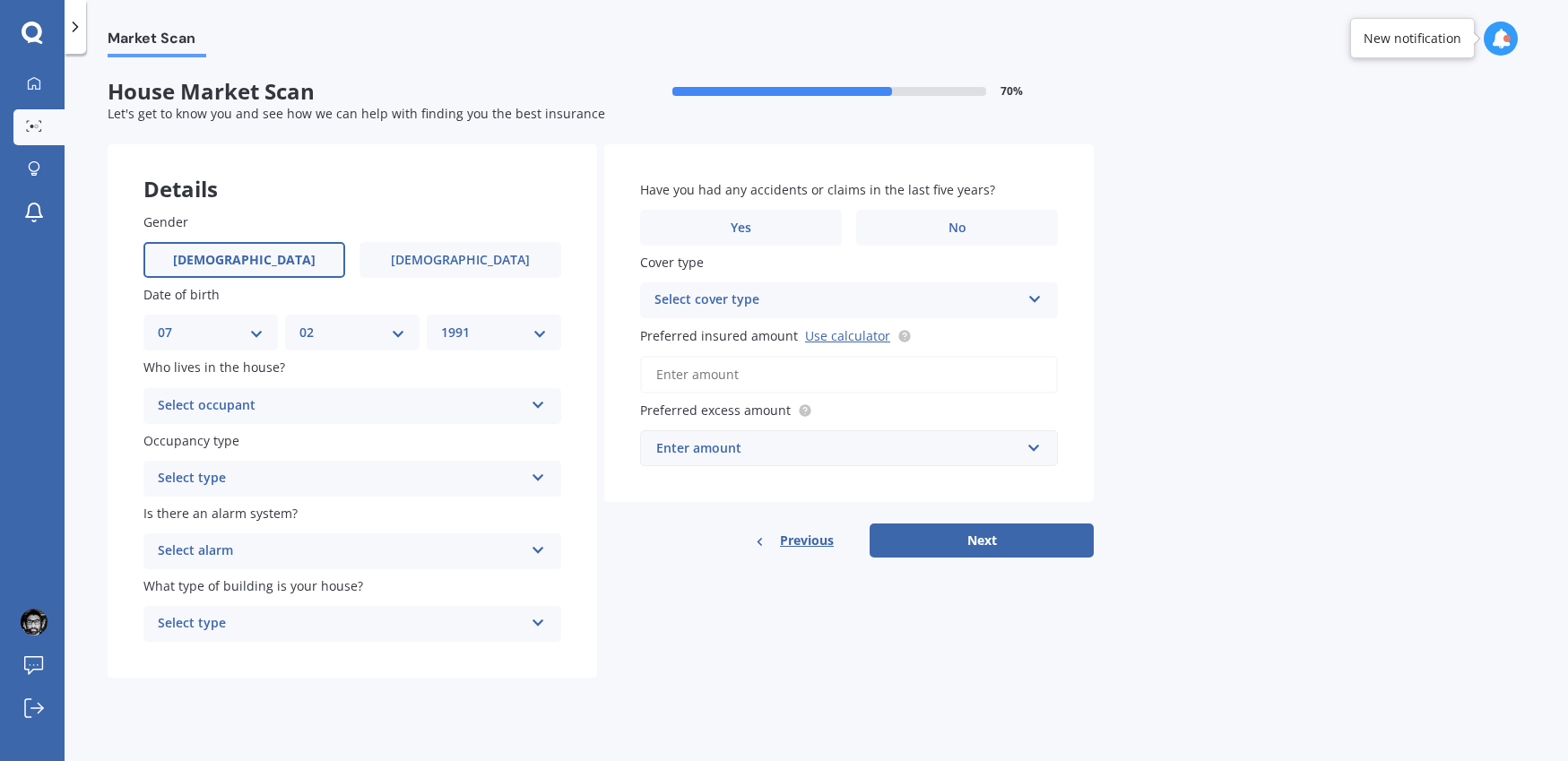
click at [252, 417] on div "Select occupant Owner Owner + Boarder" at bounding box center [352, 406] width 418 height 35
click at [219, 446] on div "Owner" at bounding box center [352, 440] width 416 height 32
click at [241, 476] on div "Select type" at bounding box center [340, 479] width 366 height 22
click at [226, 517] on span "Permanent" at bounding box center [192, 512] width 68 height 17
click at [240, 545] on div "Select alarm" at bounding box center [340, 552] width 366 height 22
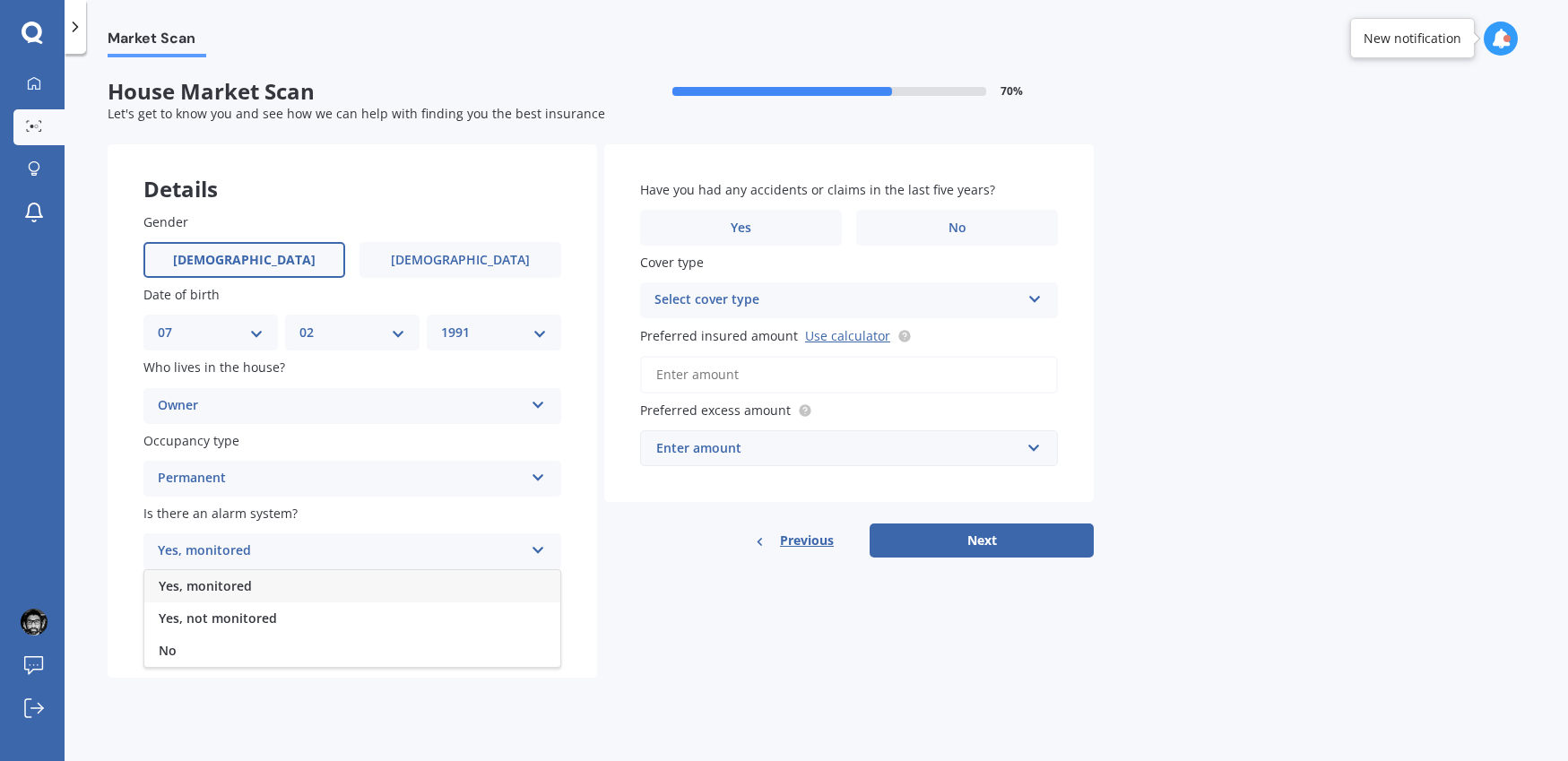
click at [219, 584] on span "Yes, monitored" at bounding box center [205, 585] width 93 height 17
click at [275, 643] on div "Gender Male Female Date of birth DD 01 02 03 04 05 06 07 08 09 10 11 12 13 14 1…" at bounding box center [352, 428] width 490 height 501
click at [274, 617] on div "Select type" at bounding box center [340, 624] width 366 height 22
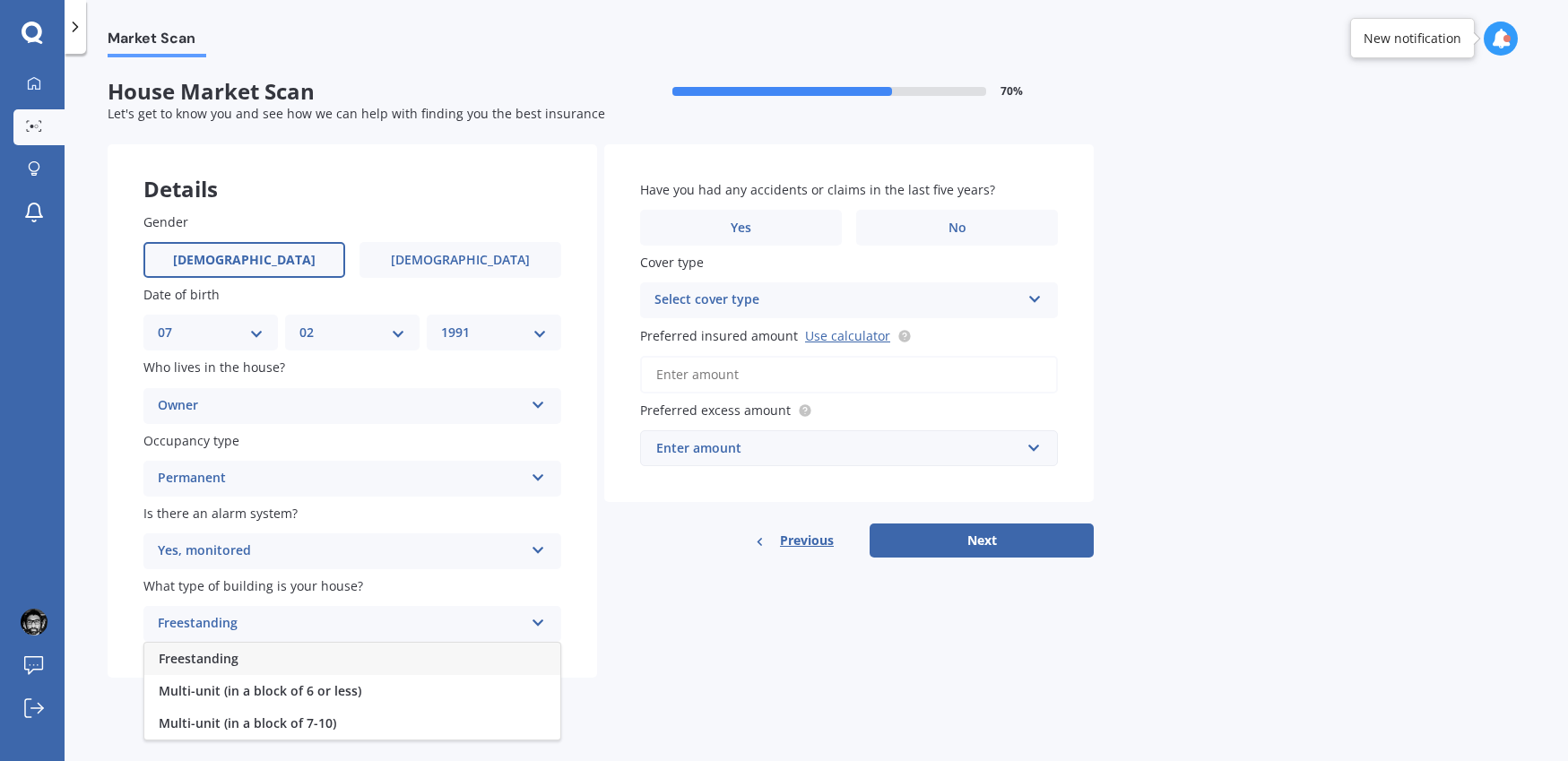
click at [230, 655] on span "Freestanding" at bounding box center [198, 658] width 80 height 17
click at [369, 556] on div "Yes, monitored" at bounding box center [340, 552] width 366 height 22
click at [278, 654] on div "No" at bounding box center [352, 650] width 416 height 32
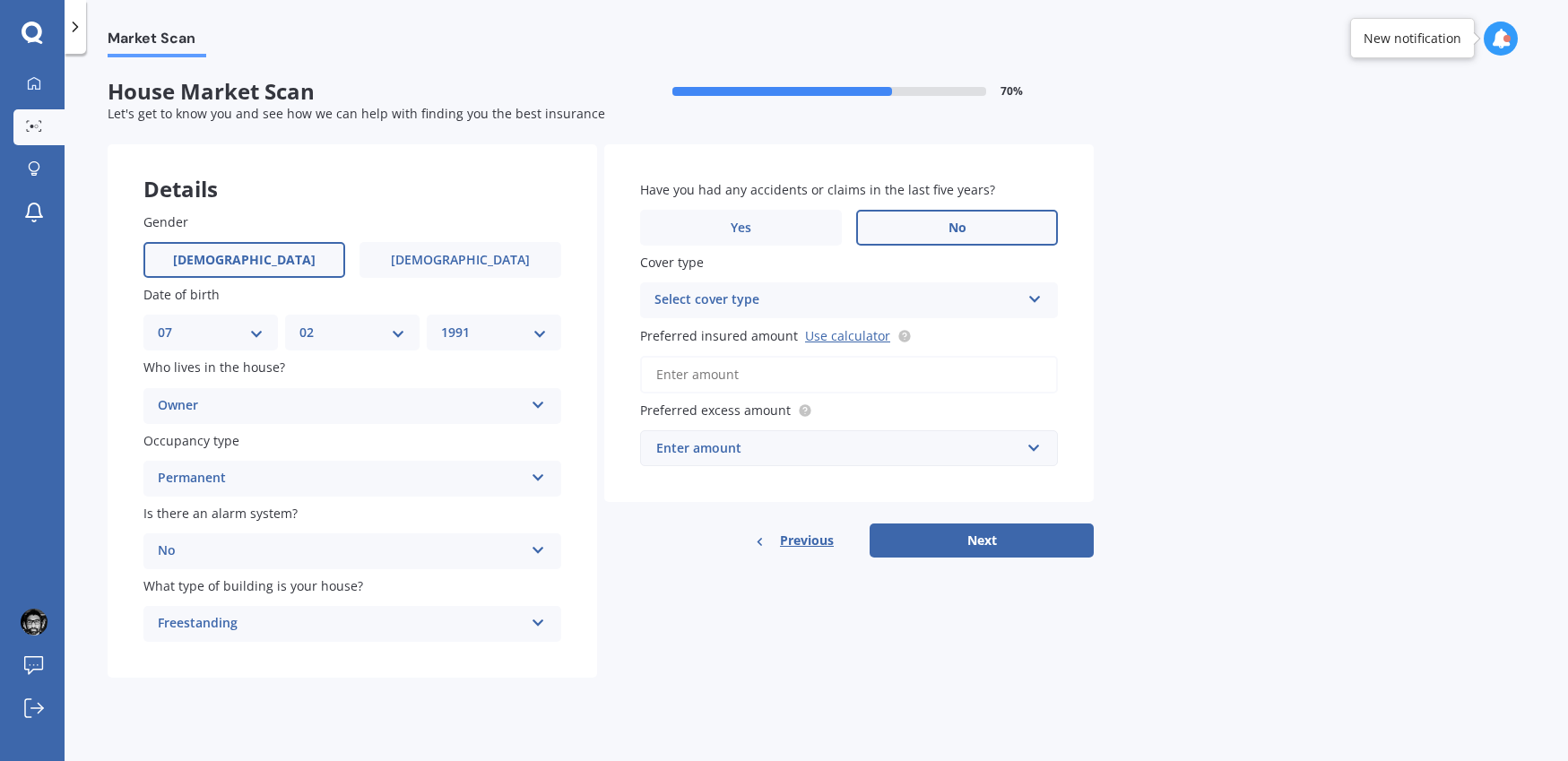
click at [900, 226] on label "No" at bounding box center [957, 227] width 202 height 35
click at [0, 0] on input "No" at bounding box center [0, 0] width 0 height 0
click at [837, 309] on div "Select cover type" at bounding box center [837, 300] width 366 height 22
click at [722, 345] on div "High" at bounding box center [849, 335] width 416 height 32
click at [823, 336] on link "Use calculator" at bounding box center [848, 335] width 86 height 17
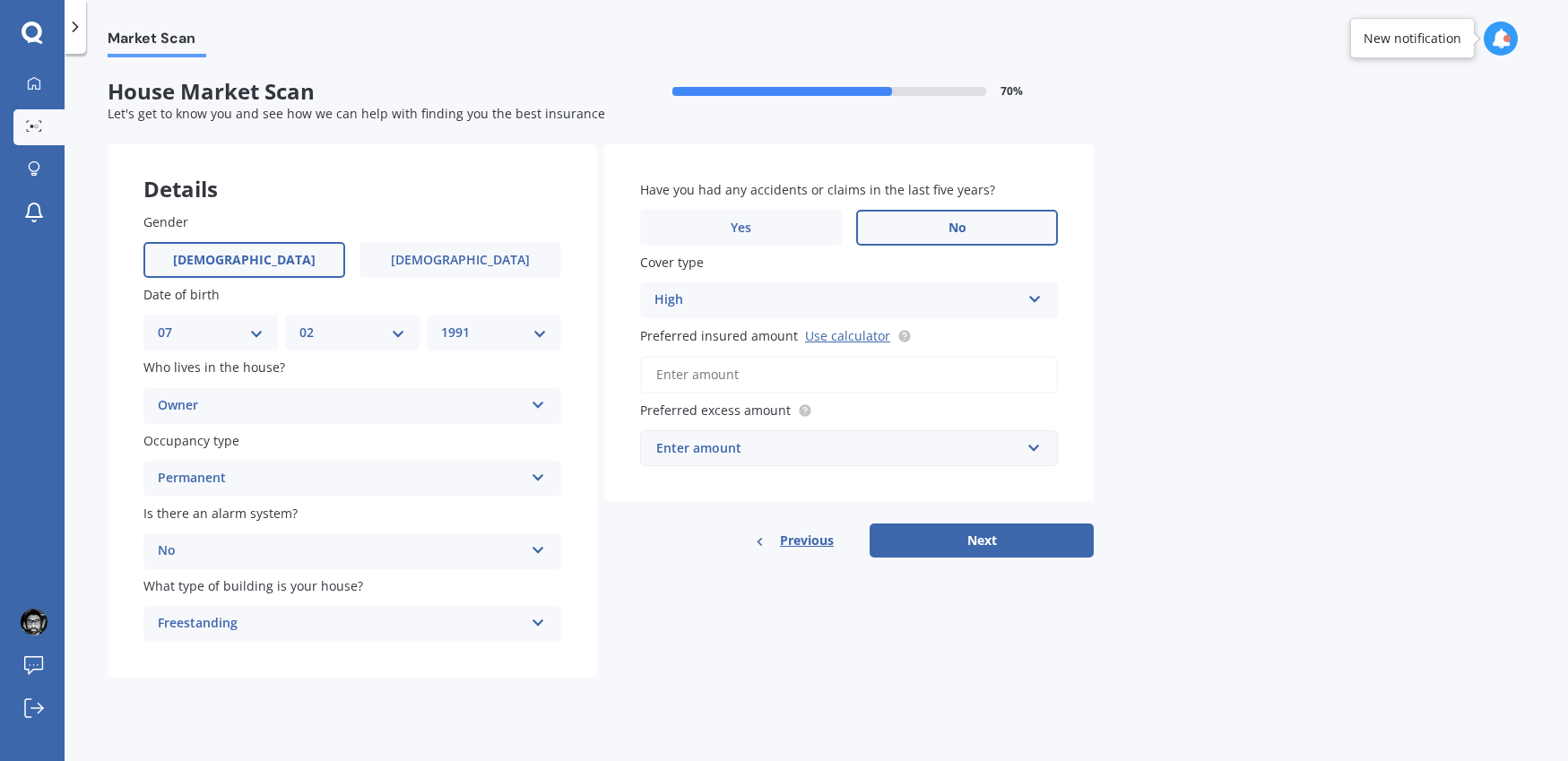
click at [739, 382] on input "Preferred insured amount Use calculator" at bounding box center [849, 375] width 418 height 37
type input "$1"
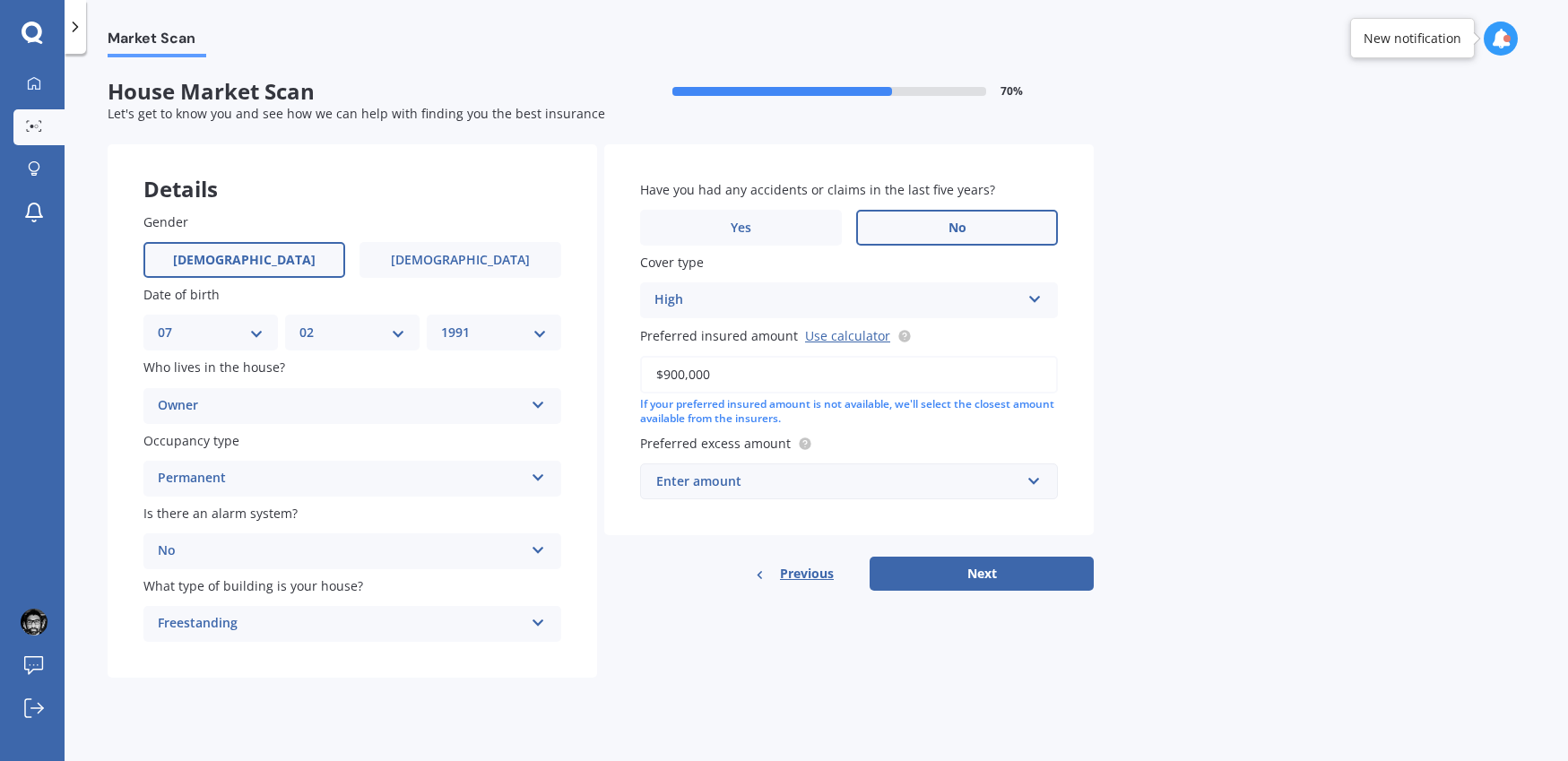
type input "$900,000"
click at [881, 480] on div "Enter amount" at bounding box center [838, 481] width 364 height 20
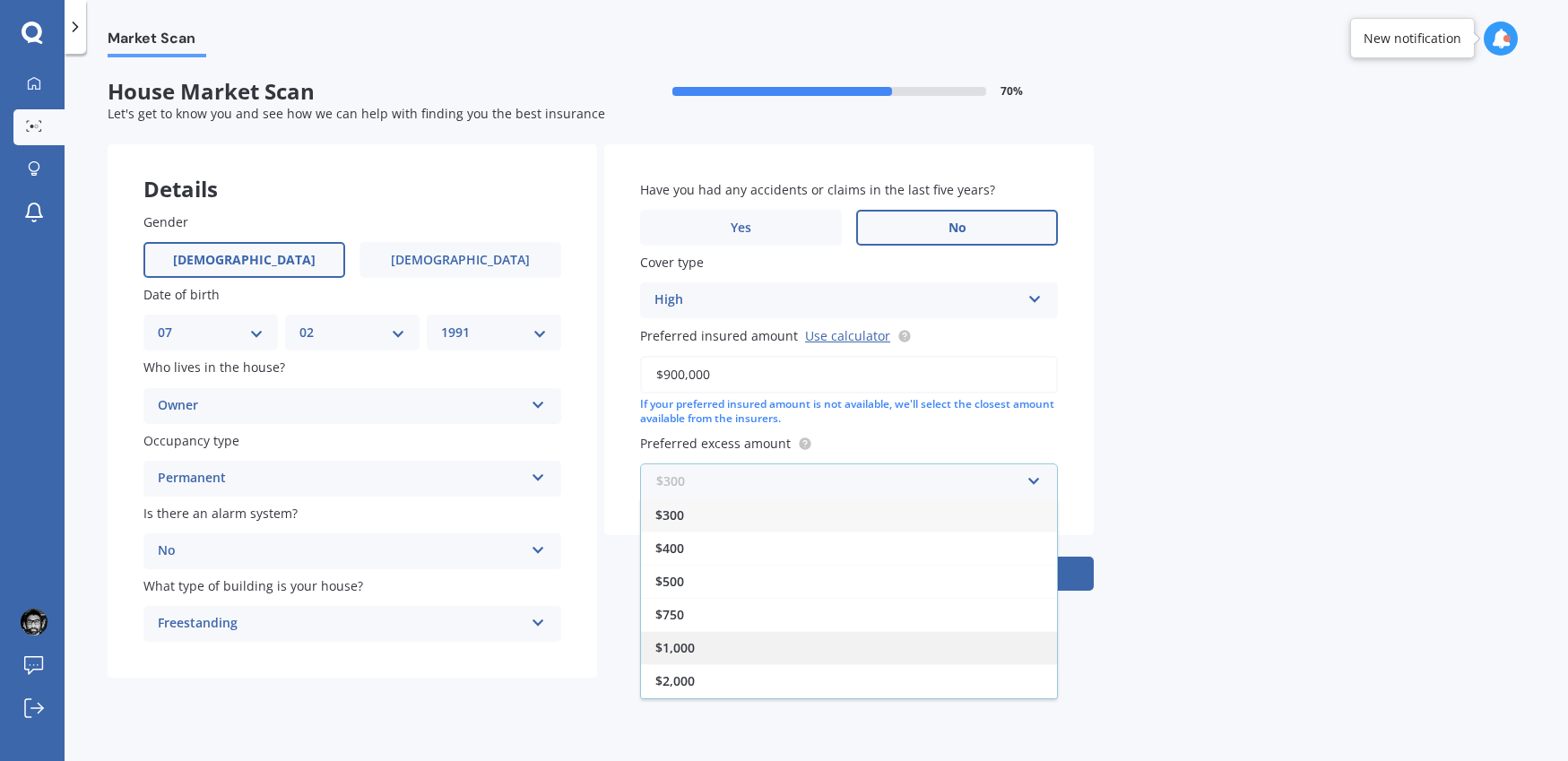
scroll to position [32, 0]
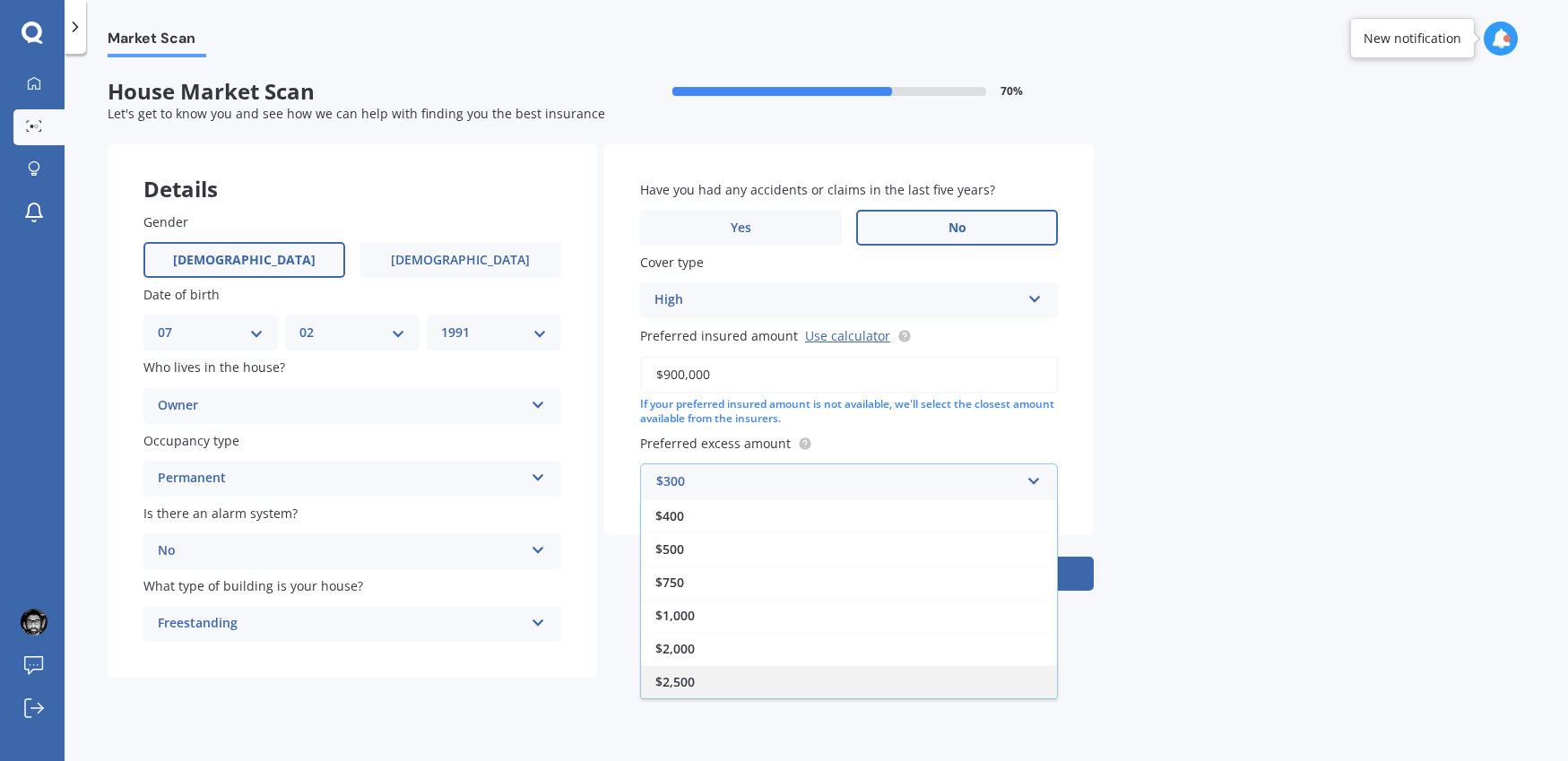
click at [729, 673] on div "$2,500" at bounding box center [849, 681] width 416 height 33
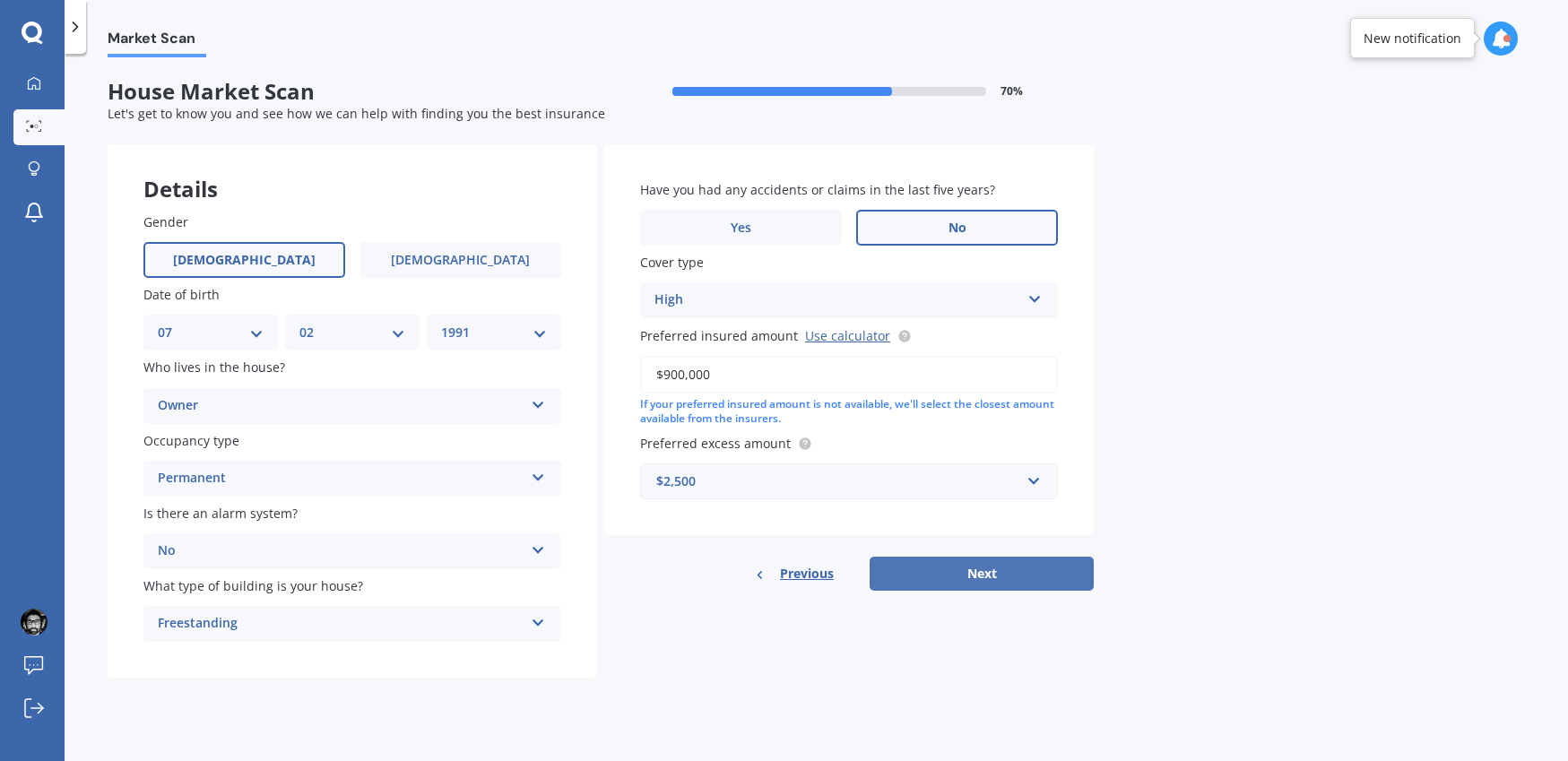
click at [954, 568] on button "Next" at bounding box center [982, 573] width 224 height 34
select select "07"
select select "02"
select select "1991"
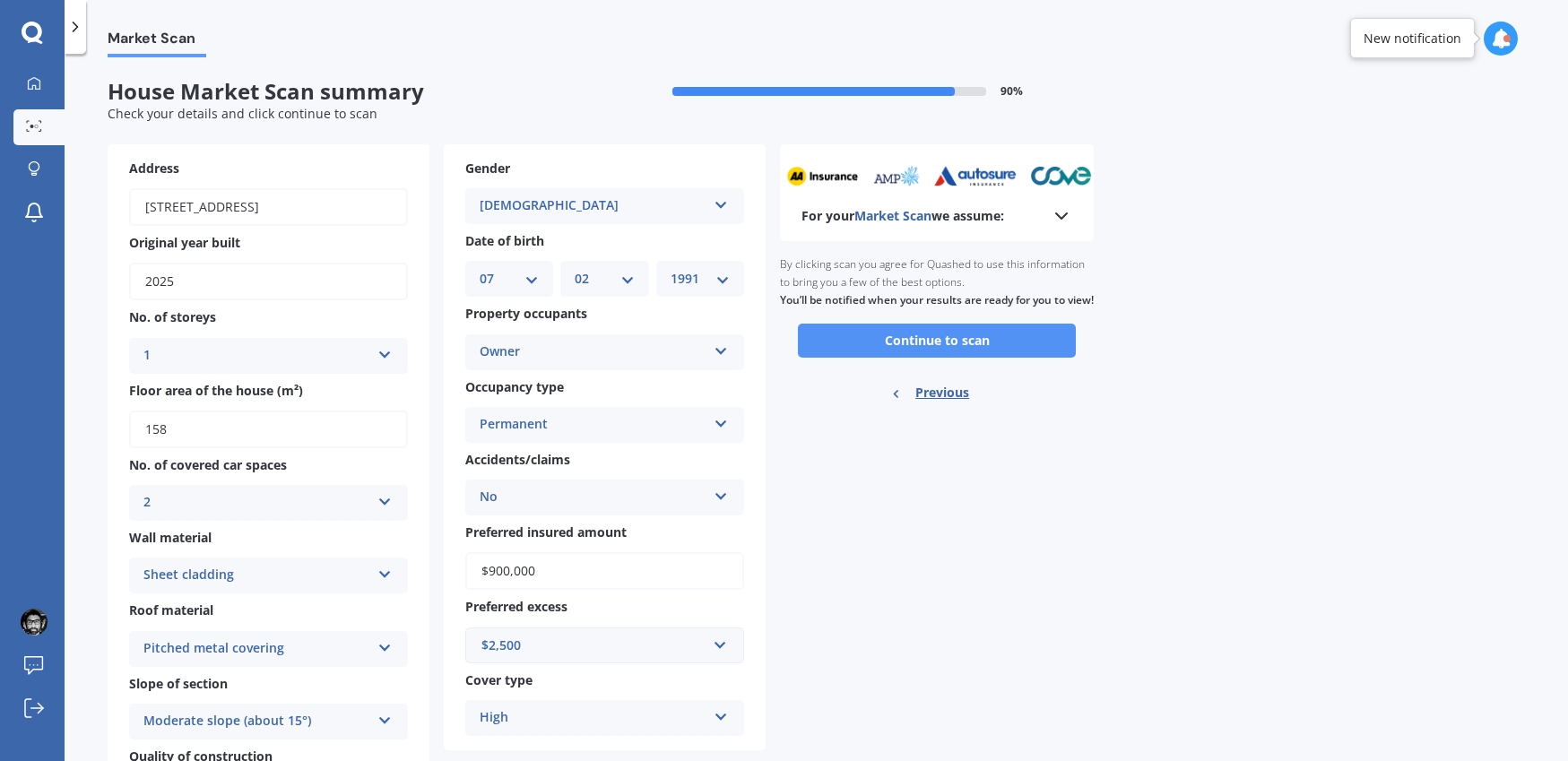
click at [893, 358] on button "Continue to scan" at bounding box center [936, 340] width 278 height 34
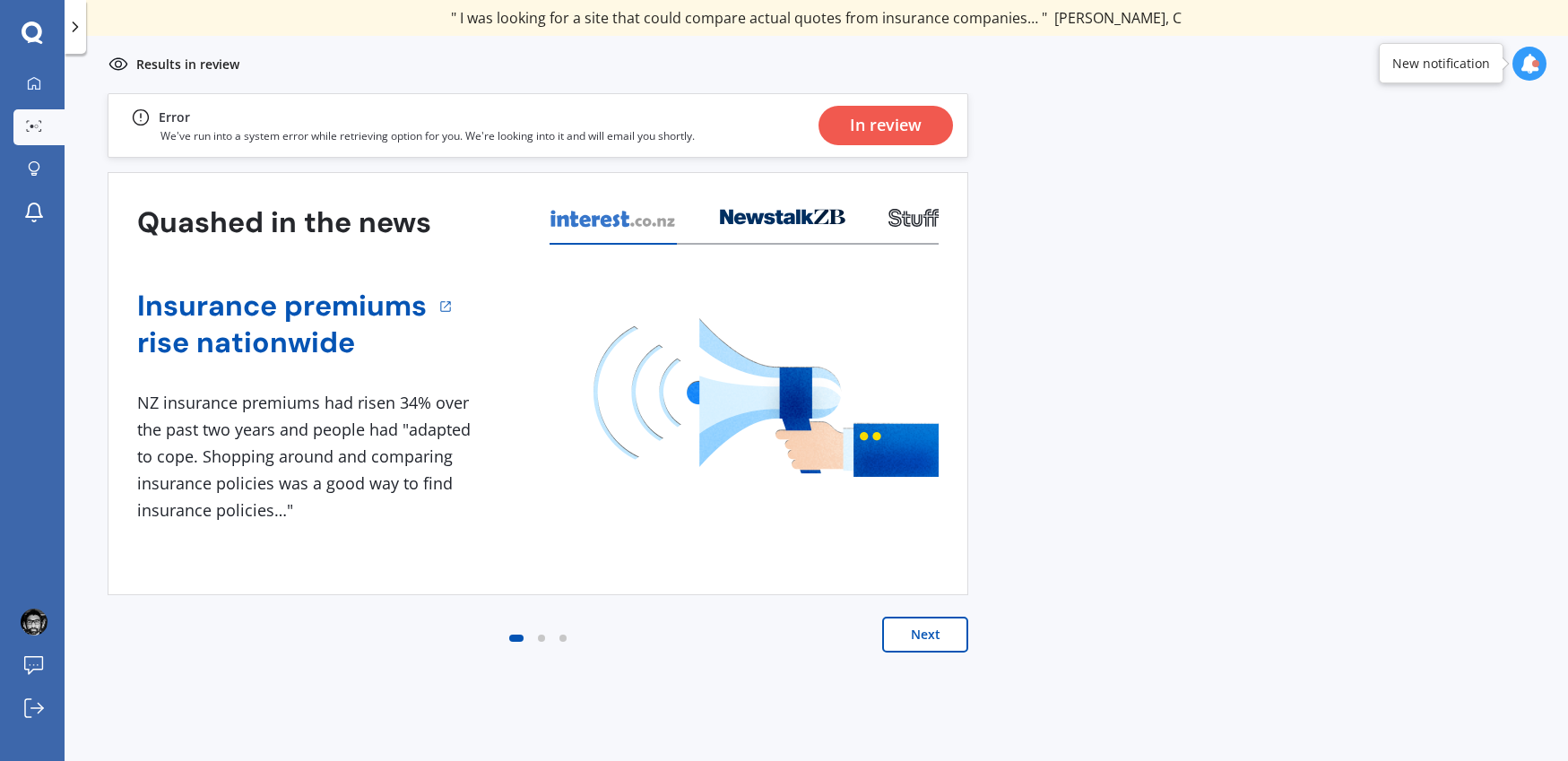
click at [890, 132] on div "In review" at bounding box center [885, 126] width 72 height 39
click at [870, 127] on div "In review" at bounding box center [885, 126] width 72 height 39
click at [926, 621] on button "Next" at bounding box center [926, 634] width 87 height 35
